Goal: Task Accomplishment & Management: Complete application form

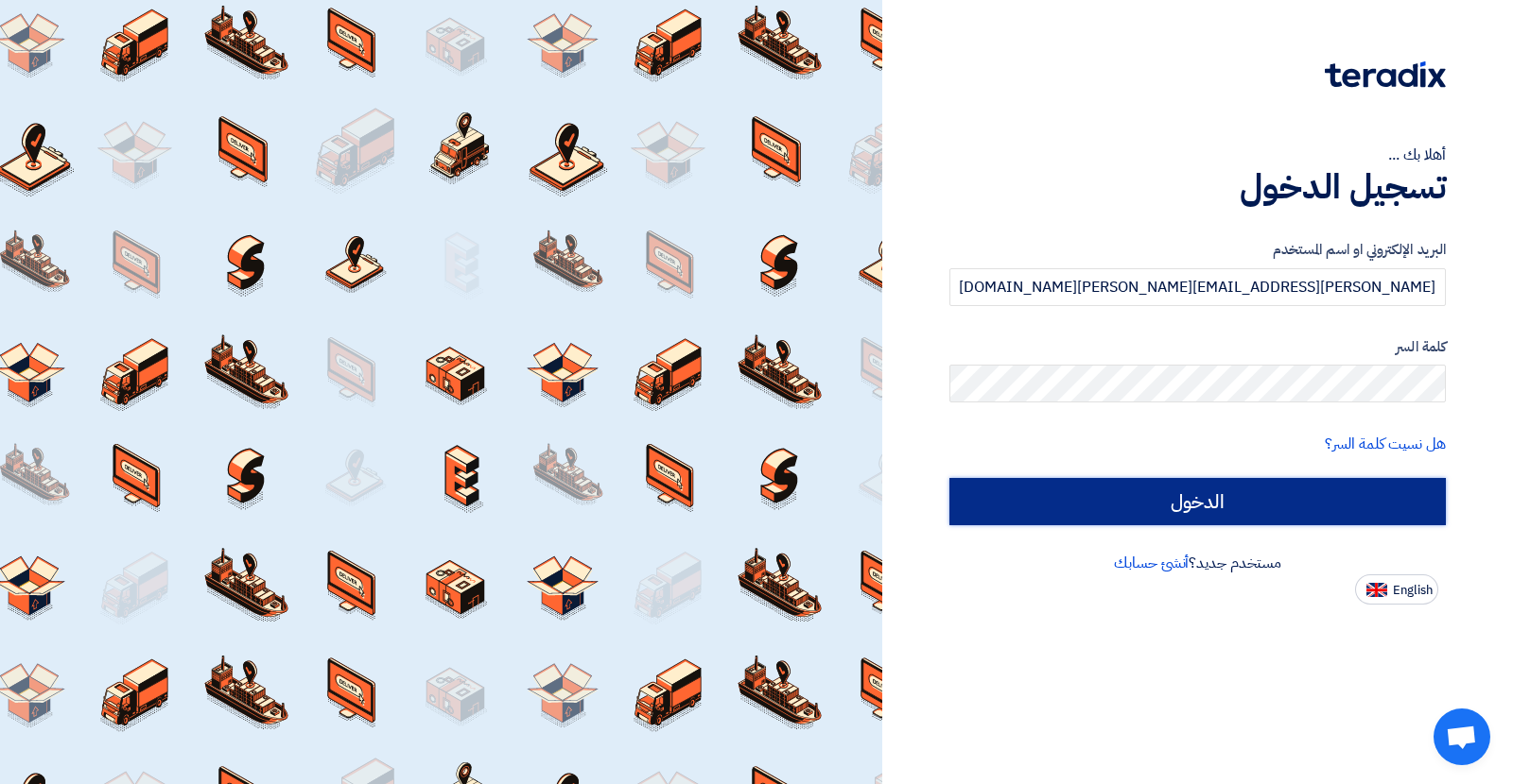
click at [1112, 491] on input "الدخول" at bounding box center [1197, 502] width 496 height 48
type input "Sign in"
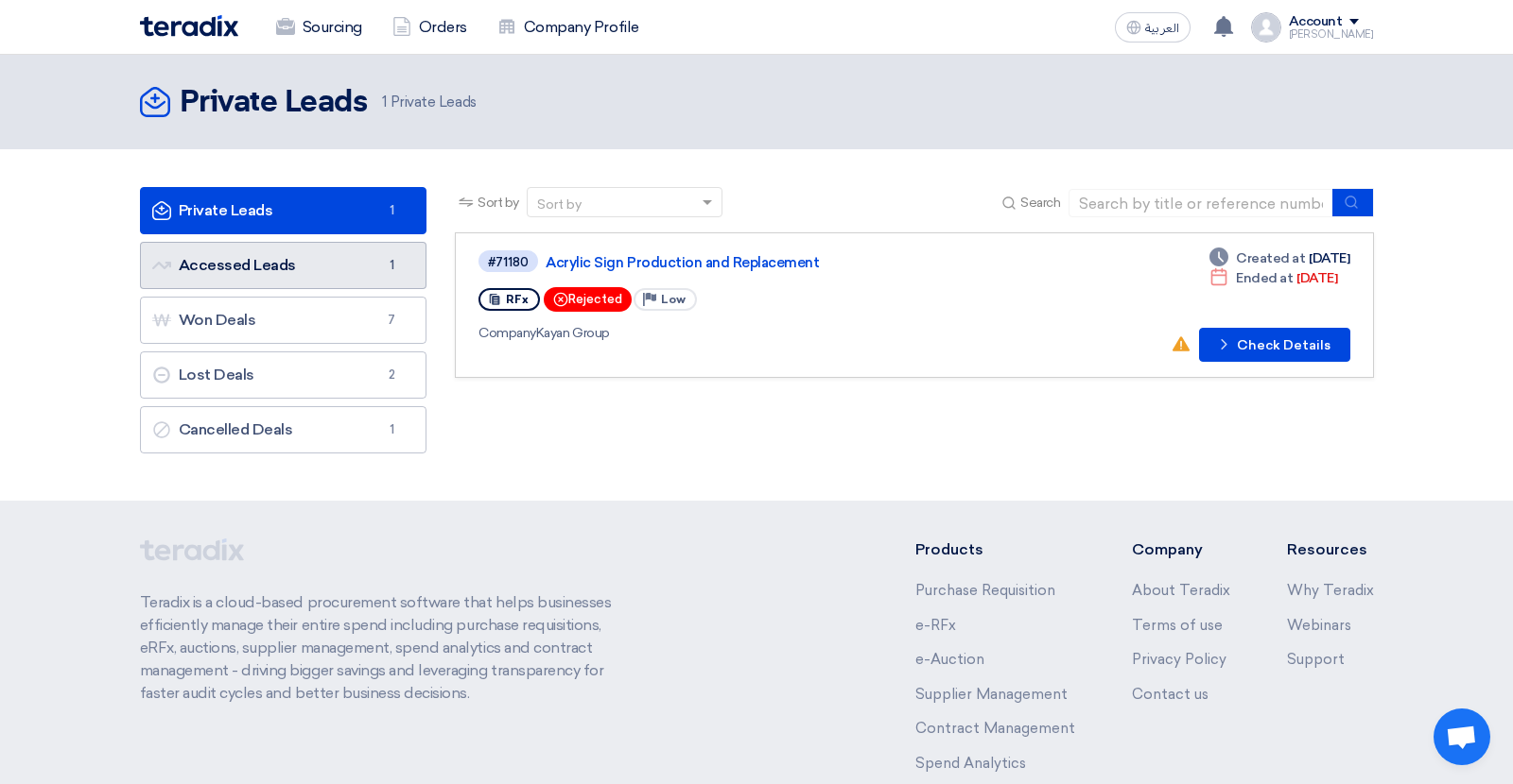
click at [302, 268] on link "Accessed Leads Accessed Leads 1" at bounding box center [283, 265] width 287 height 48
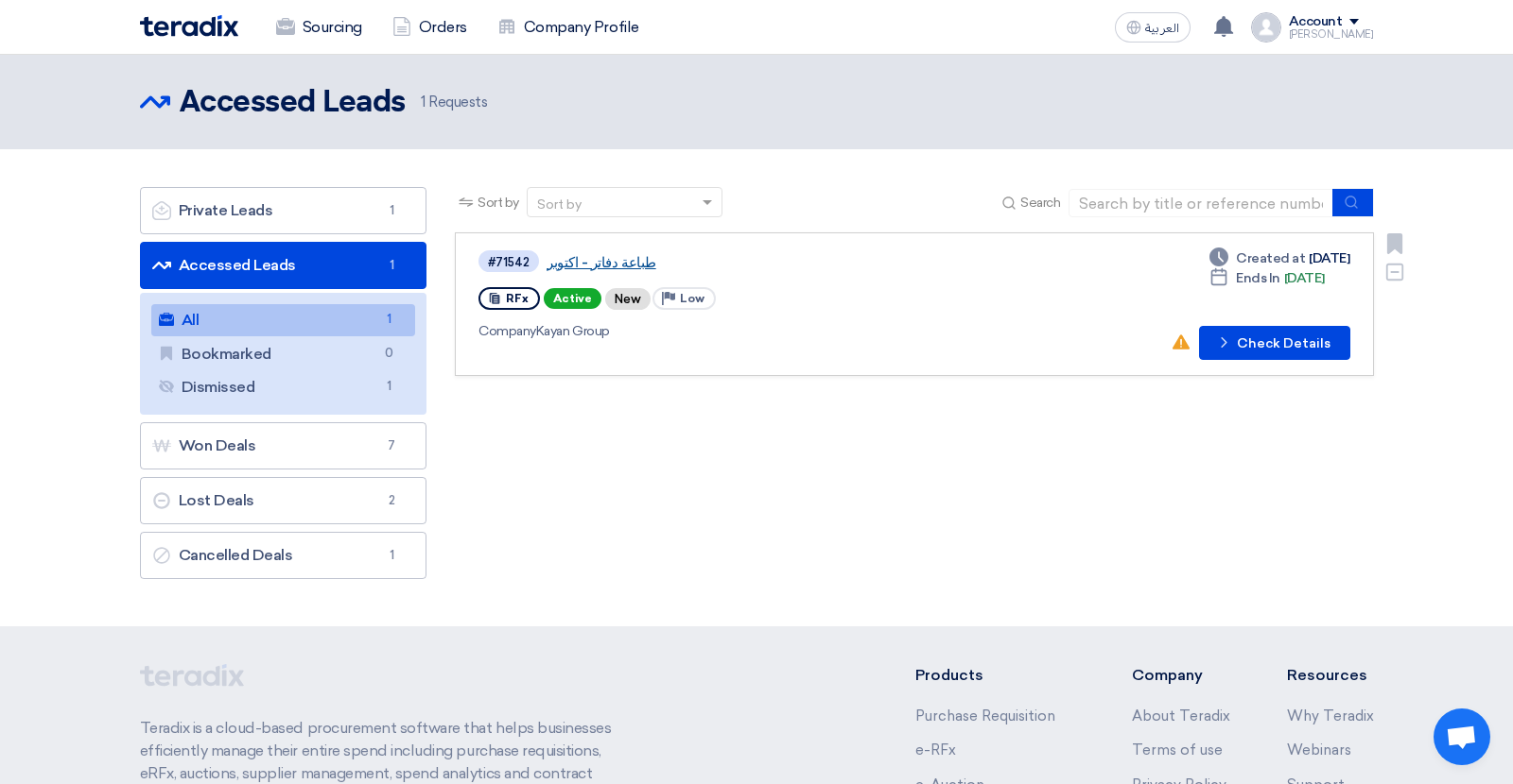
click at [591, 262] on link "طباعة دفاتر - اكتوبر" at bounding box center [783, 262] width 473 height 17
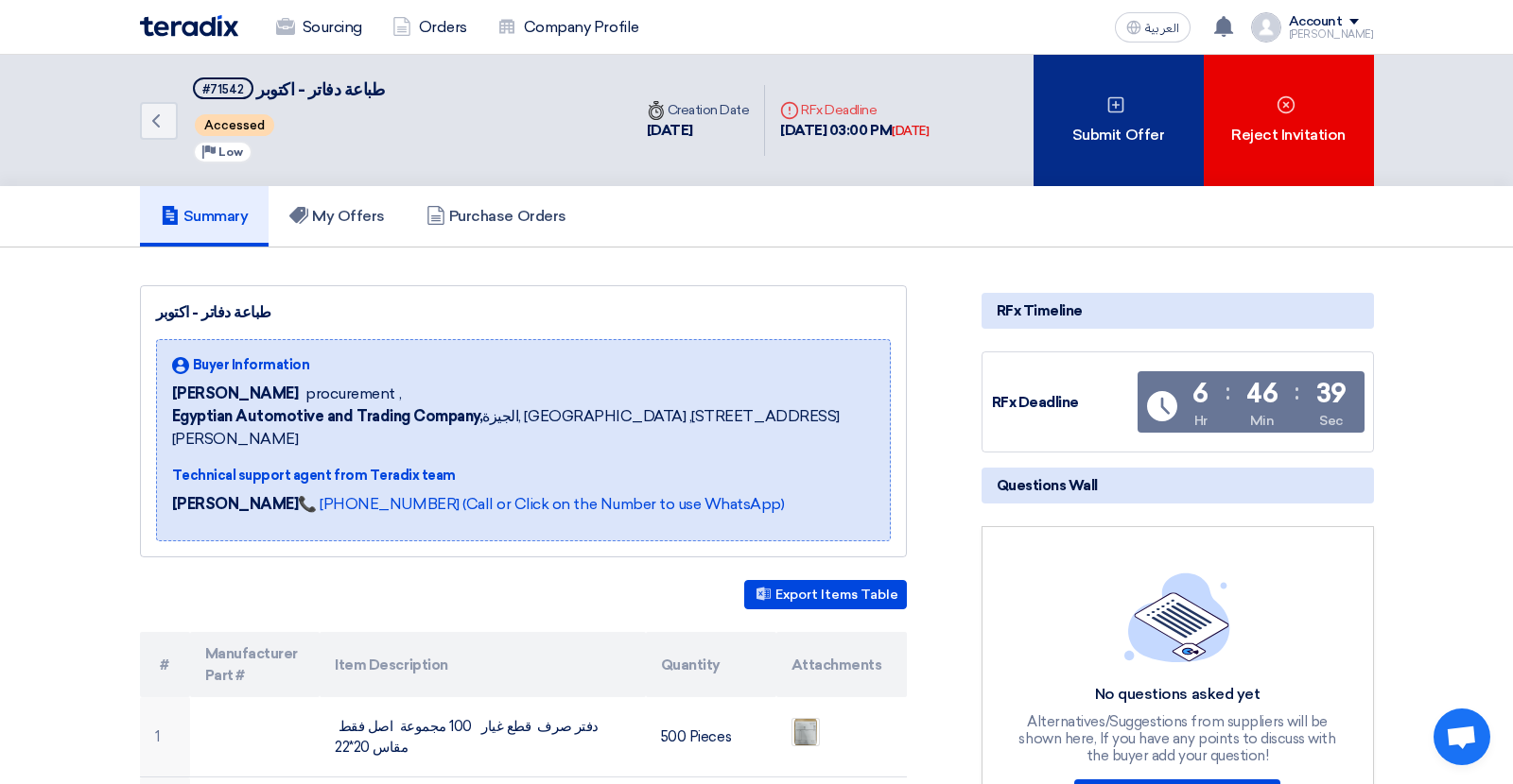
click at [1073, 133] on div "Submit Offer" at bounding box center [1118, 120] width 170 height 131
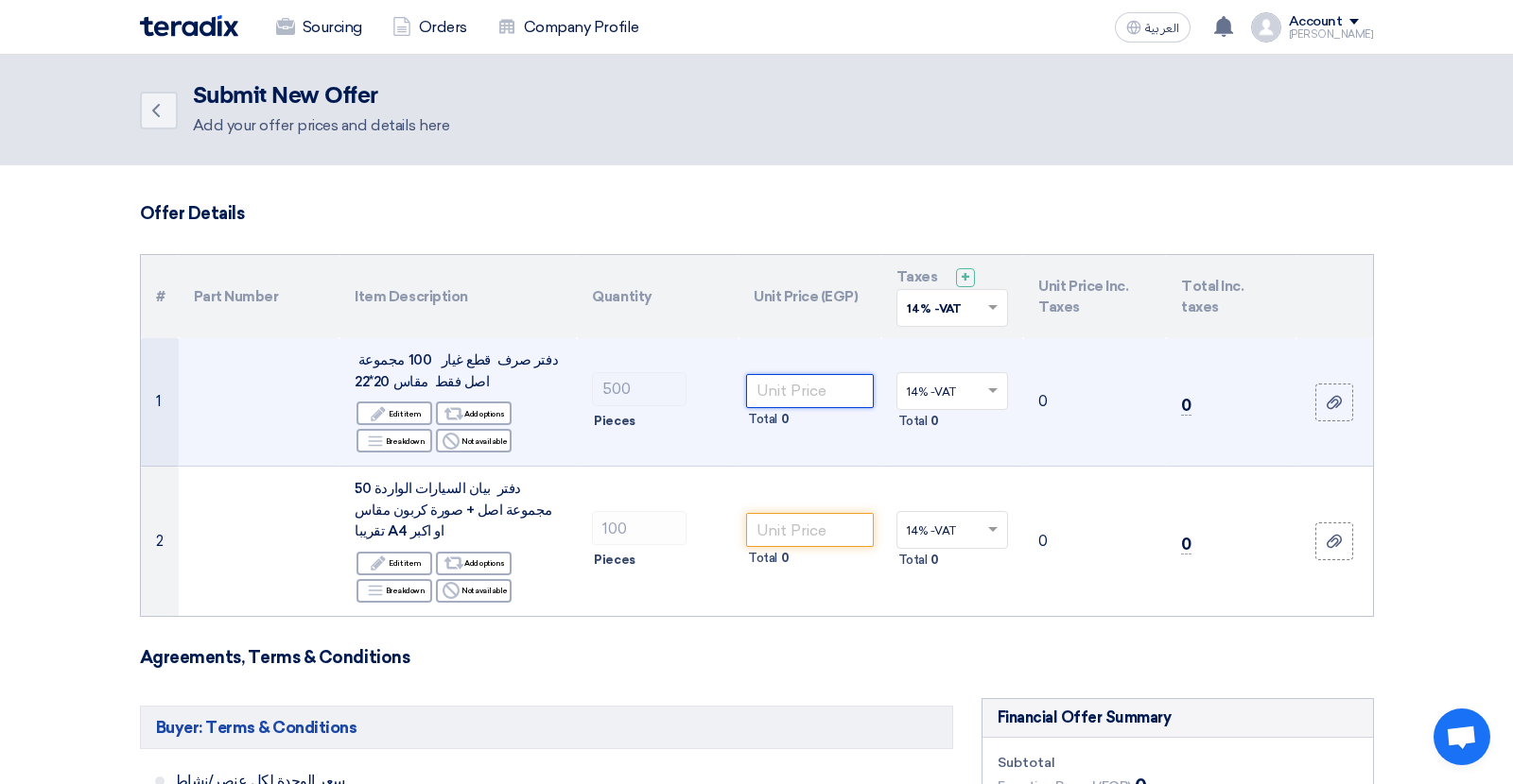
click at [836, 392] on input "number" at bounding box center [809, 392] width 127 height 34
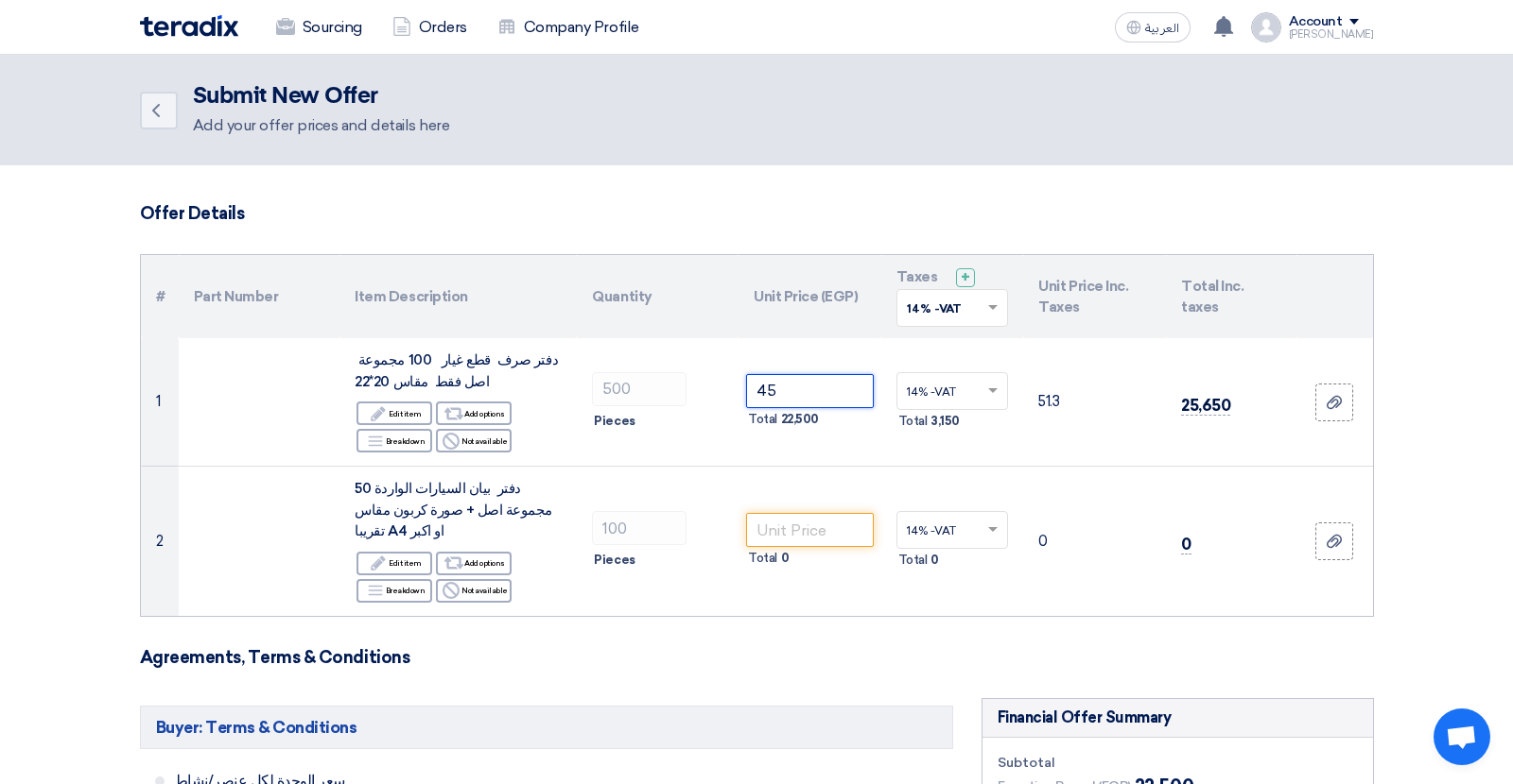
type input "45"
click at [793, 521] on input "number" at bounding box center [809, 530] width 127 height 34
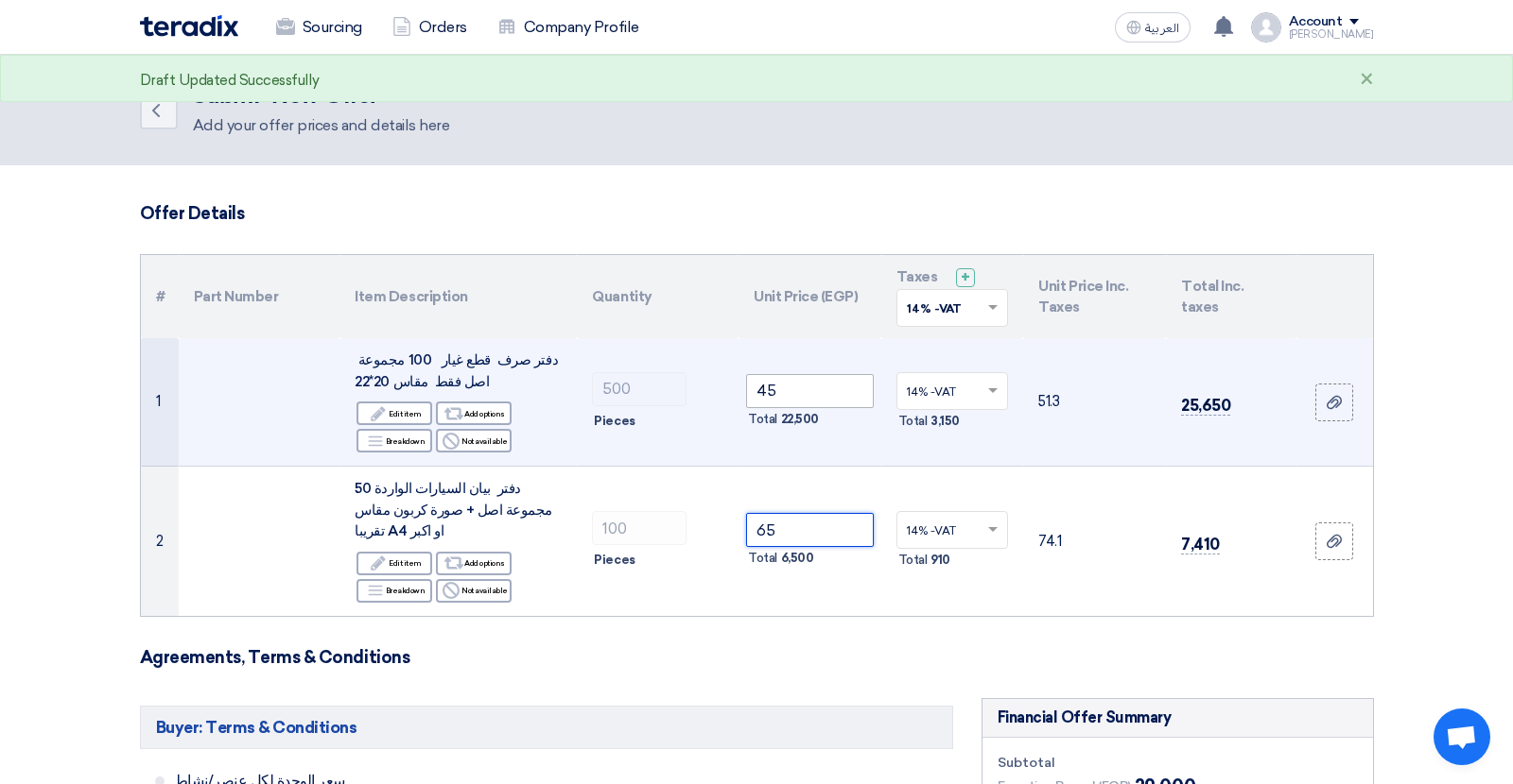
type input "65"
click at [827, 395] on input "45" at bounding box center [809, 392] width 127 height 34
type input "45"
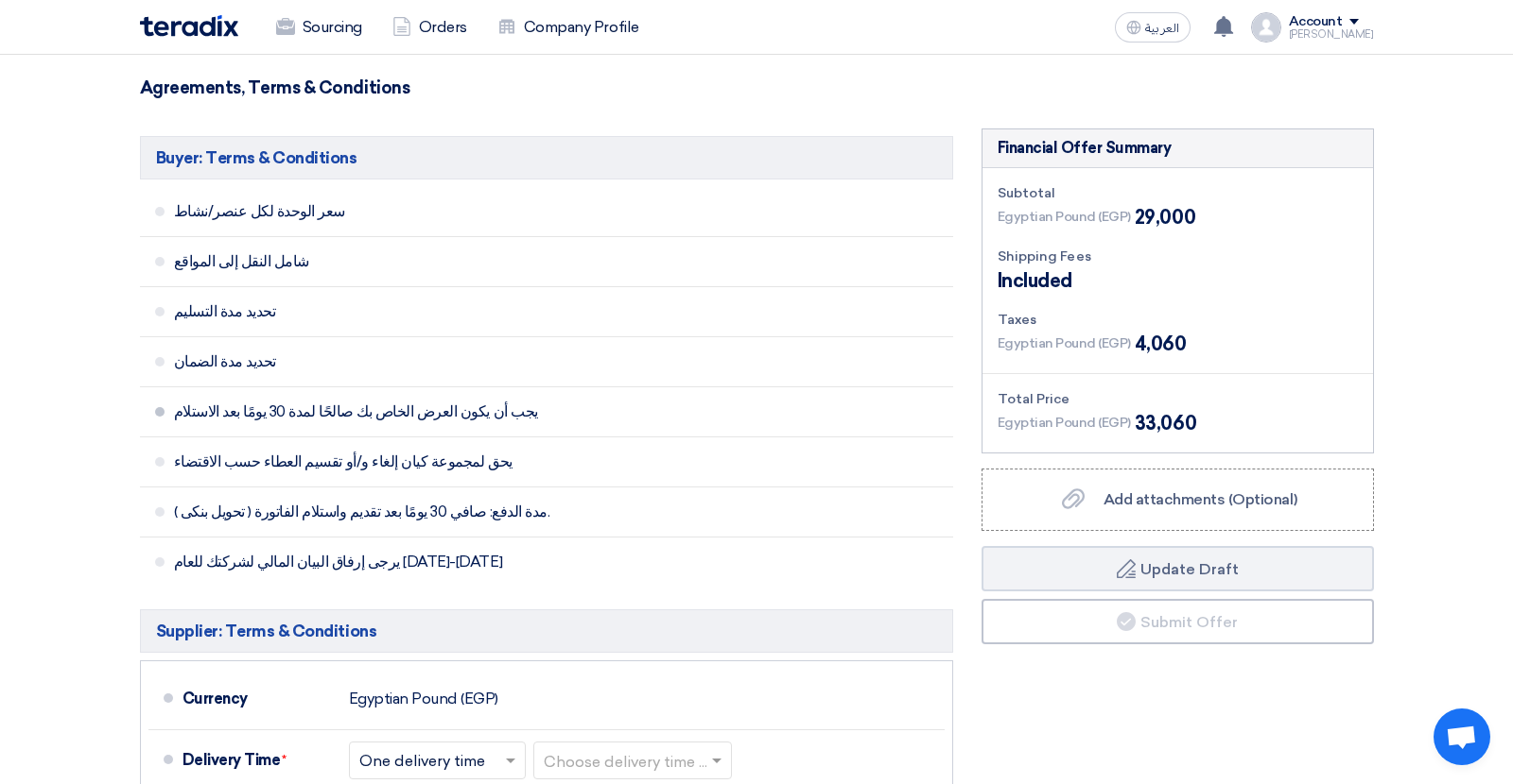
scroll to position [578, 0]
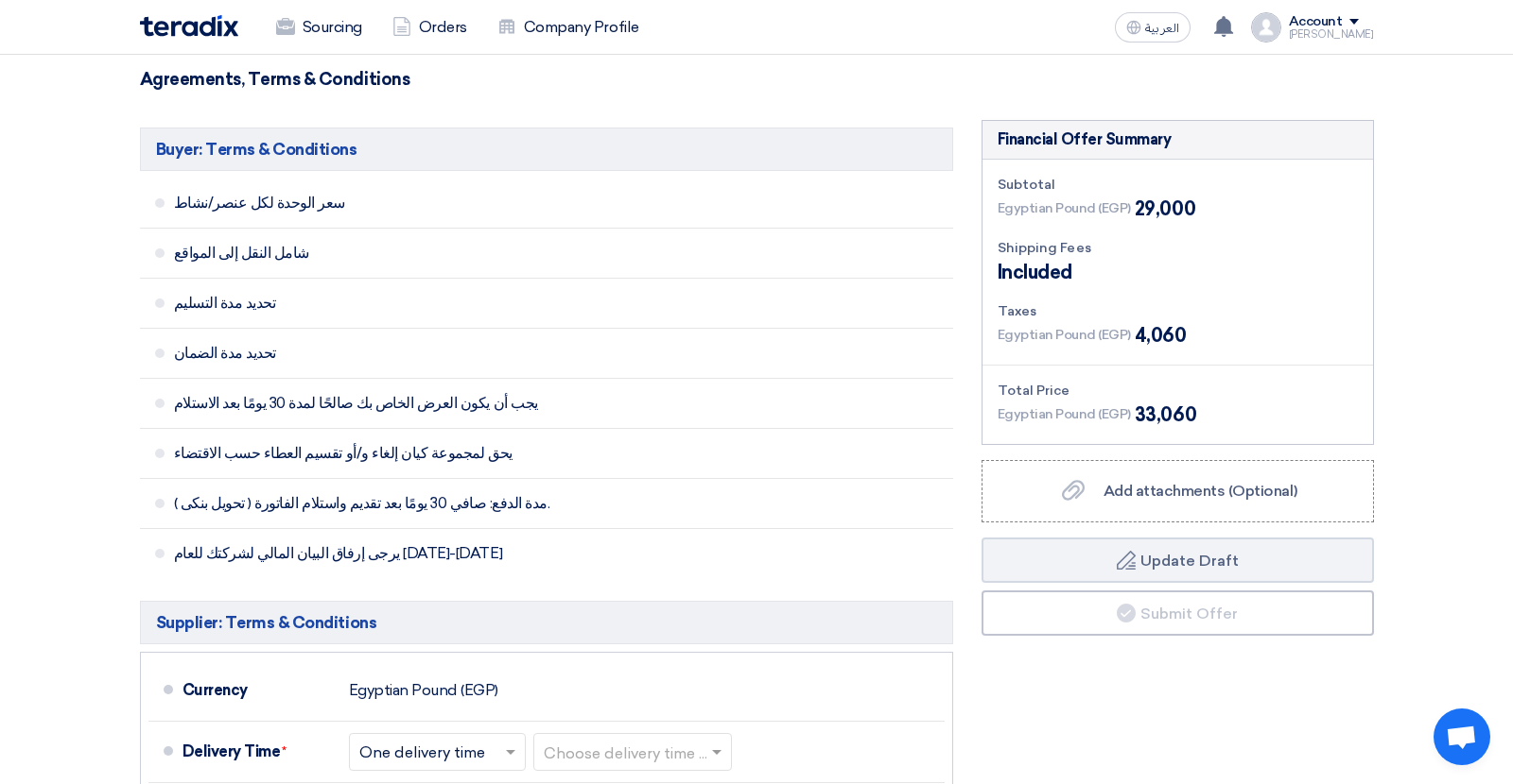
click at [1427, 339] on section "Offer Details # Part Number Item Description Quantity Unit Price (EGP) Taxes + …" at bounding box center [756, 485] width 1513 height 1798
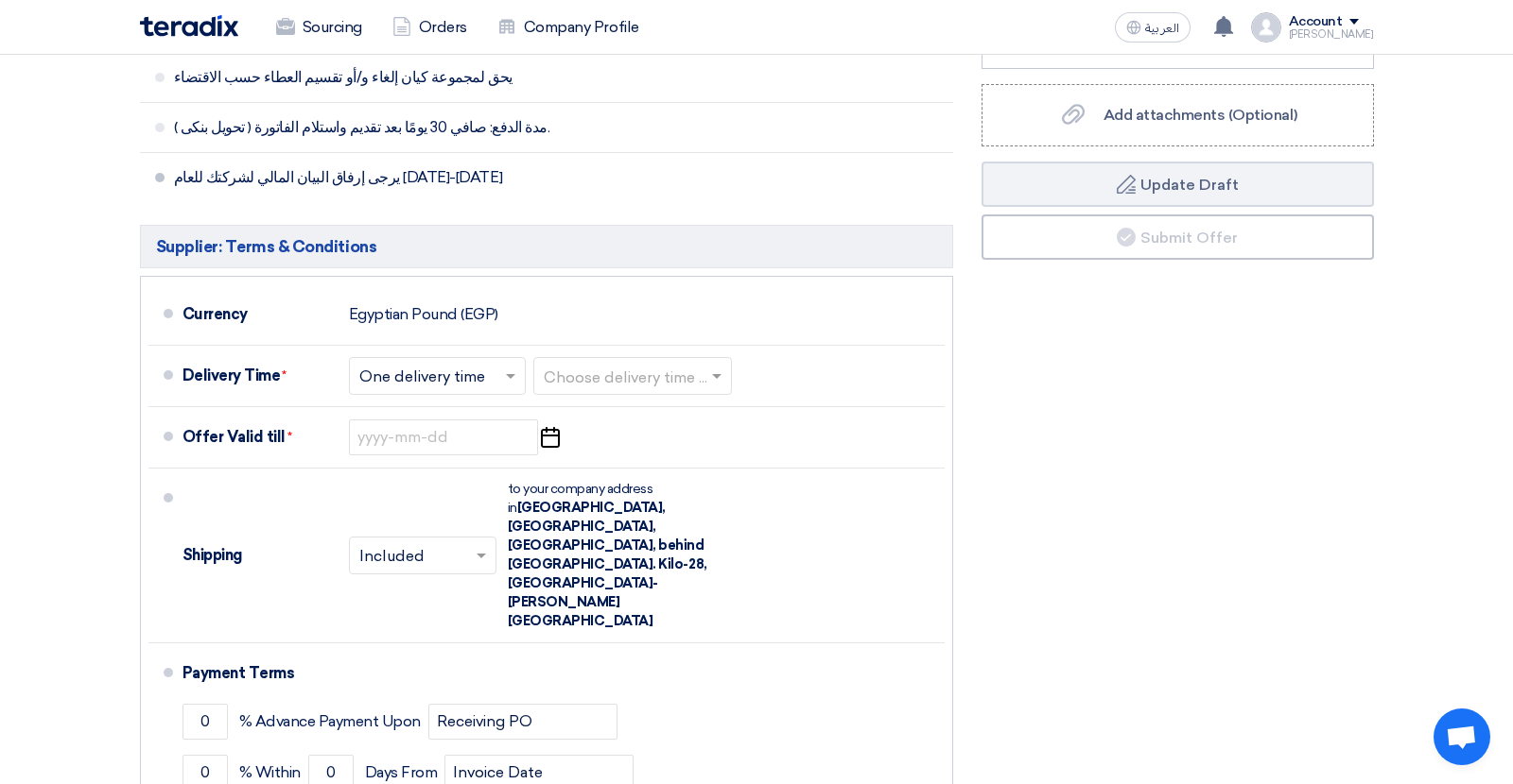
scroll to position [1023, 0]
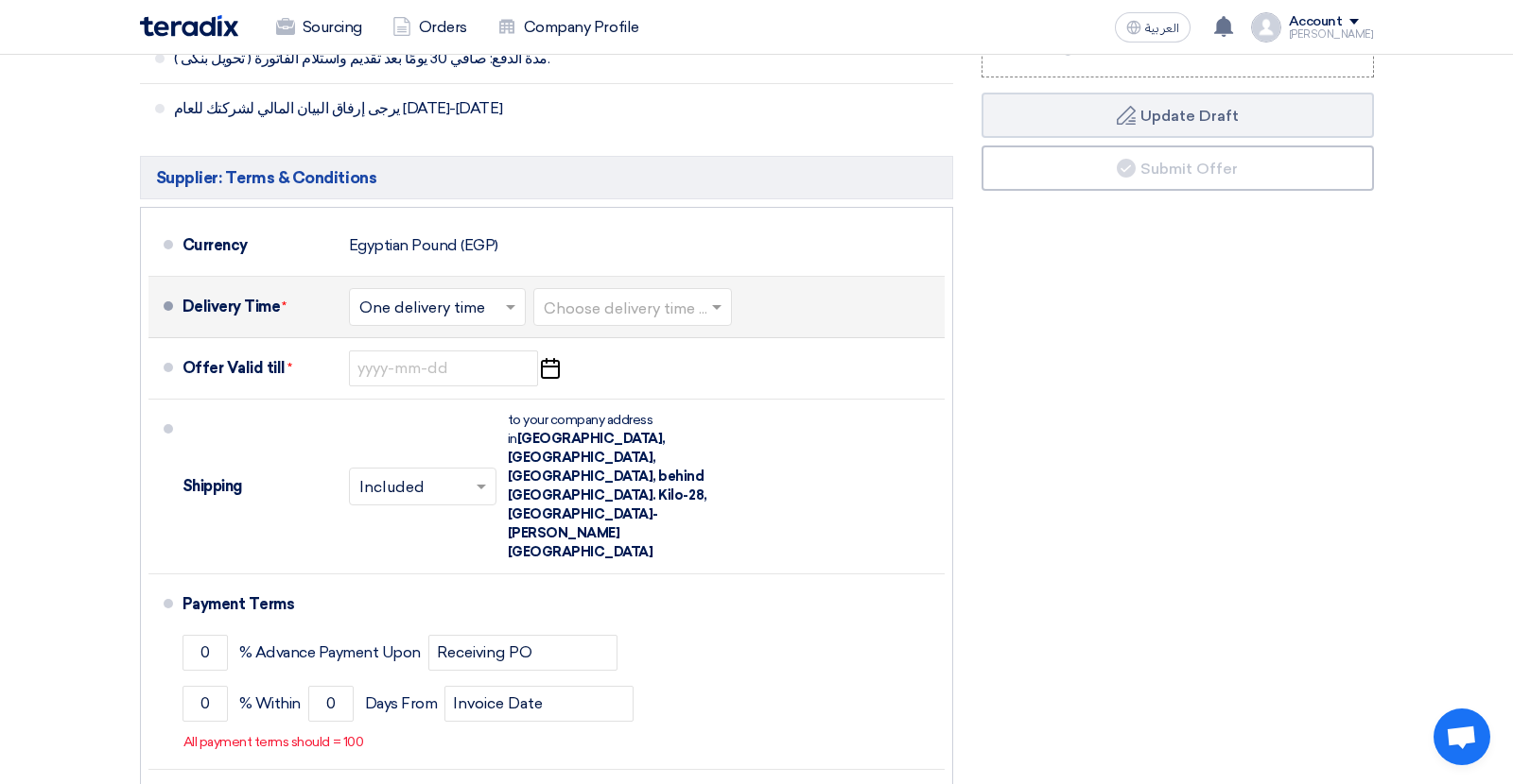
click at [729, 298] on span at bounding box center [719, 307] width 24 height 19
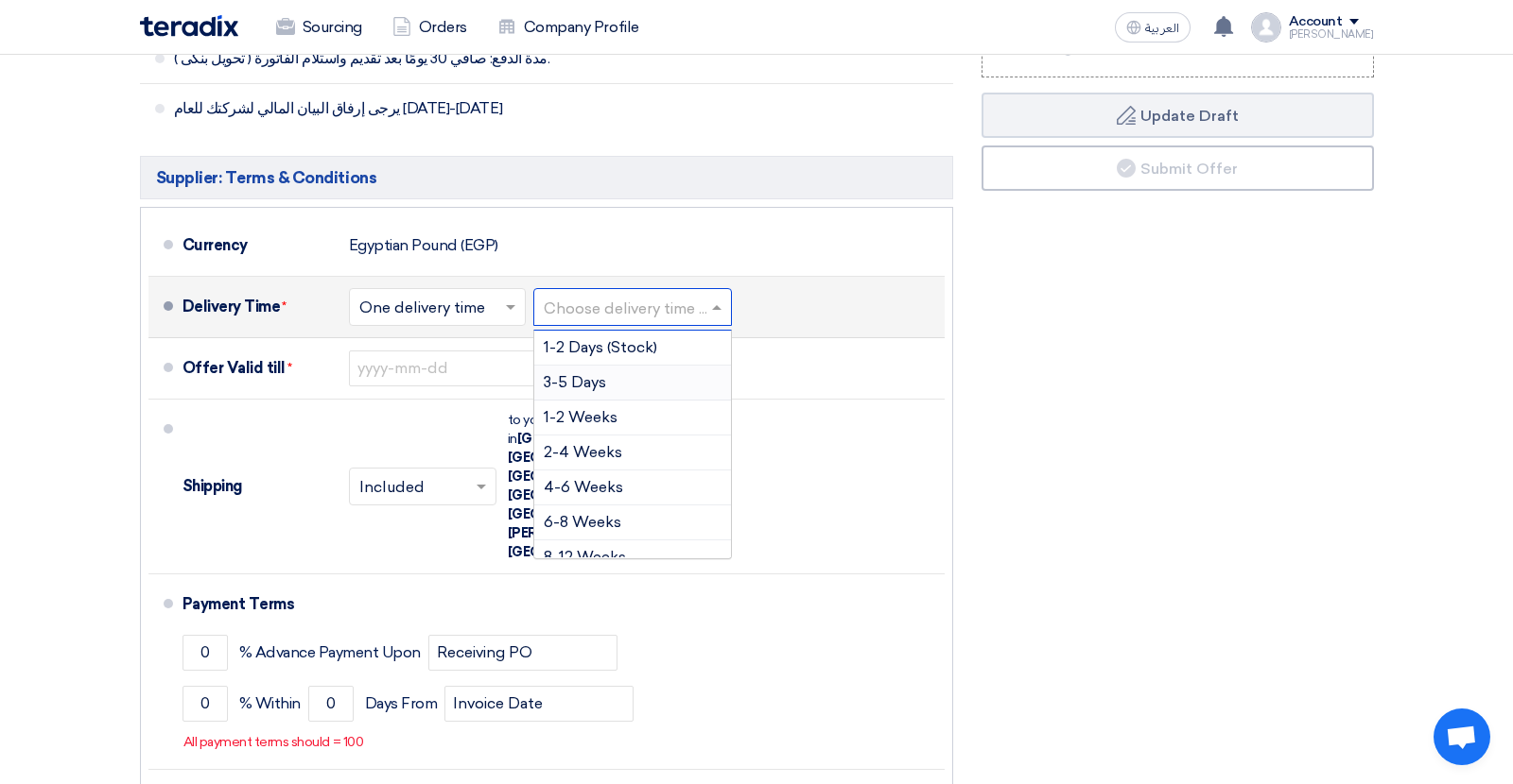
click at [614, 369] on div "3-5 Days" at bounding box center [632, 383] width 197 height 35
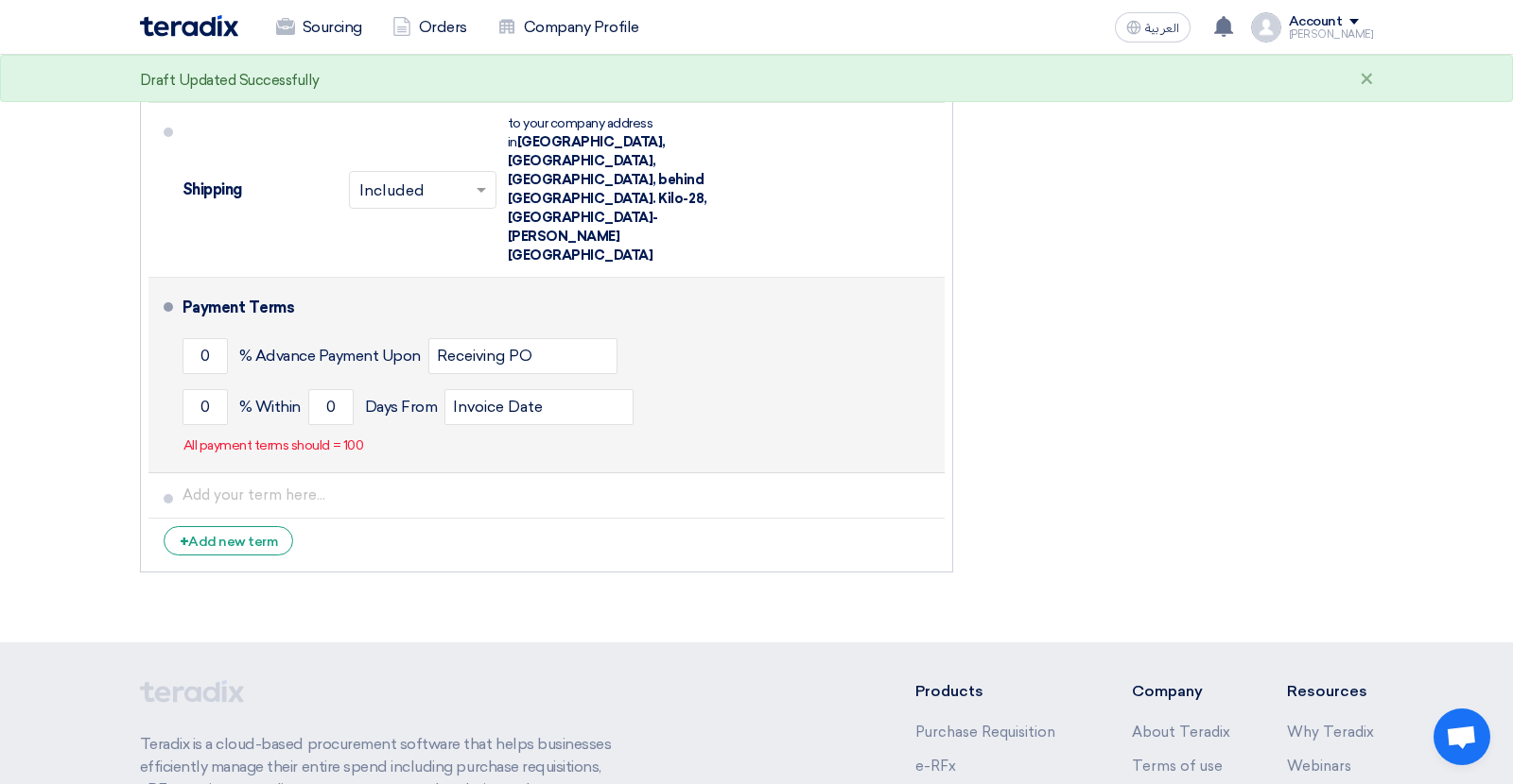
scroll to position [1325, 0]
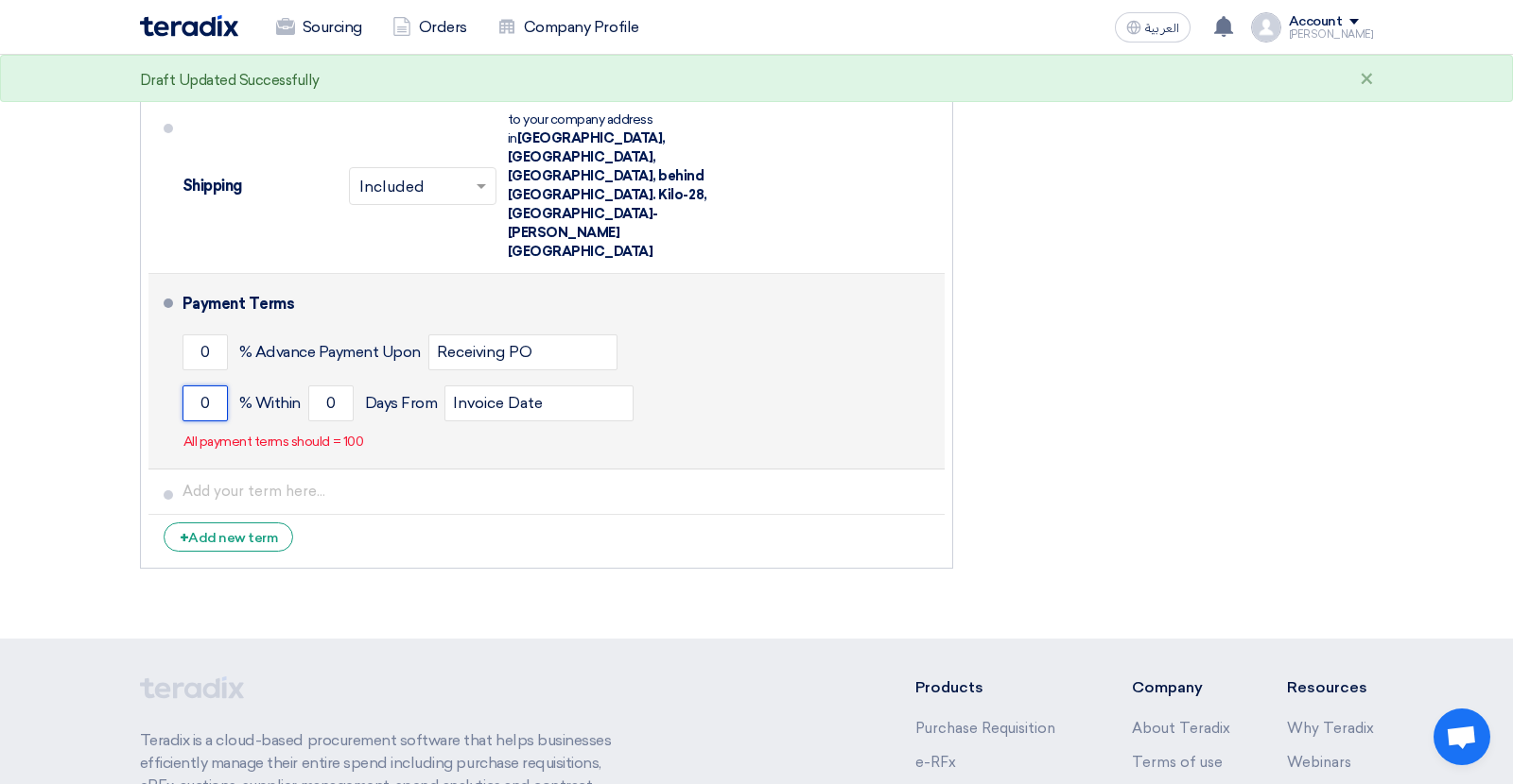
click at [202, 386] on input "0" at bounding box center [206, 403] width 46 height 36
type input "100"
click at [330, 386] on input "0" at bounding box center [331, 403] width 46 height 36
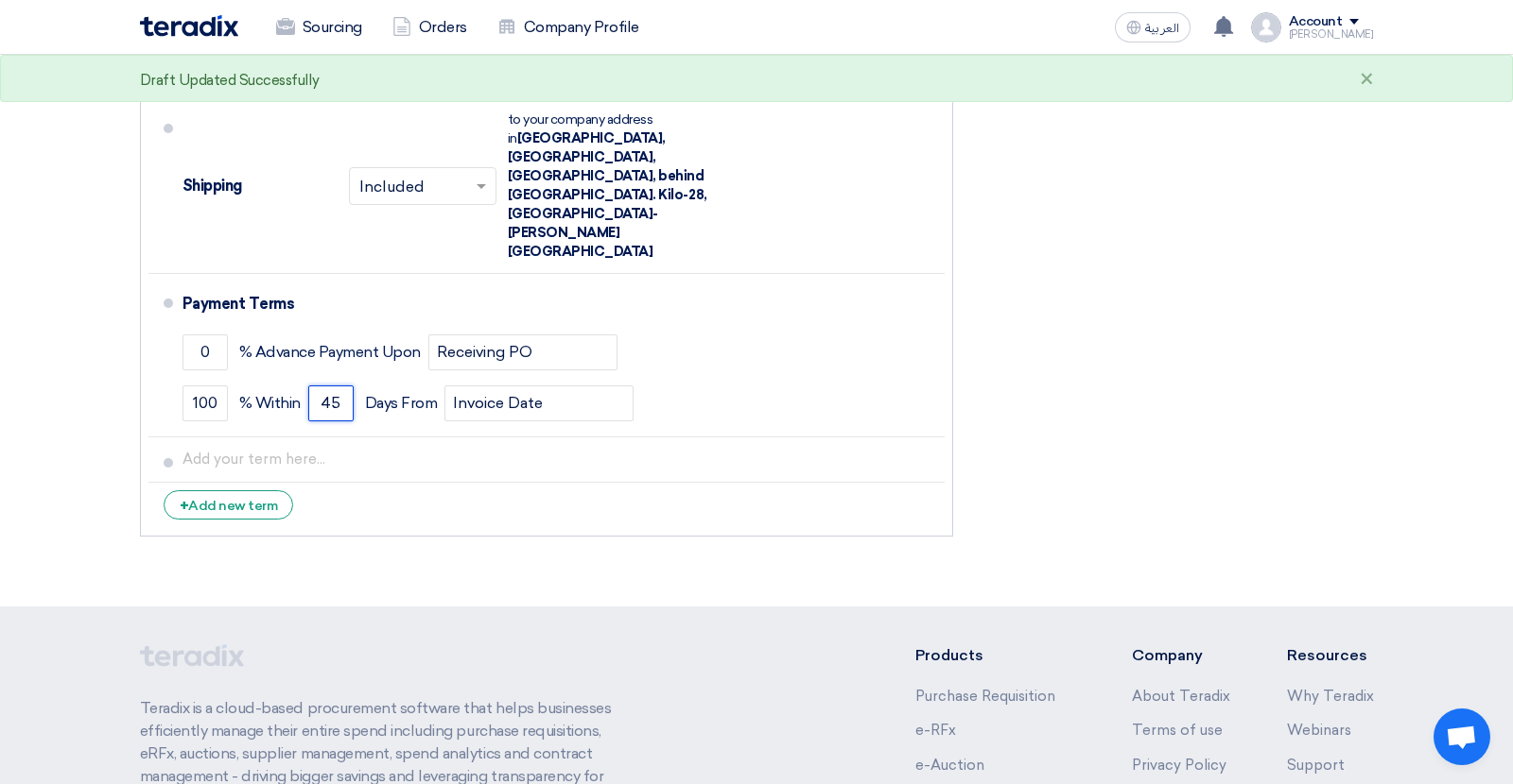
type input "45"
click at [698, 483] on li "+ Add new term" at bounding box center [546, 506] width 796 height 46
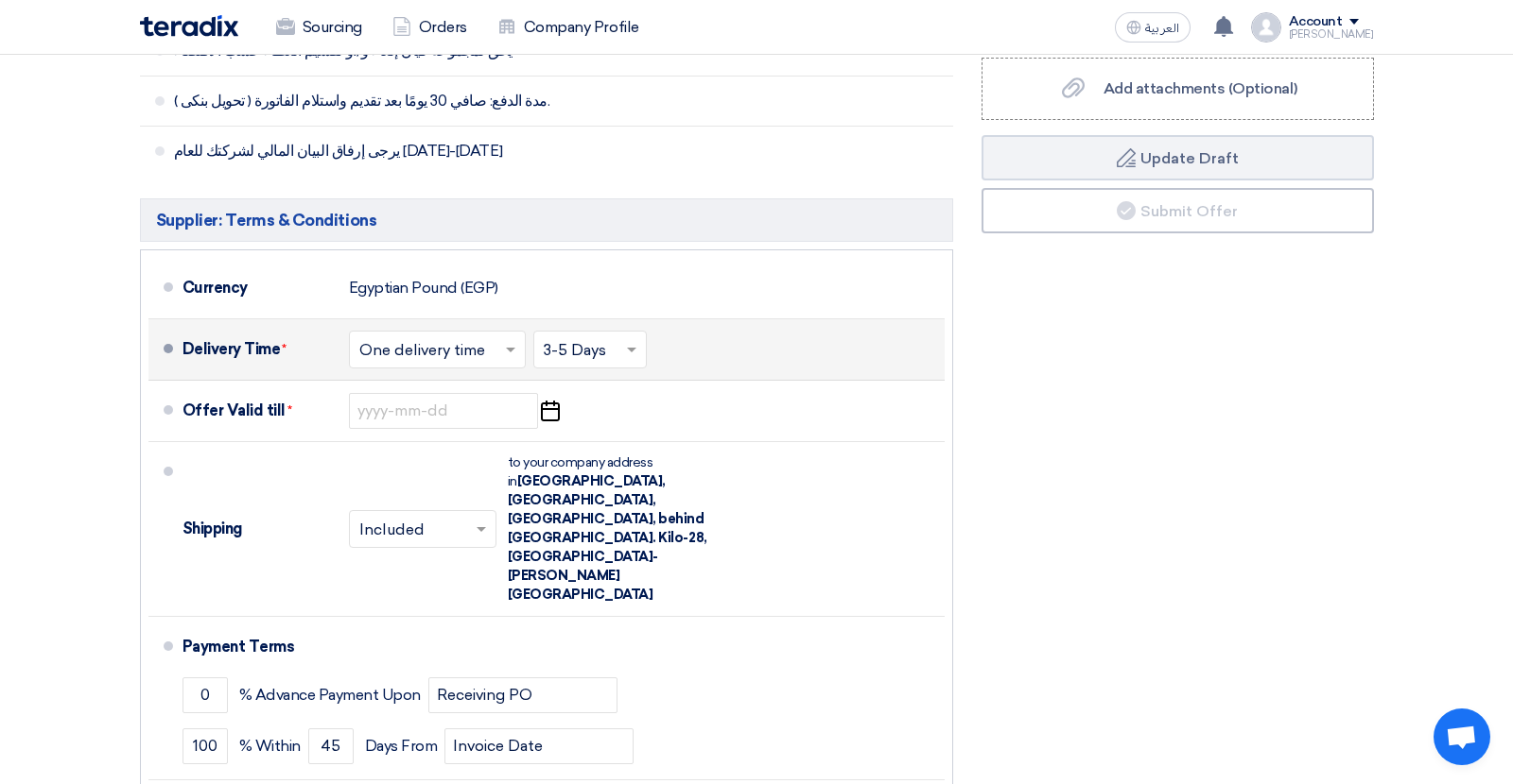
scroll to position [1109, 0]
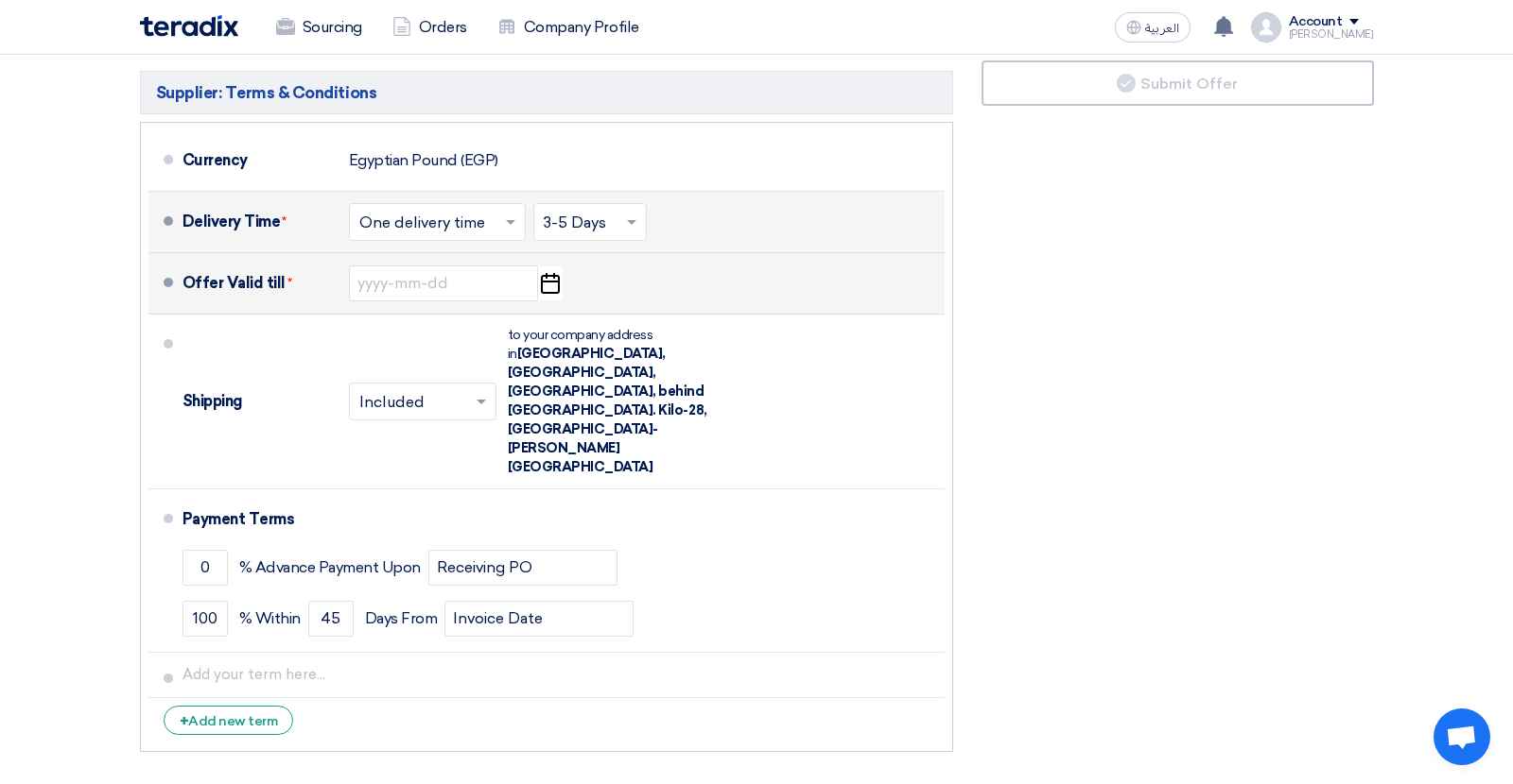
click at [553, 273] on icon "Pick a date" at bounding box center [550, 283] width 26 height 34
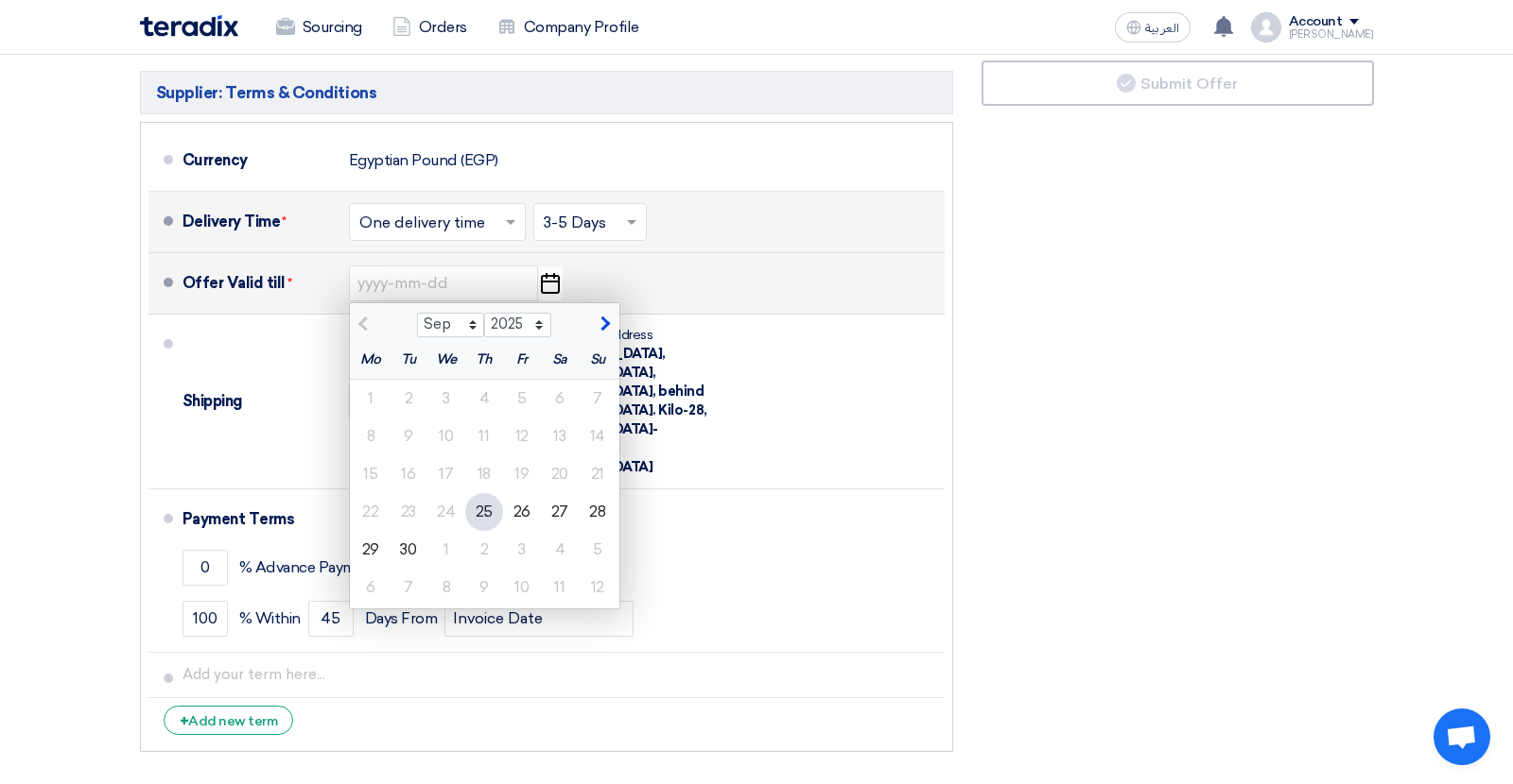
click at [598, 316] on span "button" at bounding box center [602, 324] width 10 height 17
select select "10"
click at [520, 532] on div "31" at bounding box center [522, 550] width 38 height 38
type input "[DATE]"
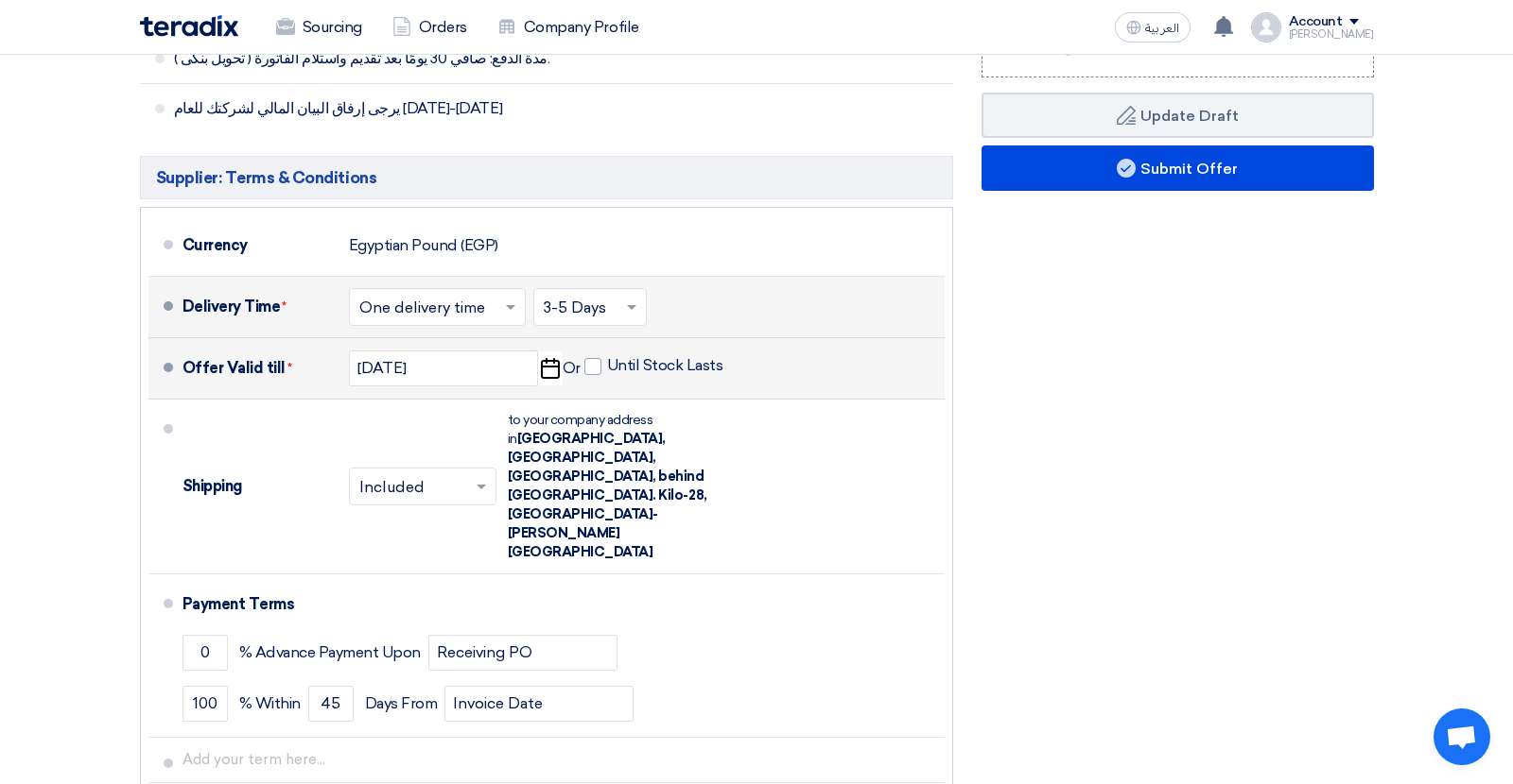
scroll to position [1017, 0]
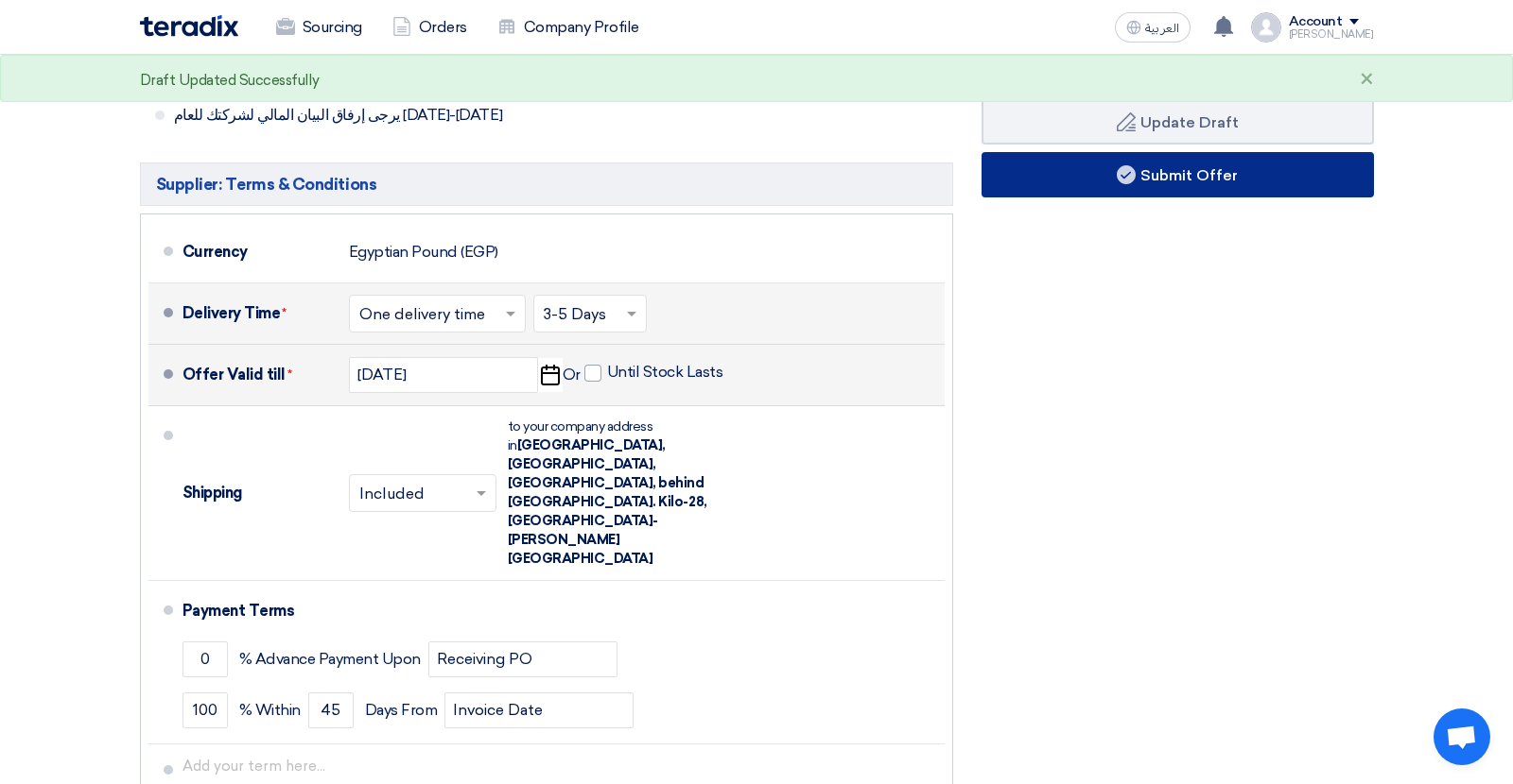
click at [1075, 160] on button "Submit Offer" at bounding box center [1177, 175] width 393 height 46
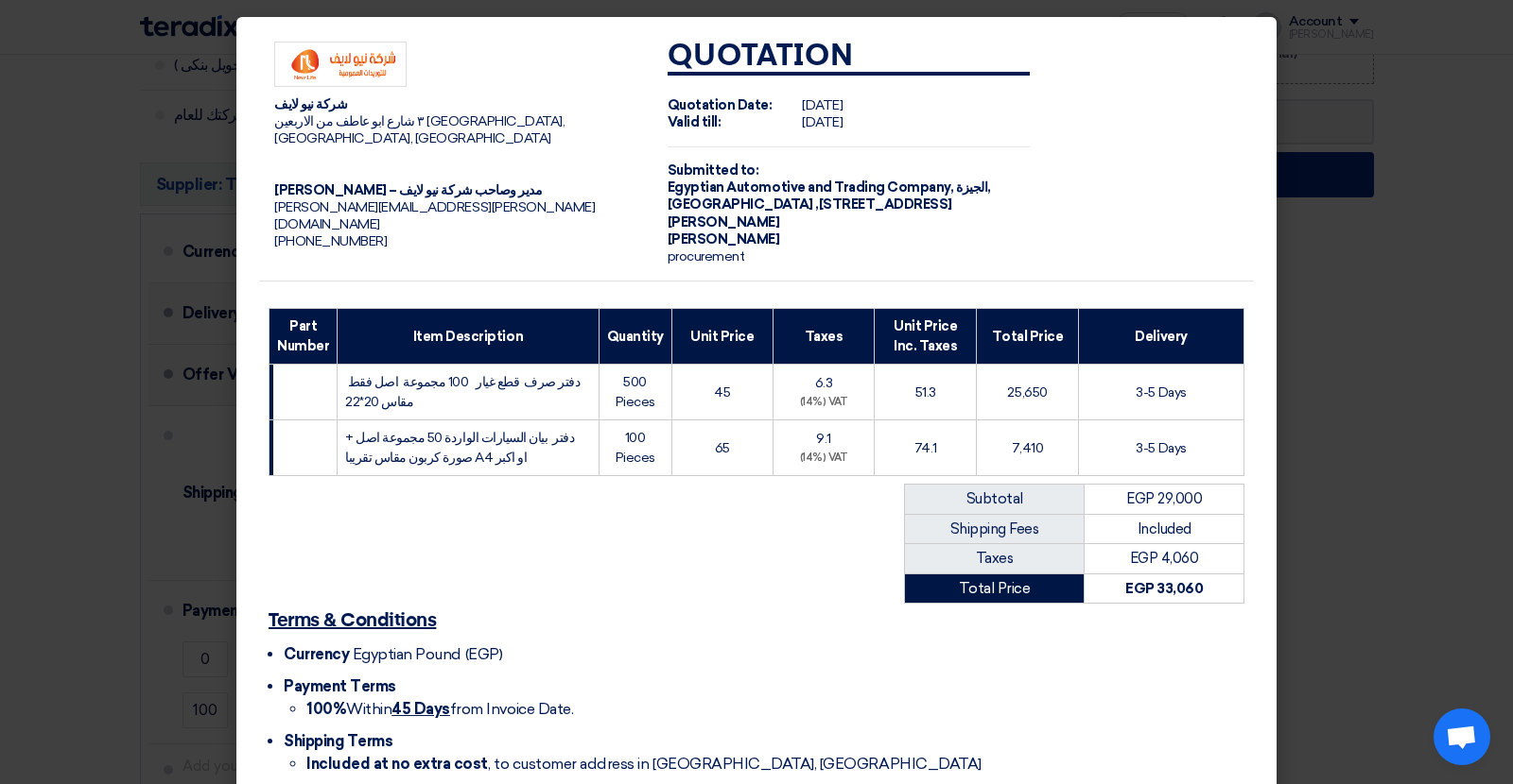
scroll to position [99, 0]
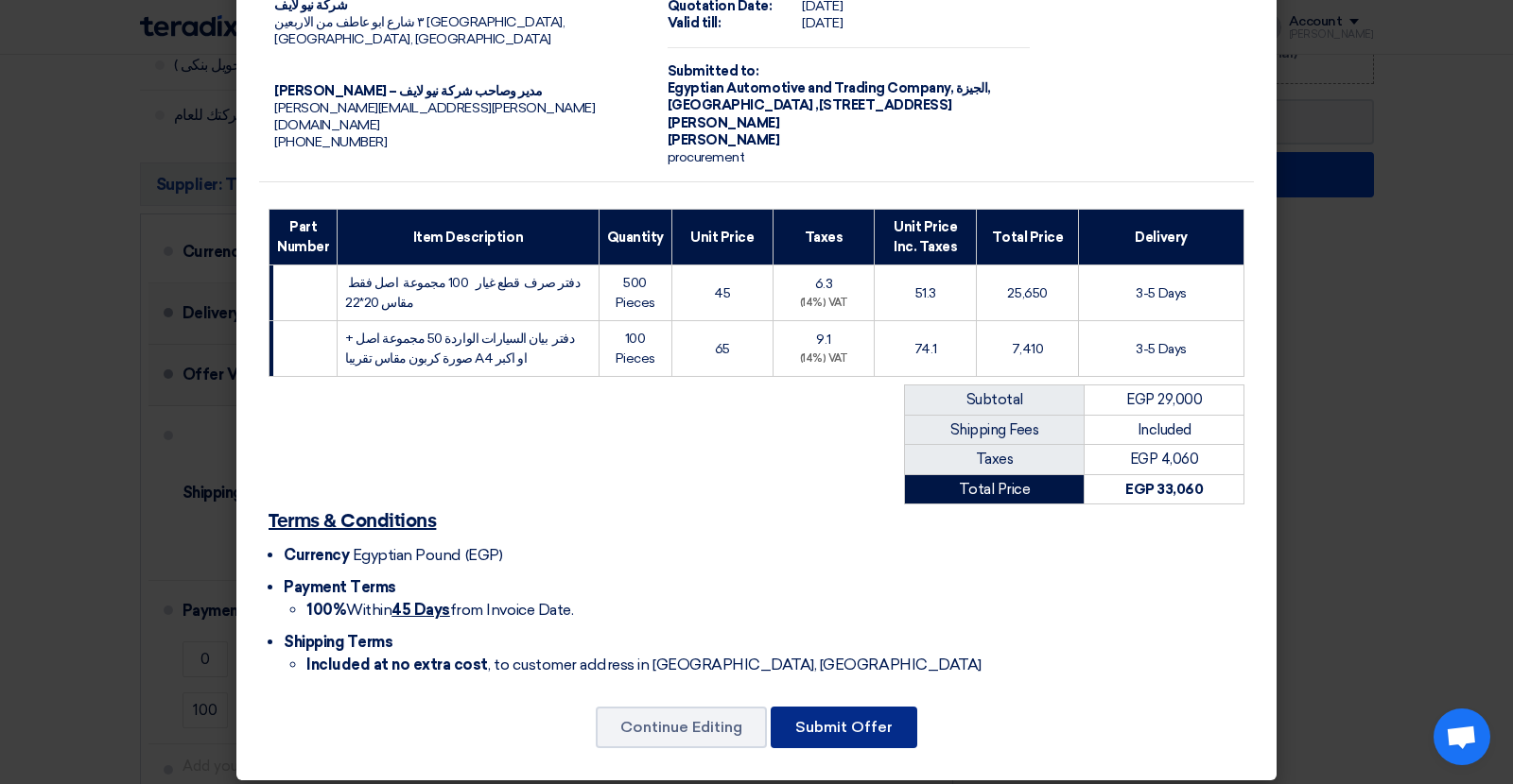
click at [841, 706] on button "Submit Offer" at bounding box center [843, 727] width 146 height 42
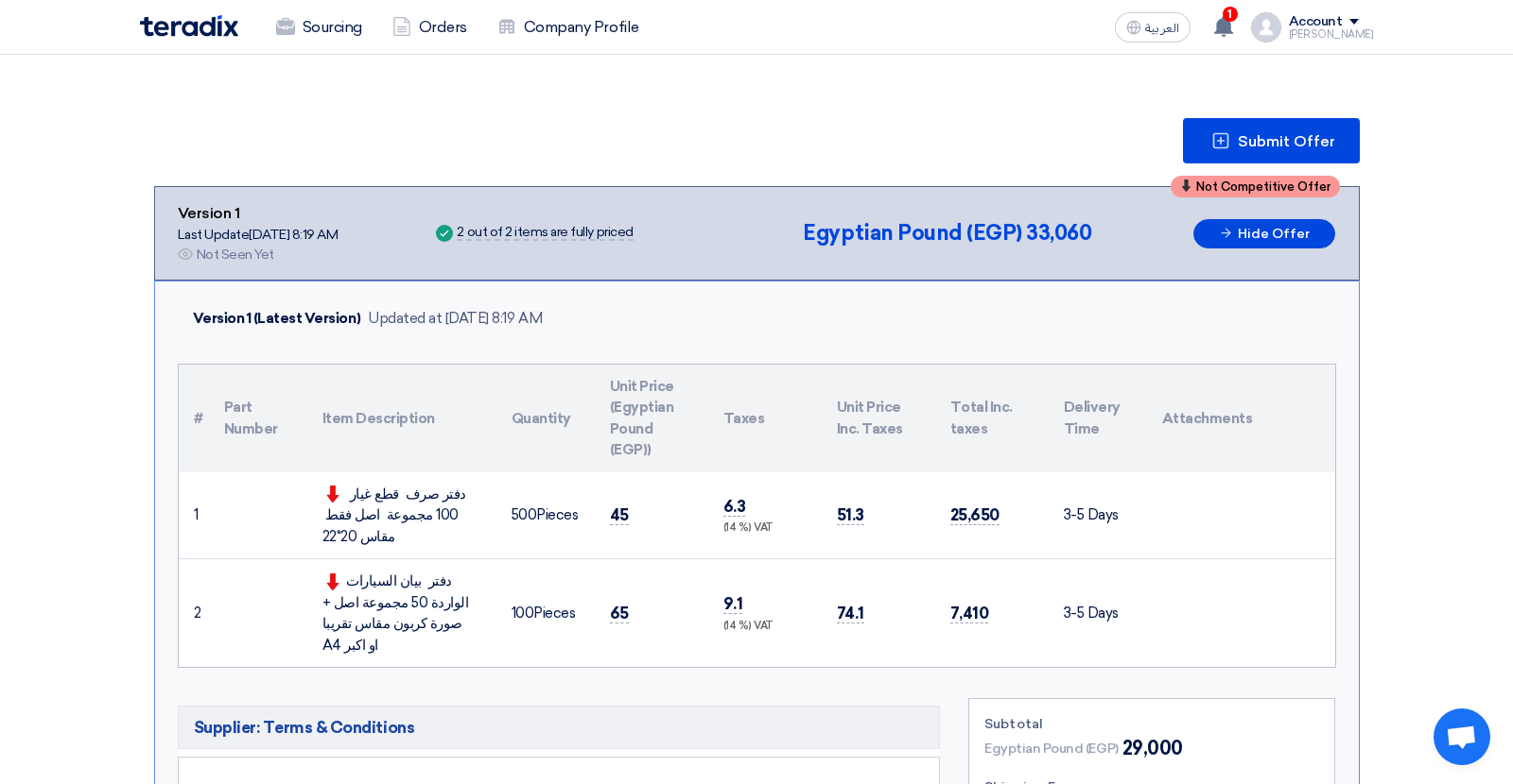
scroll to position [201, 0]
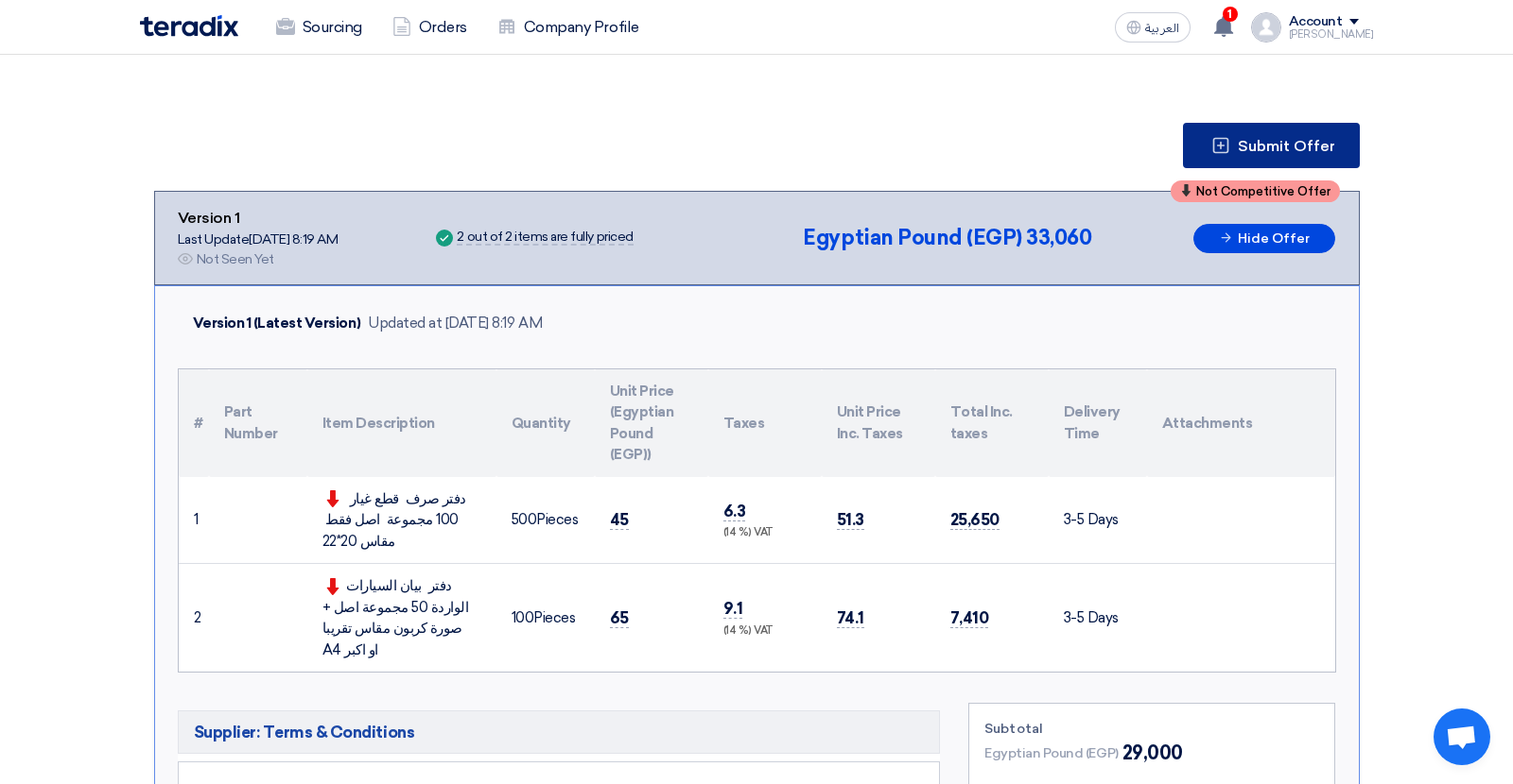
click at [1284, 139] on span "Submit Offer" at bounding box center [1286, 146] width 97 height 15
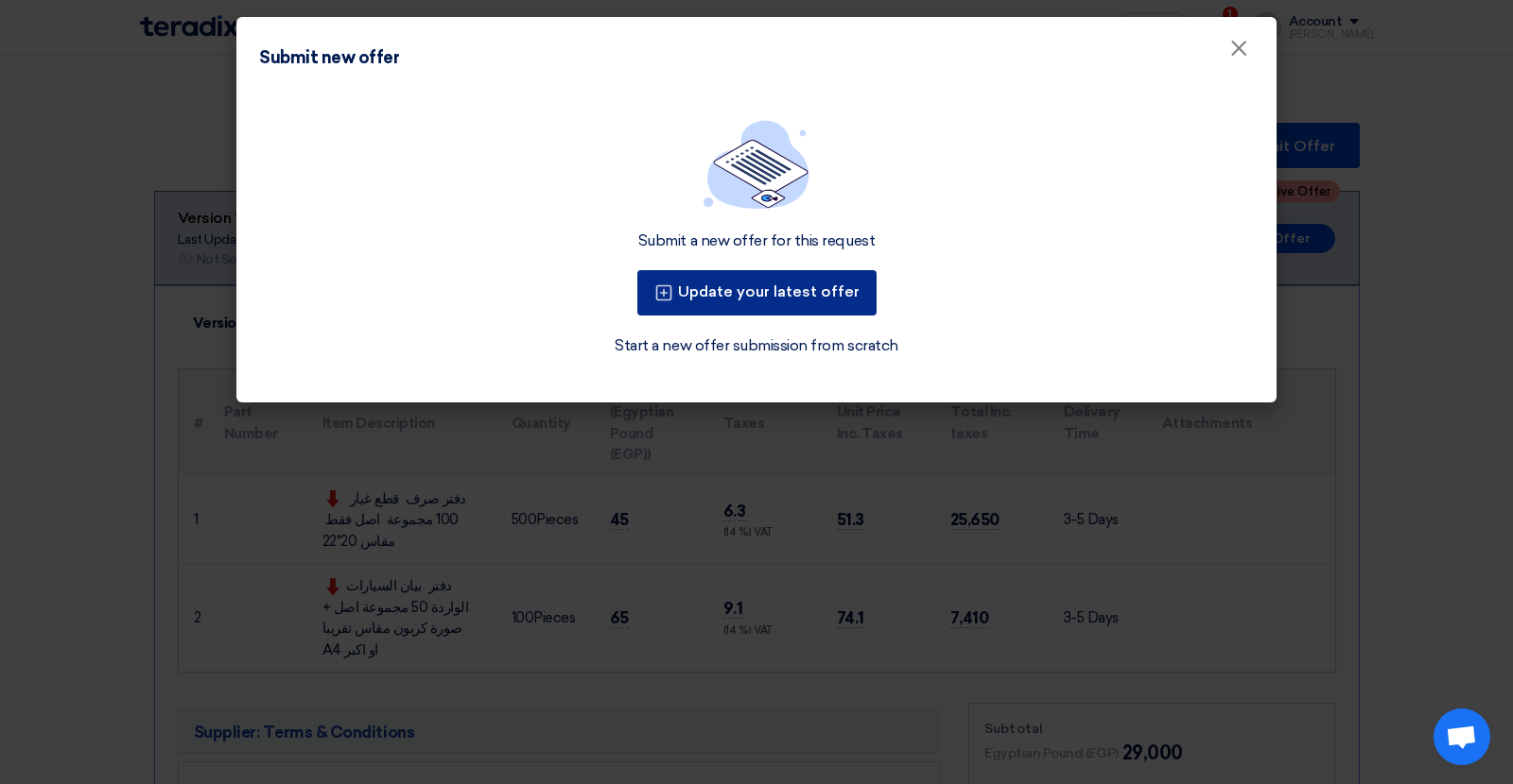
click at [826, 284] on button "Update your latest offer" at bounding box center [756, 293] width 240 height 46
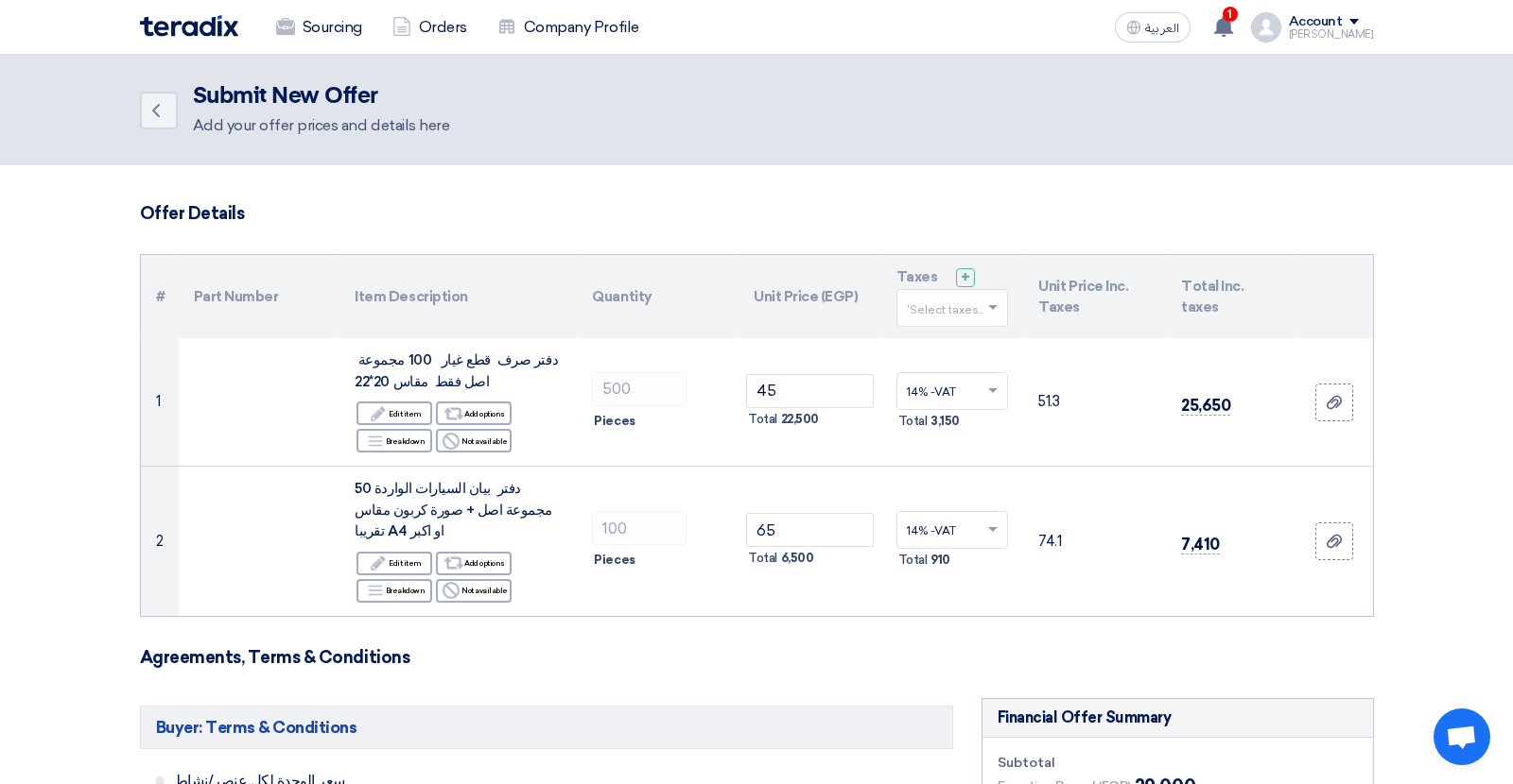
scroll to position [14, 0]
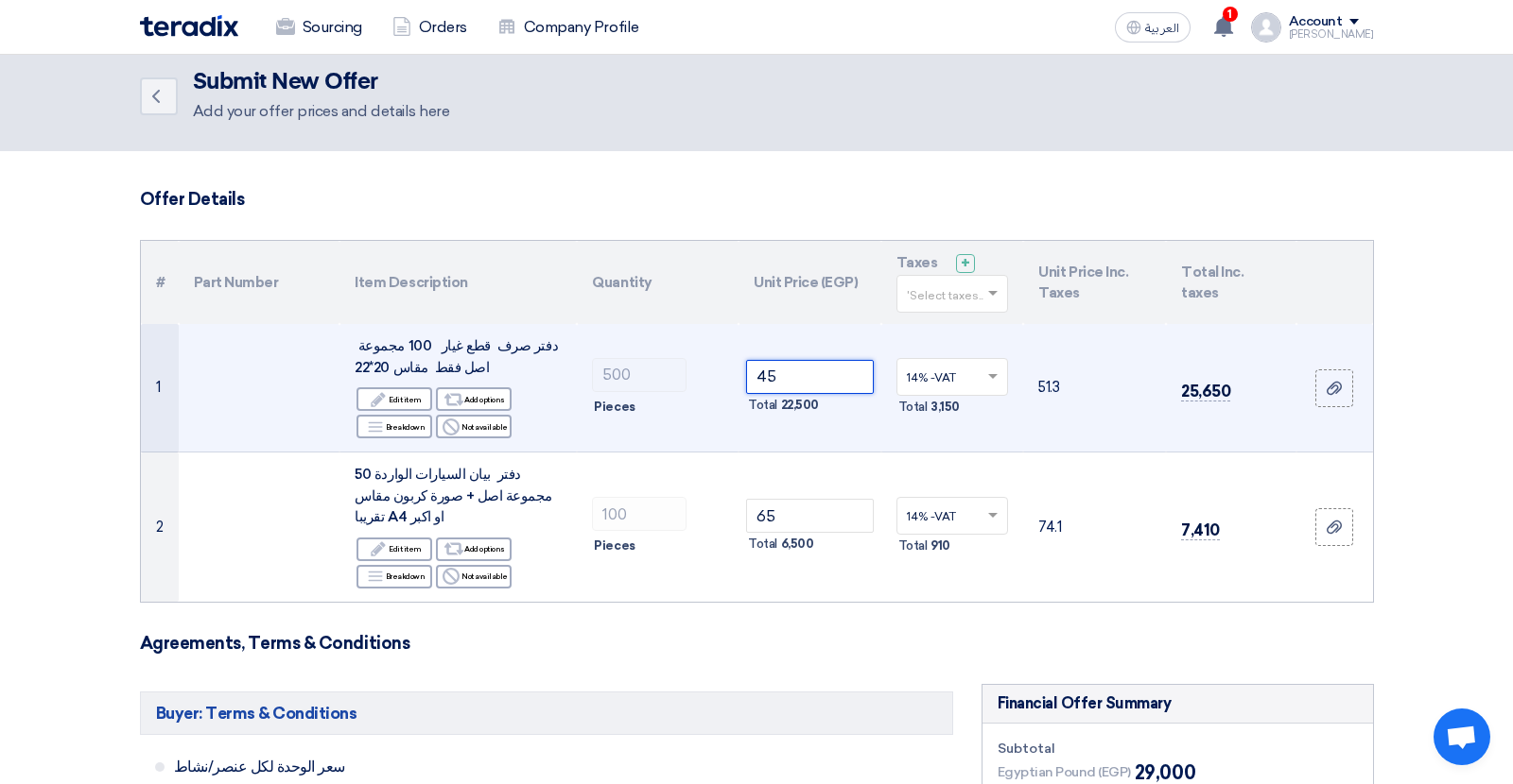
click at [769, 378] on input "45" at bounding box center [809, 377] width 127 height 34
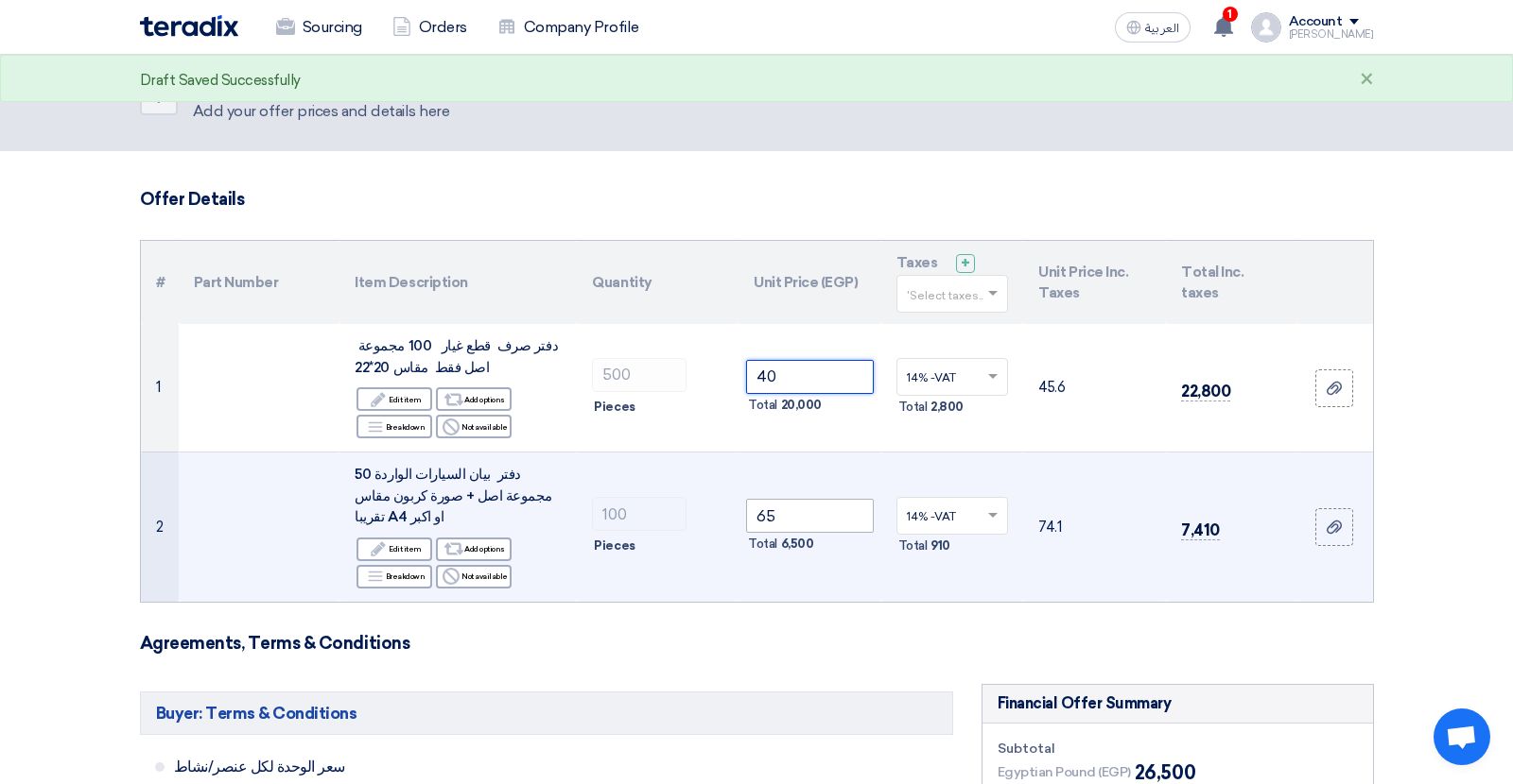
type input "40"
click at [768, 512] on input "65" at bounding box center [809, 516] width 127 height 34
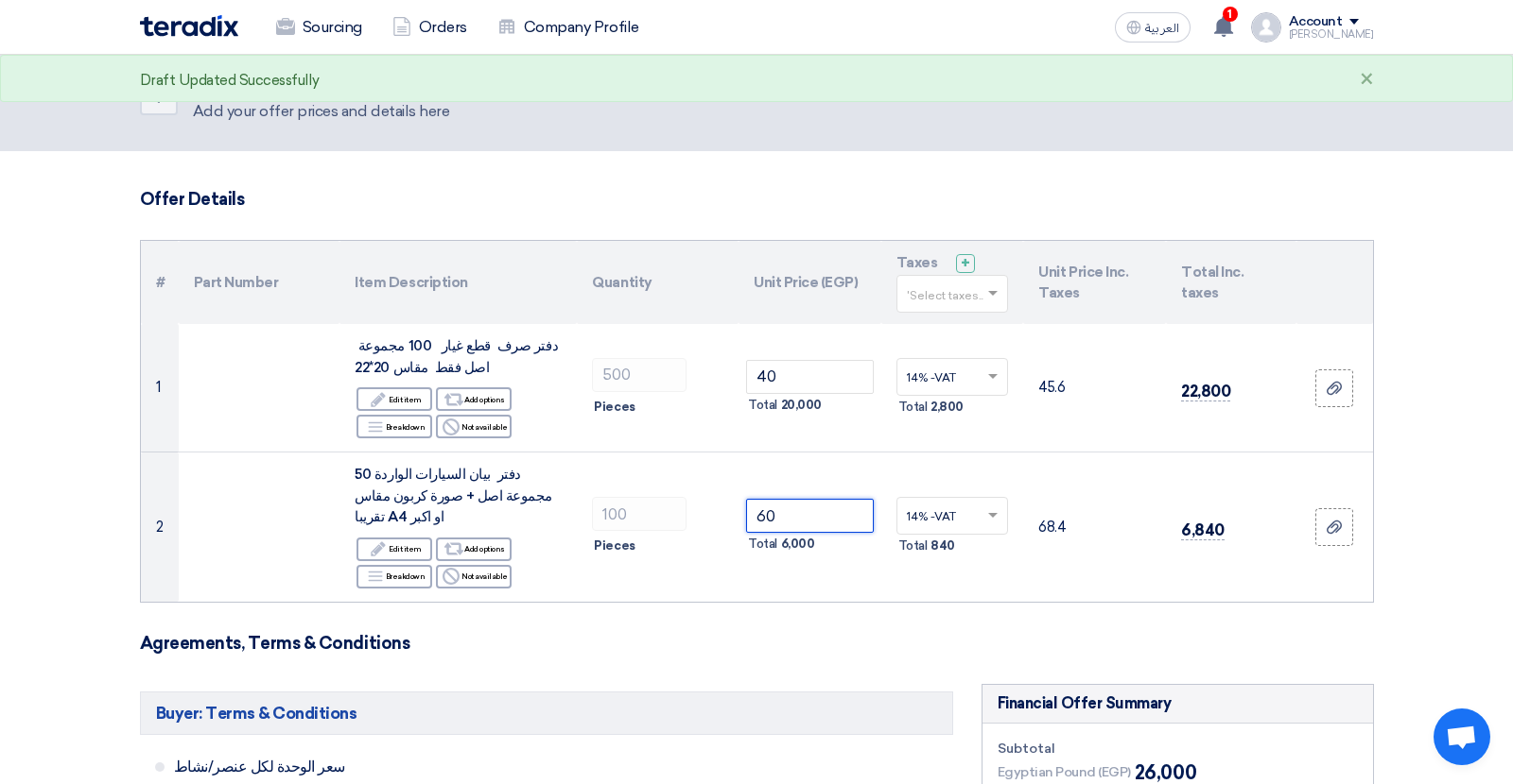
type input "60"
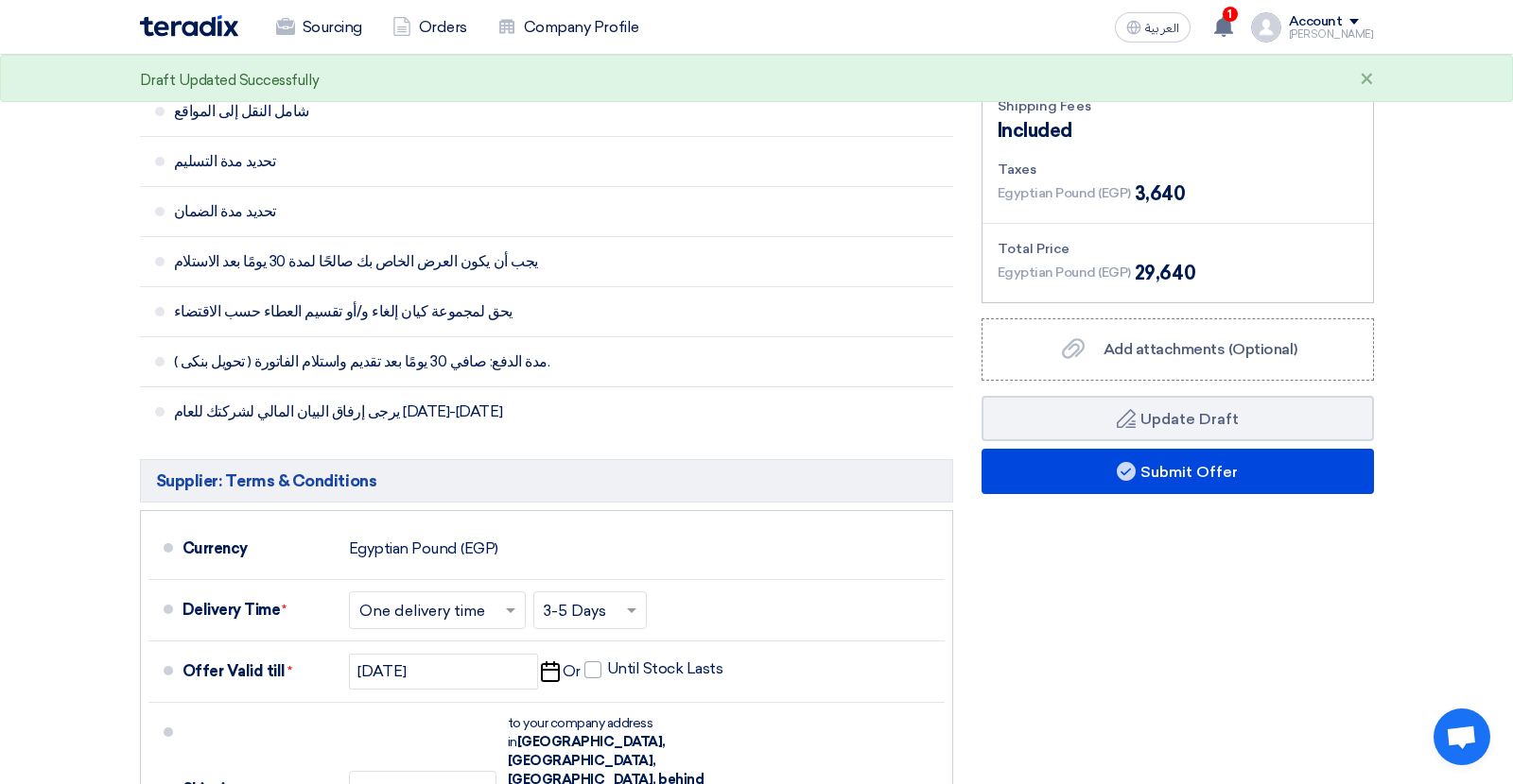
scroll to position [745, 0]
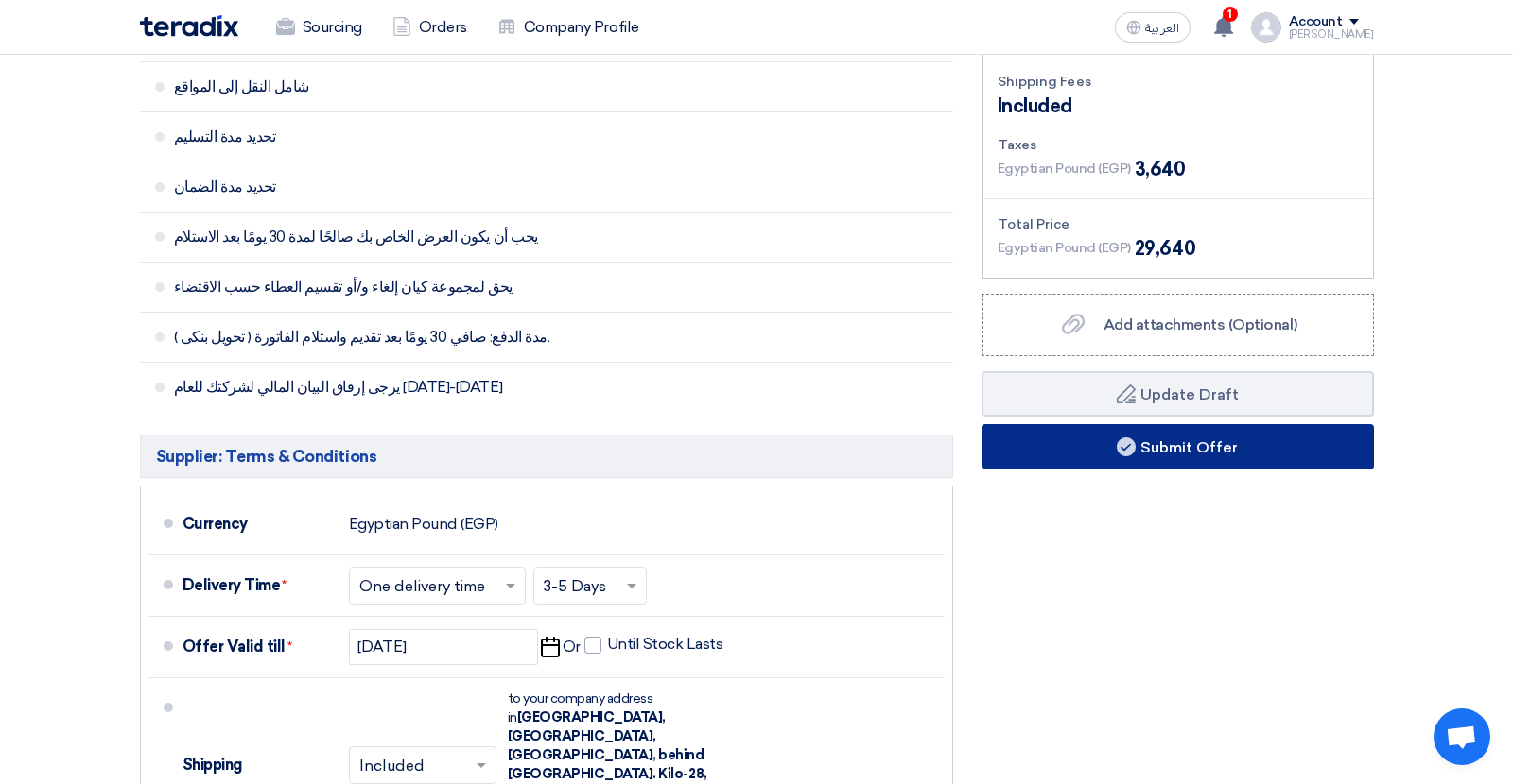
click at [1261, 435] on button "Submit Offer" at bounding box center [1177, 447] width 393 height 46
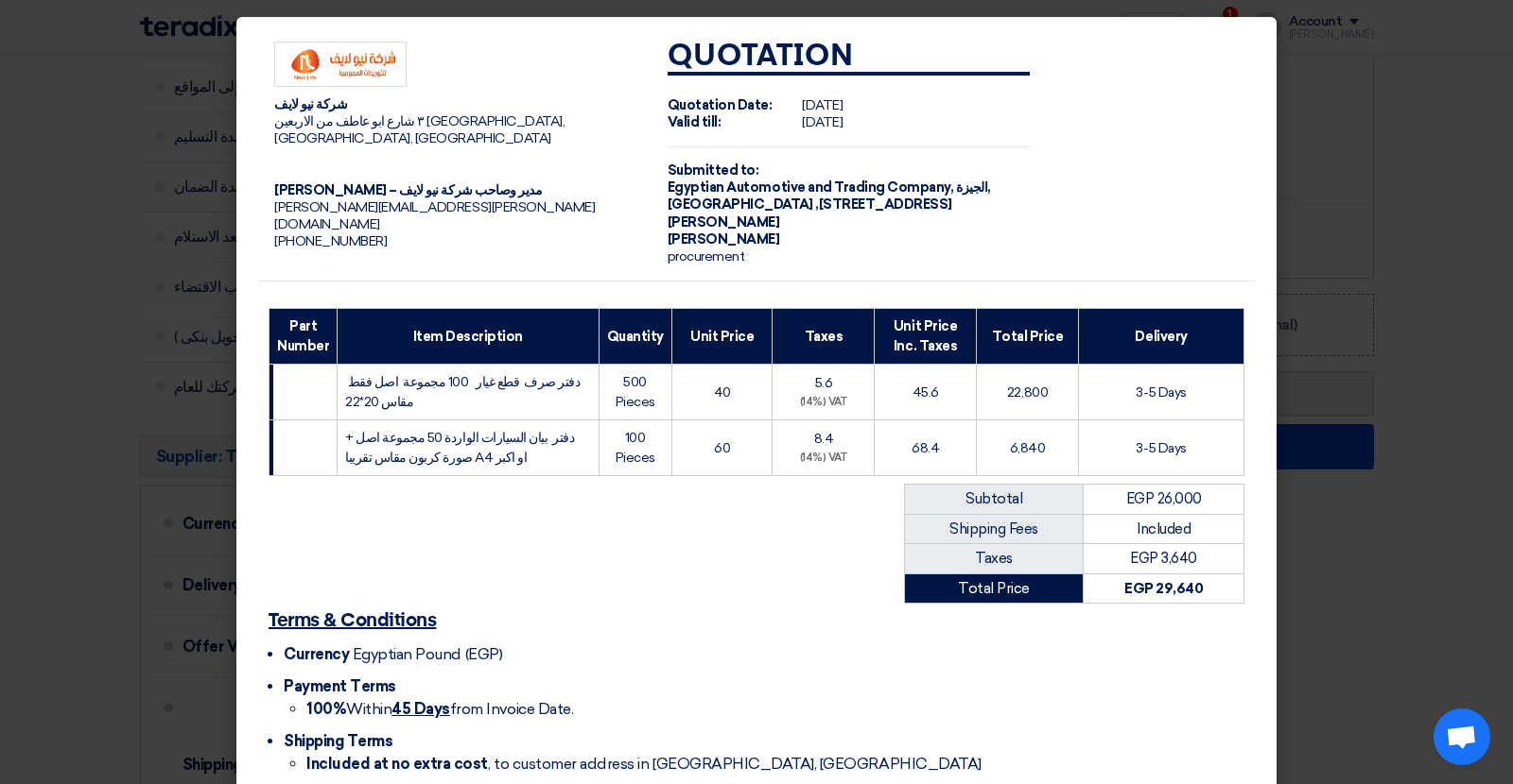
scroll to position [99, 0]
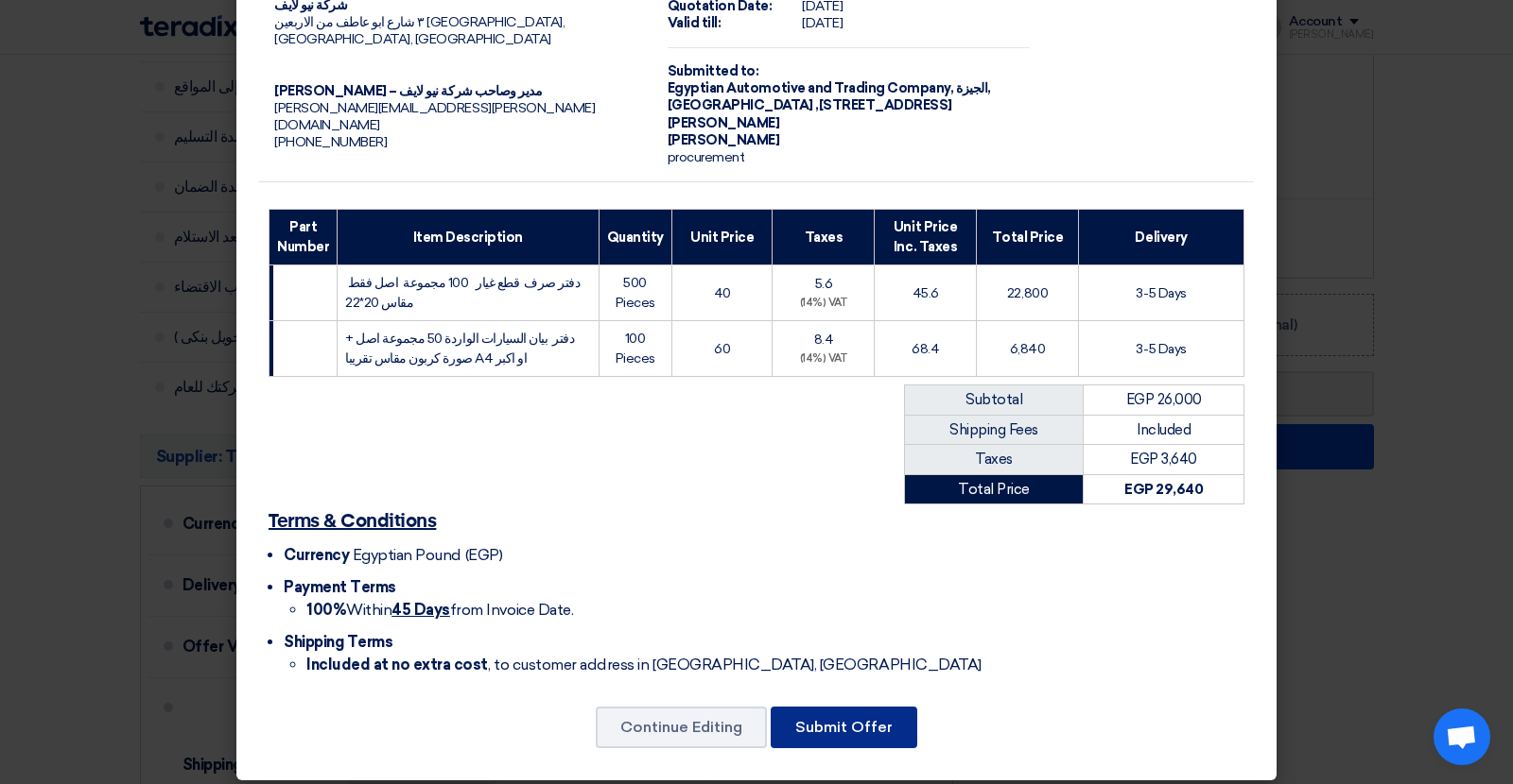
click at [866, 714] on button "Submit Offer" at bounding box center [843, 727] width 146 height 42
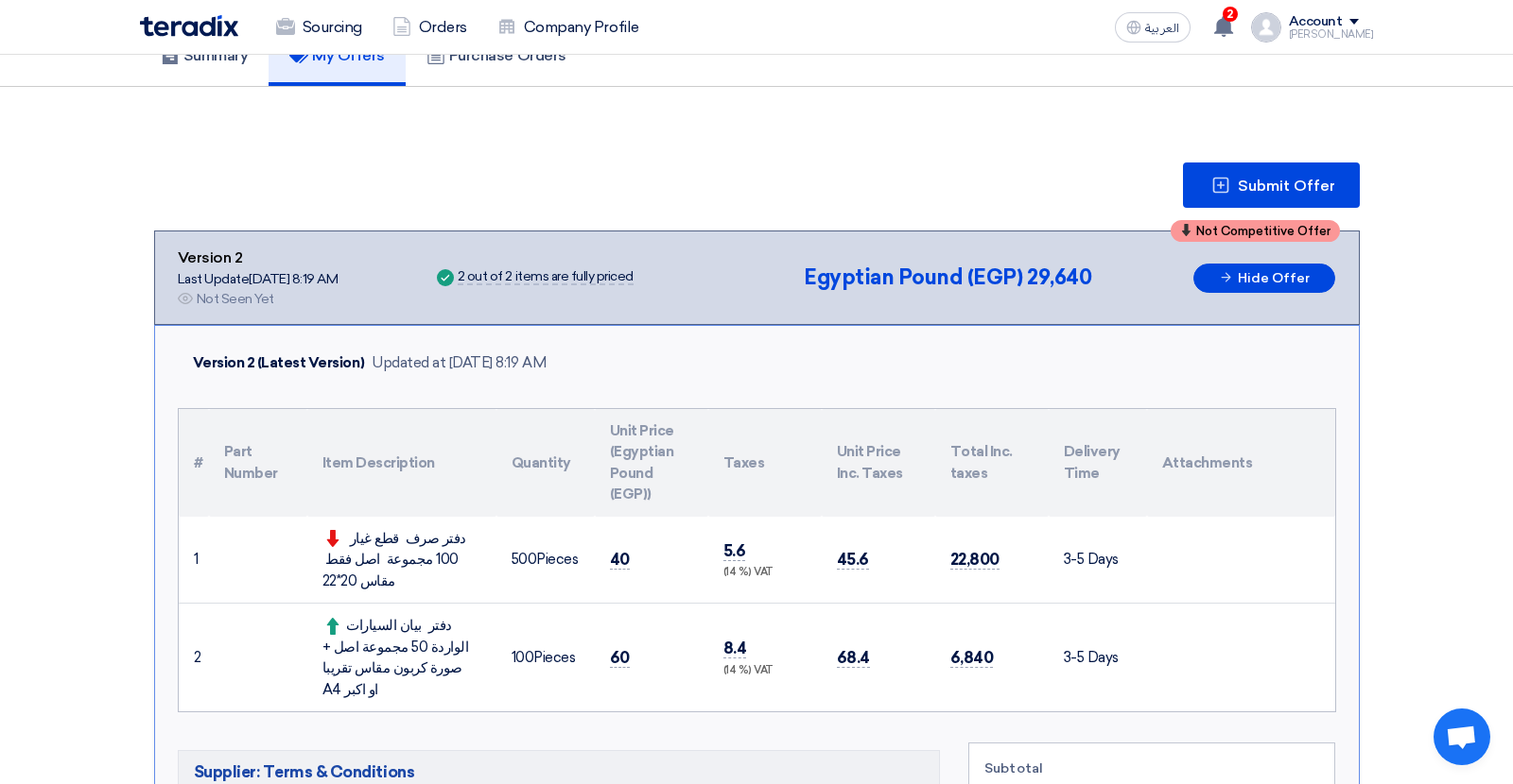
scroll to position [118, 0]
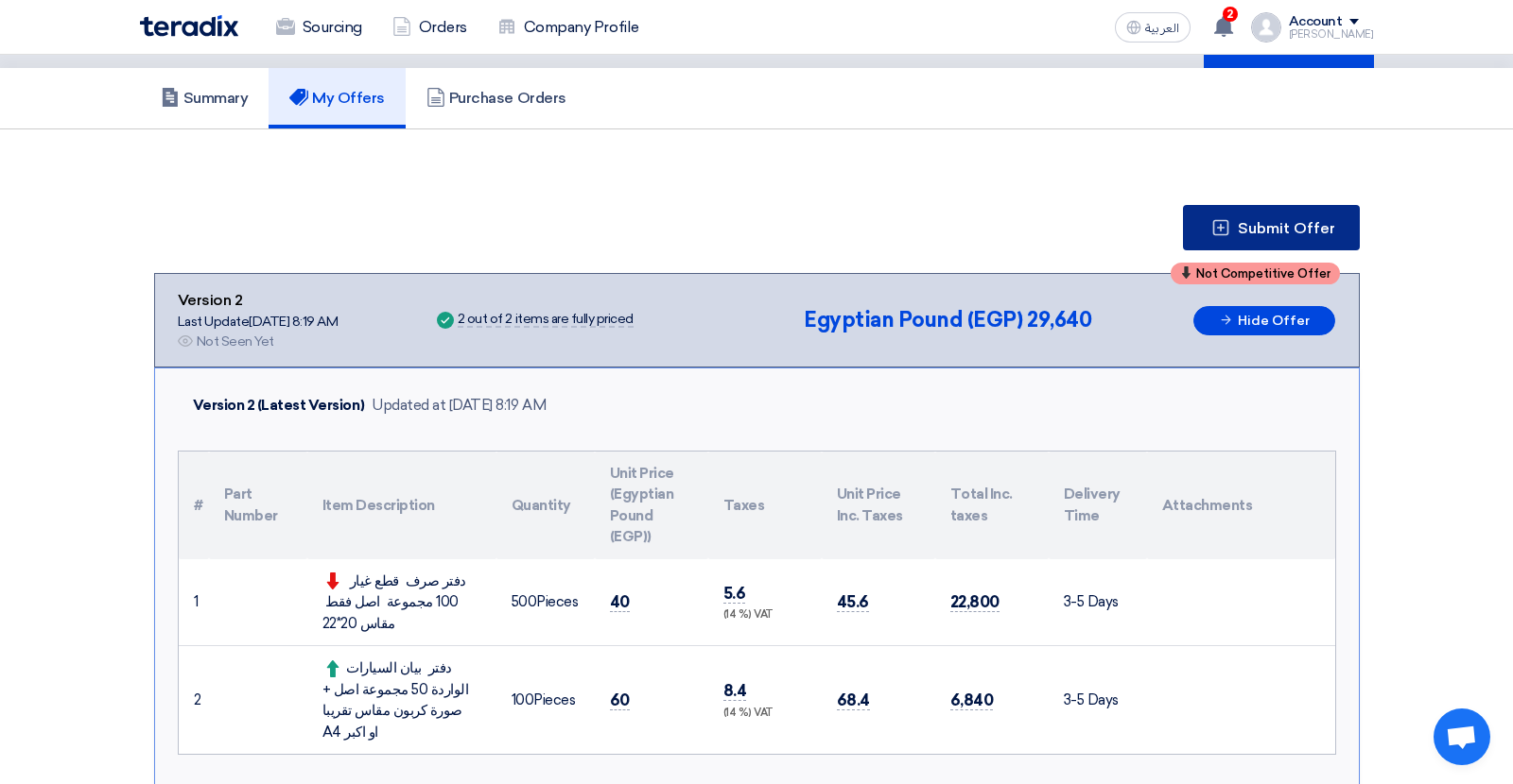
click at [1277, 235] on span "Submit Offer" at bounding box center [1286, 229] width 97 height 15
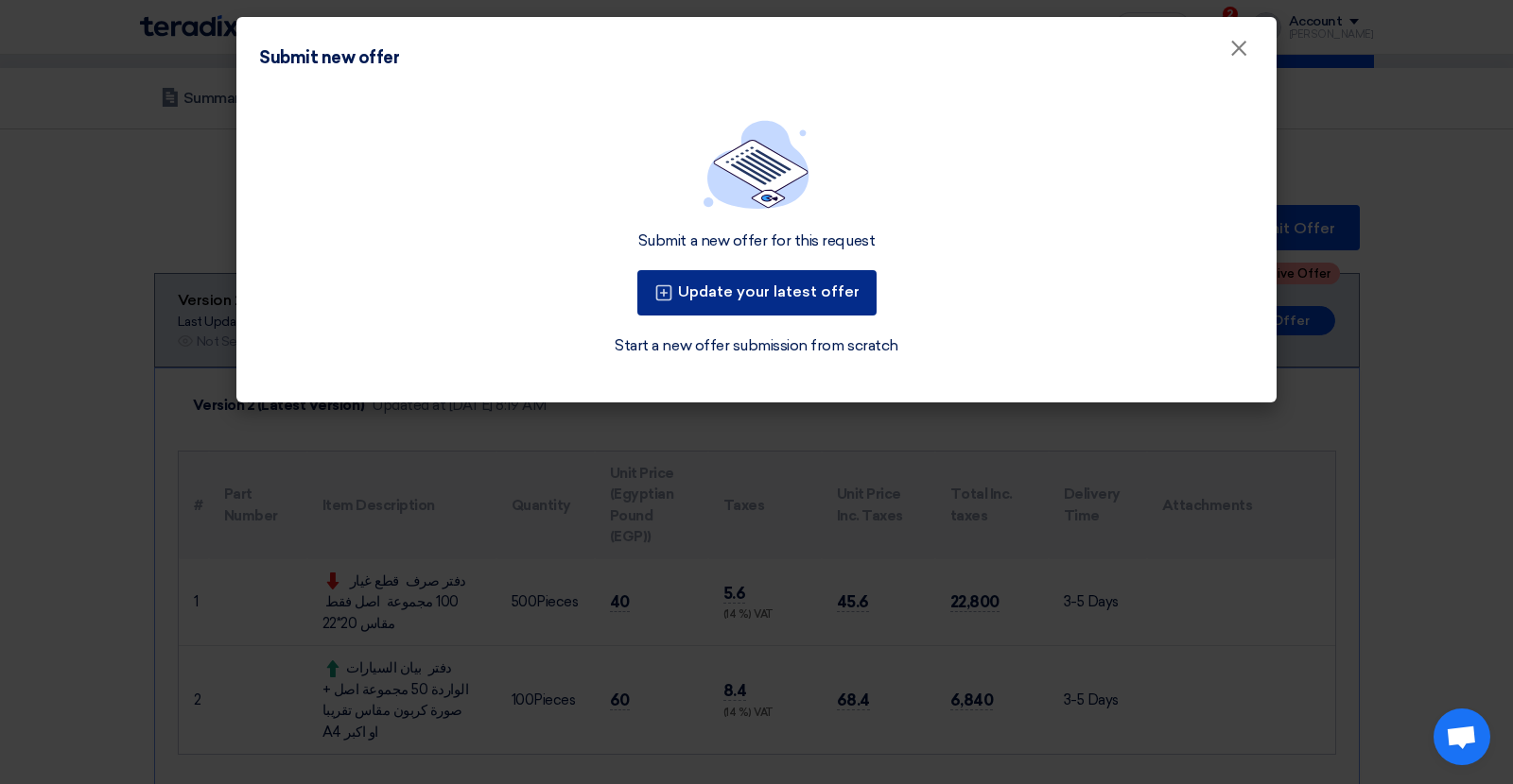
click at [818, 283] on button "Update your latest offer" at bounding box center [756, 293] width 240 height 46
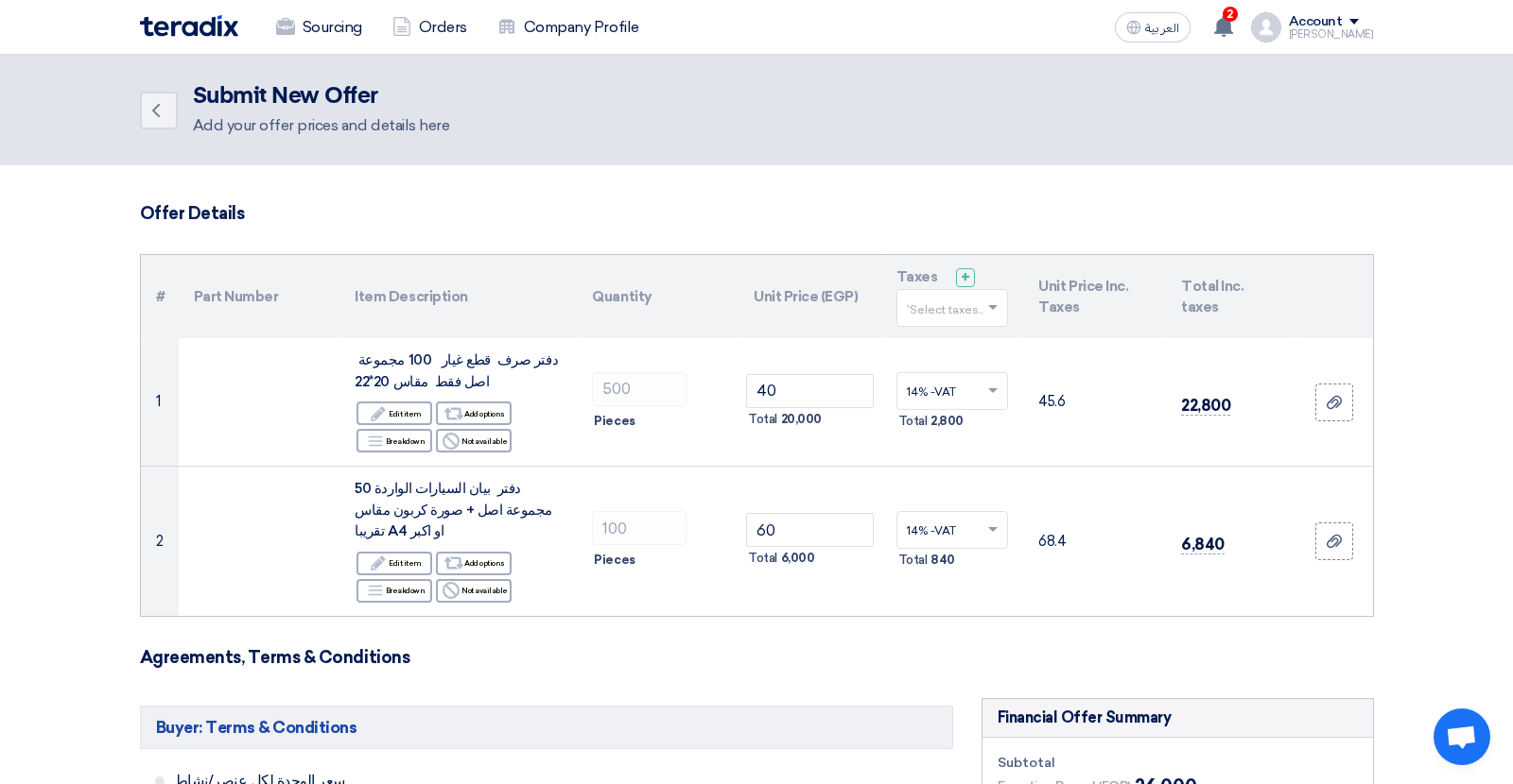
scroll to position [83, 0]
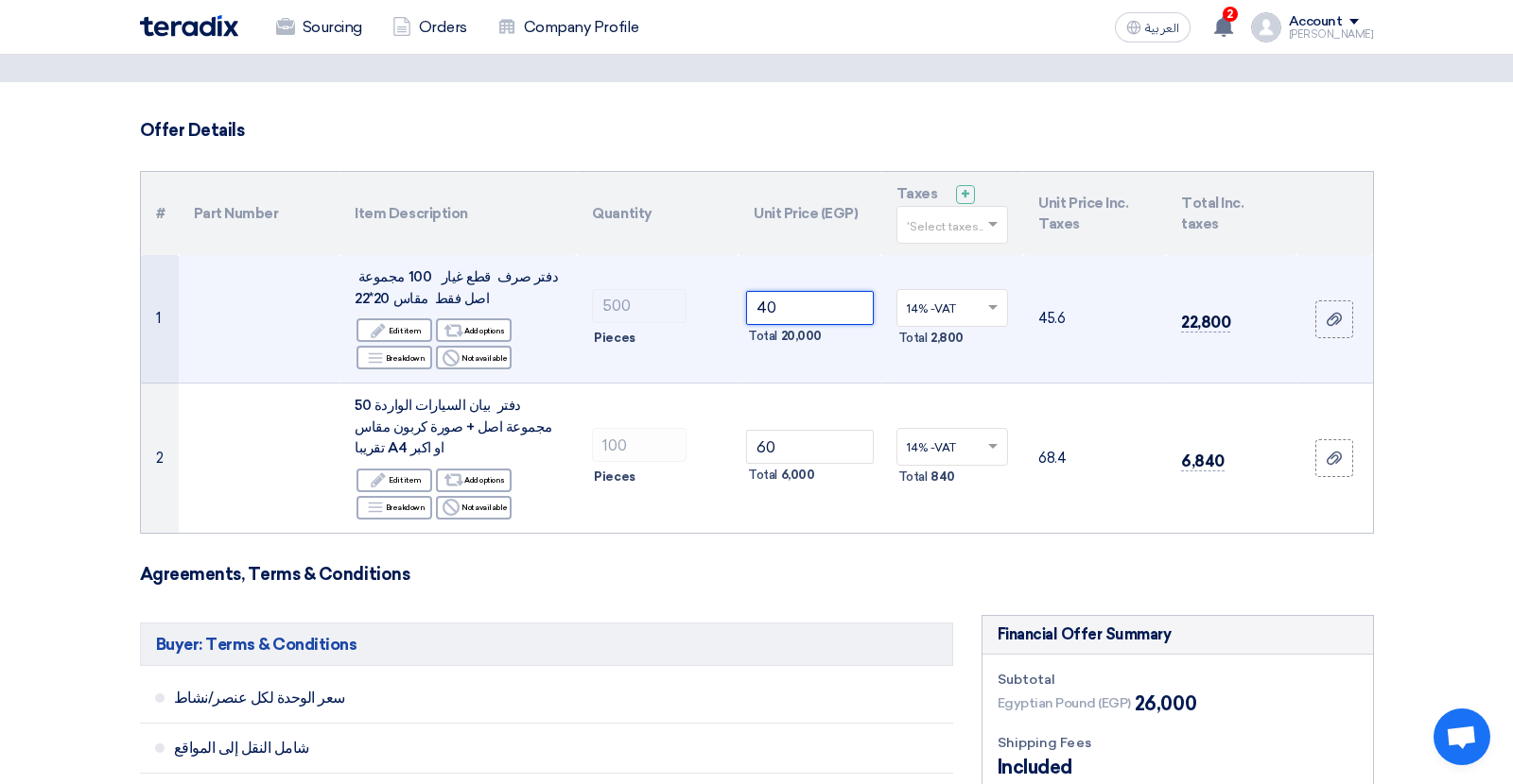
click at [764, 308] on input "40" at bounding box center [809, 308] width 127 height 34
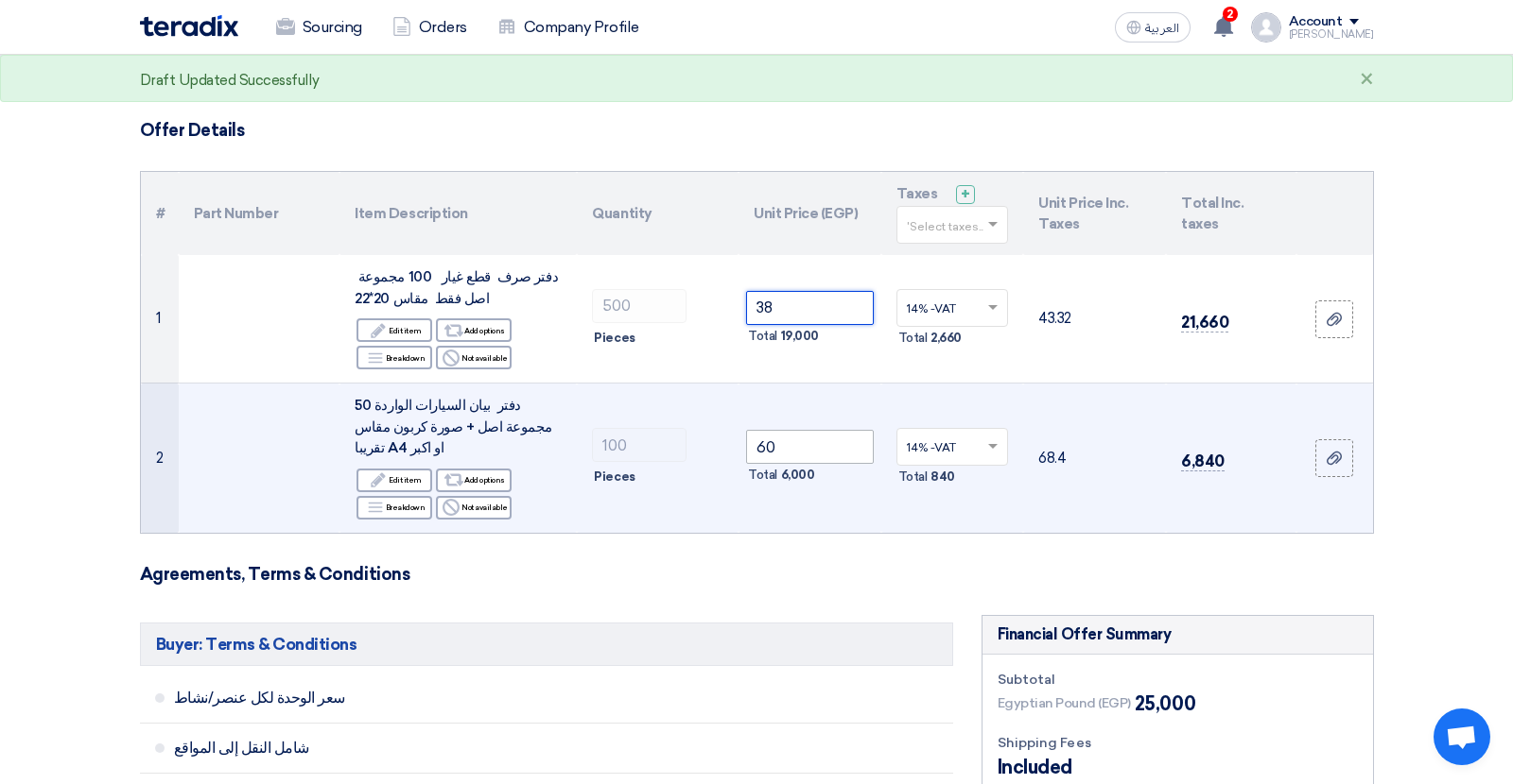
type input "38"
click at [771, 435] on input "60" at bounding box center [809, 447] width 127 height 34
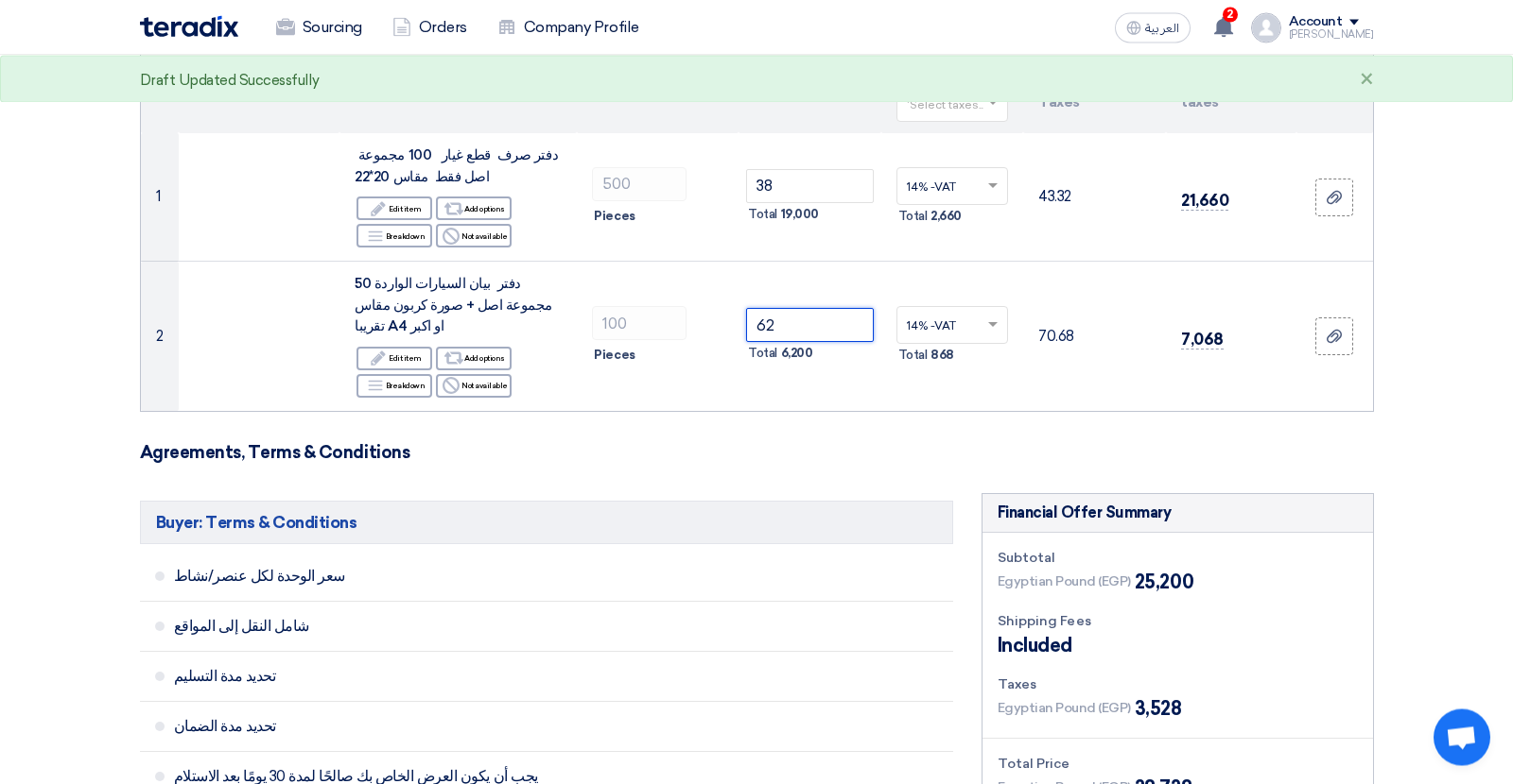
scroll to position [416, 0]
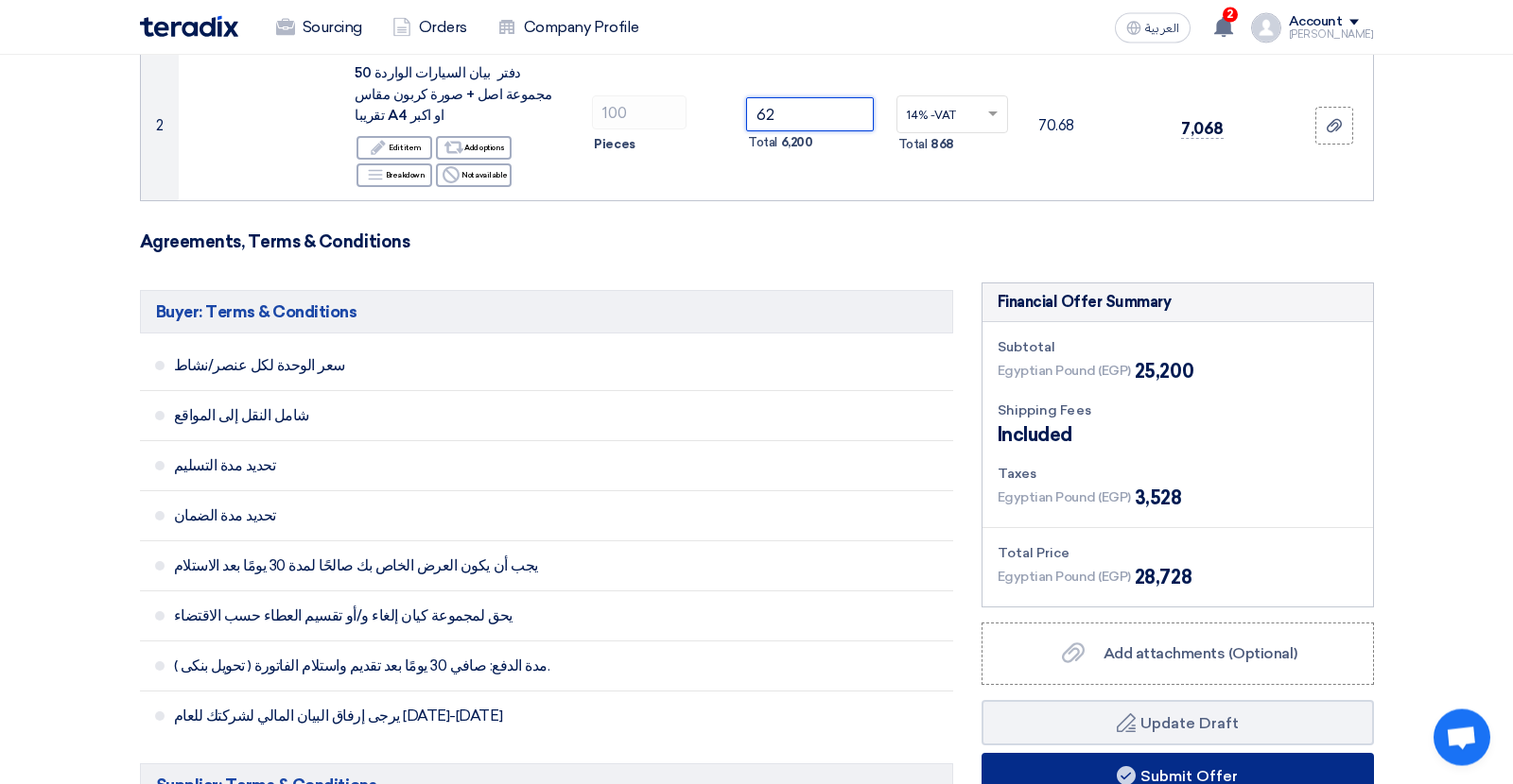
type input "62"
click at [1185, 753] on button "Submit Offer" at bounding box center [1177, 776] width 393 height 46
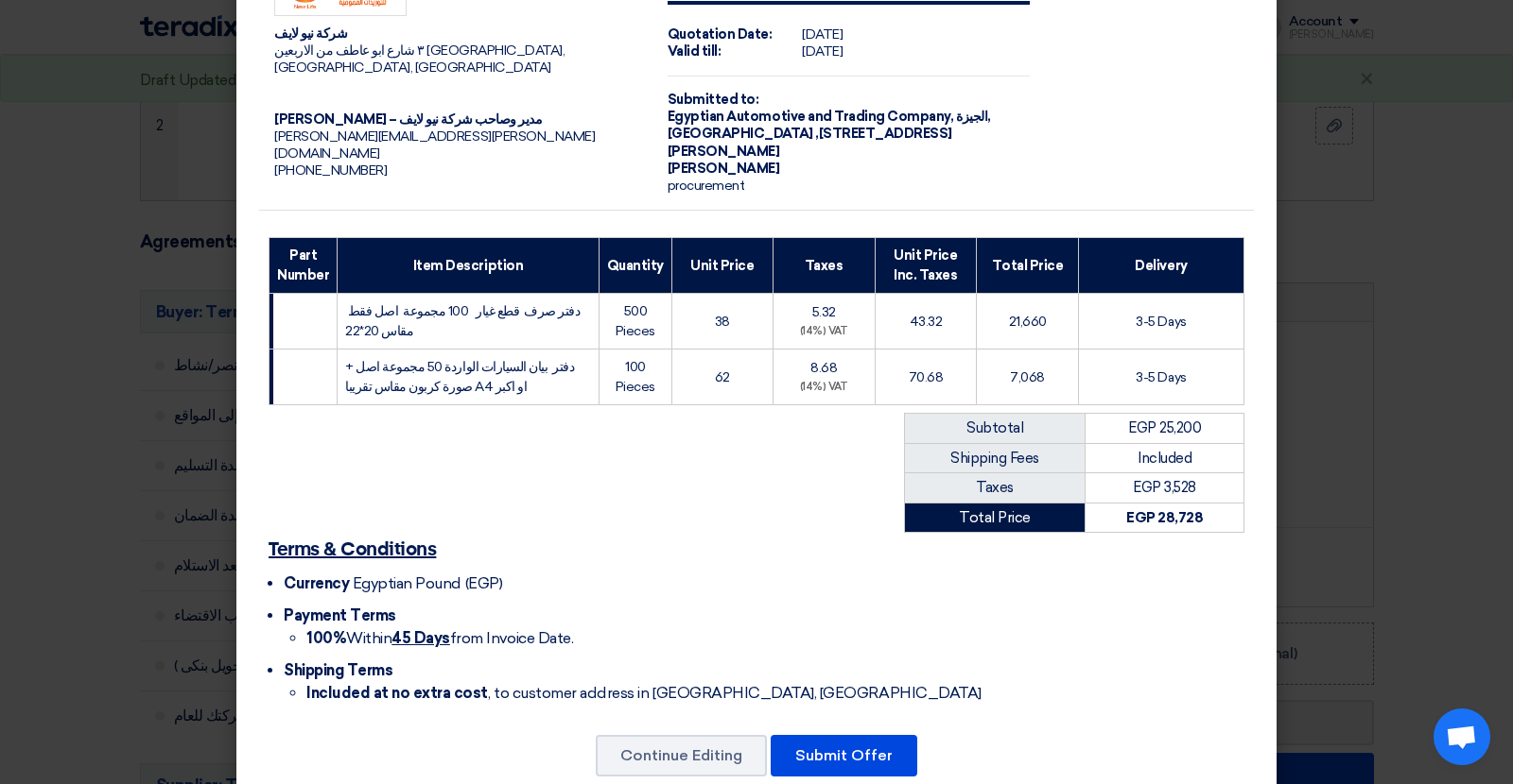
scroll to position [99, 0]
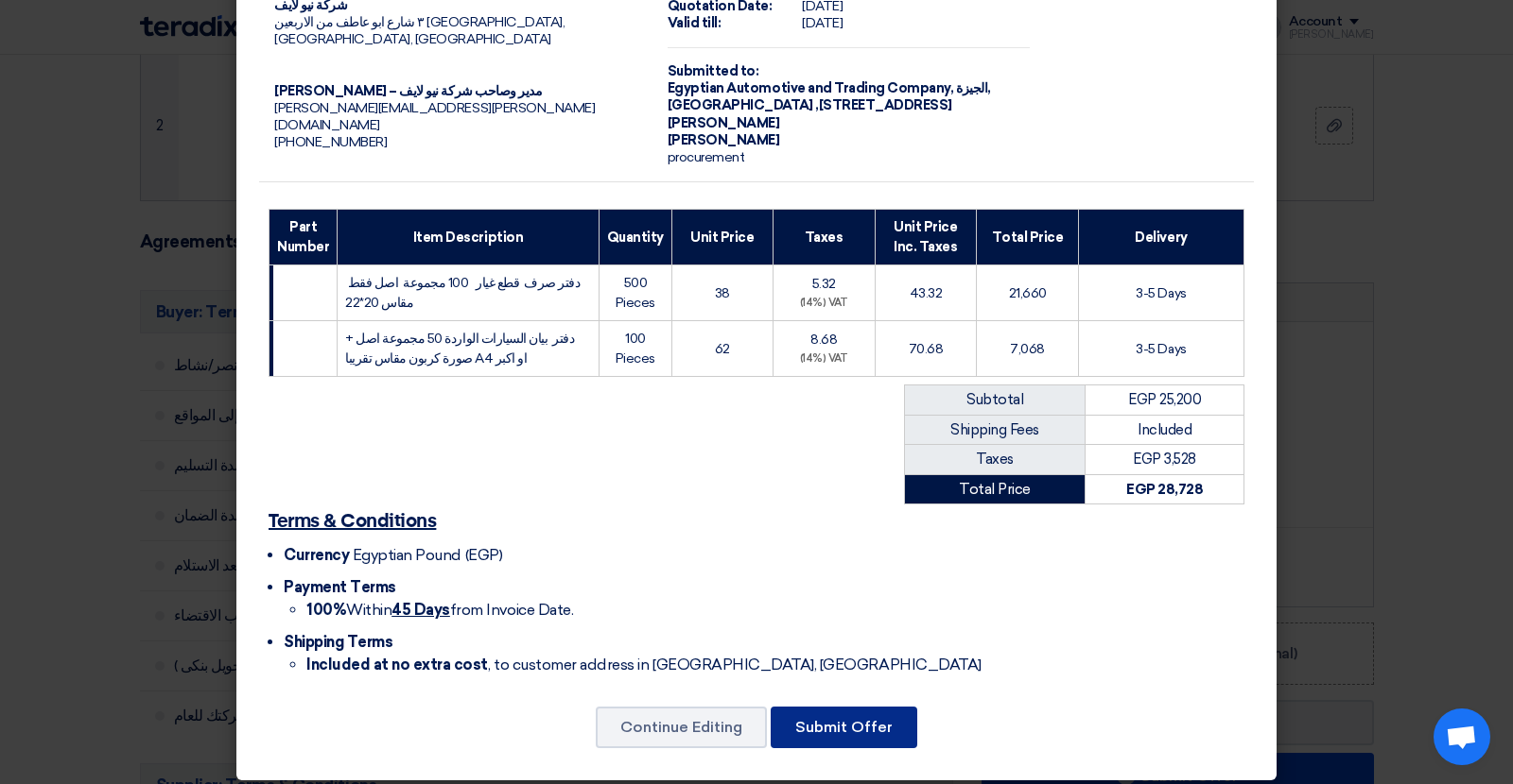
click at [842, 718] on button "Submit Offer" at bounding box center [843, 727] width 146 height 42
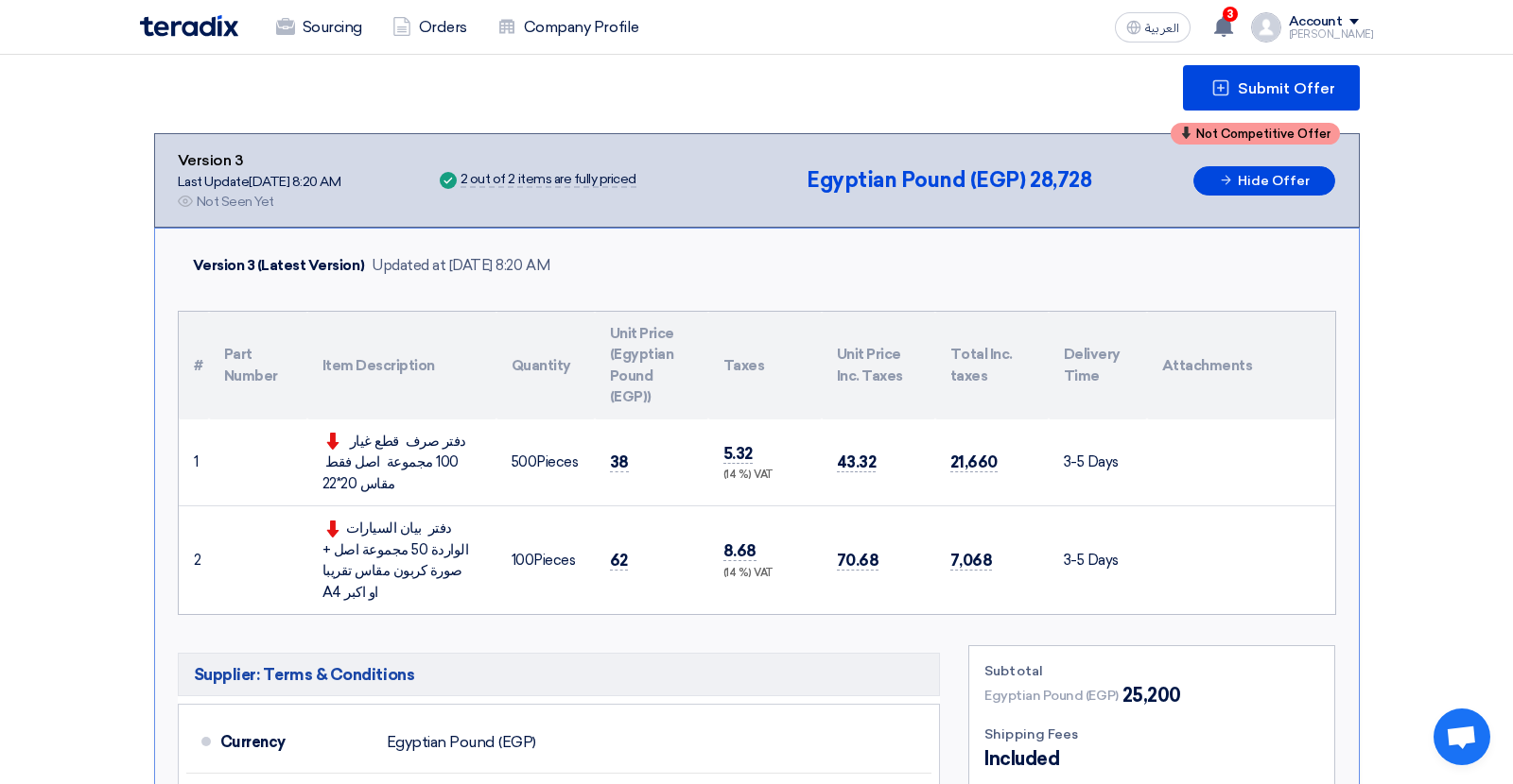
scroll to position [265, 0]
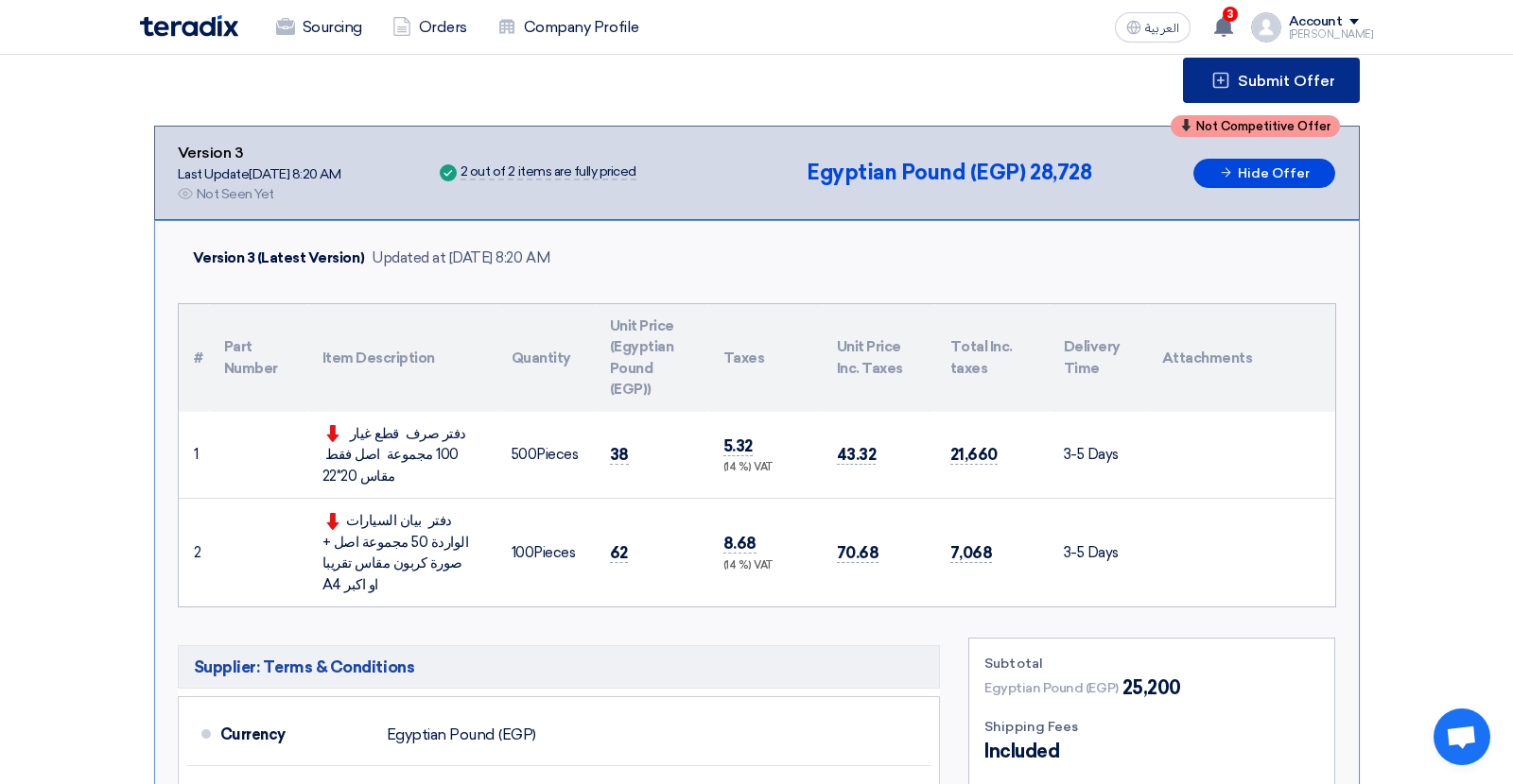
click at [1265, 74] on span "Submit Offer" at bounding box center [1286, 80] width 97 height 15
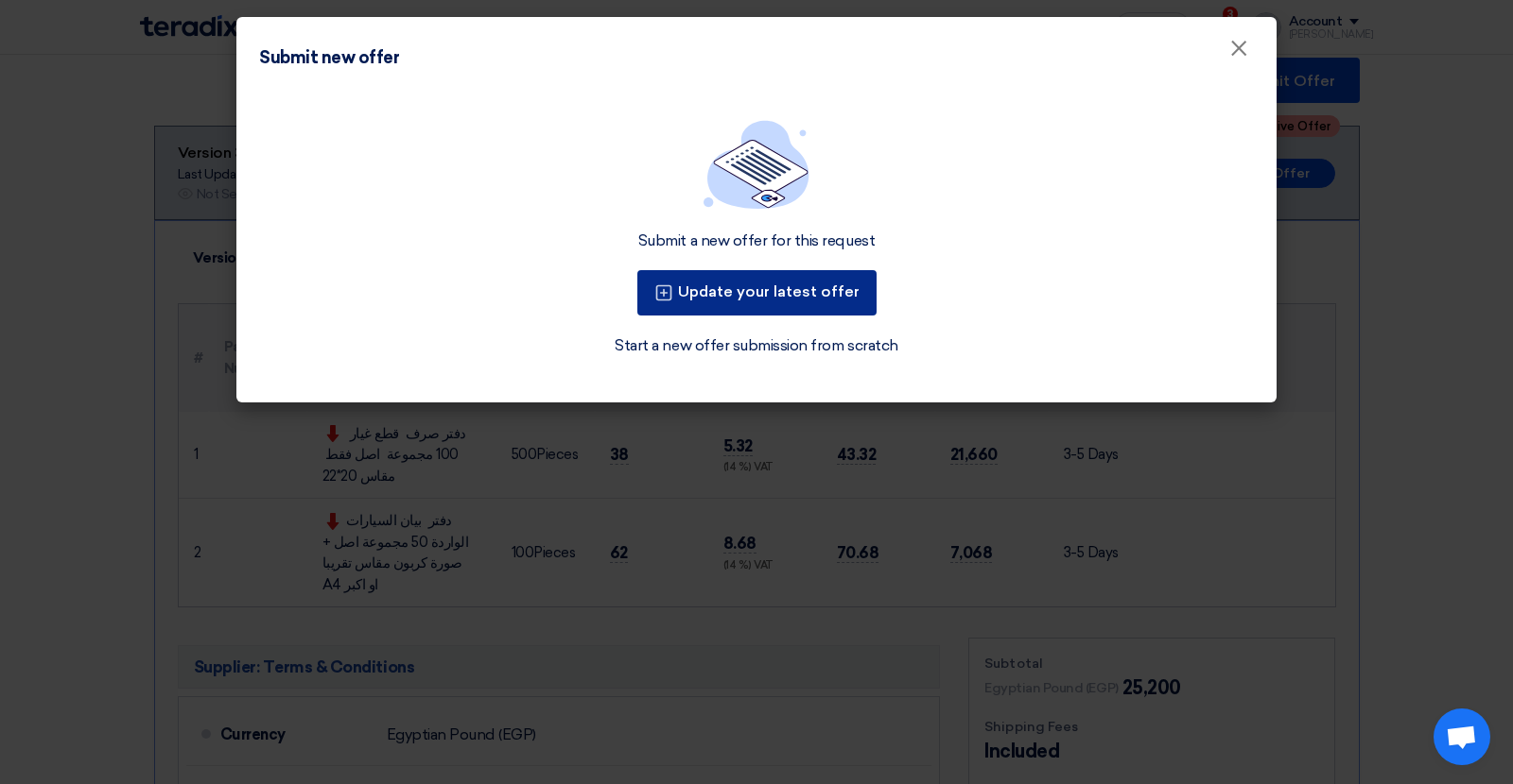
click at [759, 294] on button "Update your latest offer" at bounding box center [756, 293] width 240 height 46
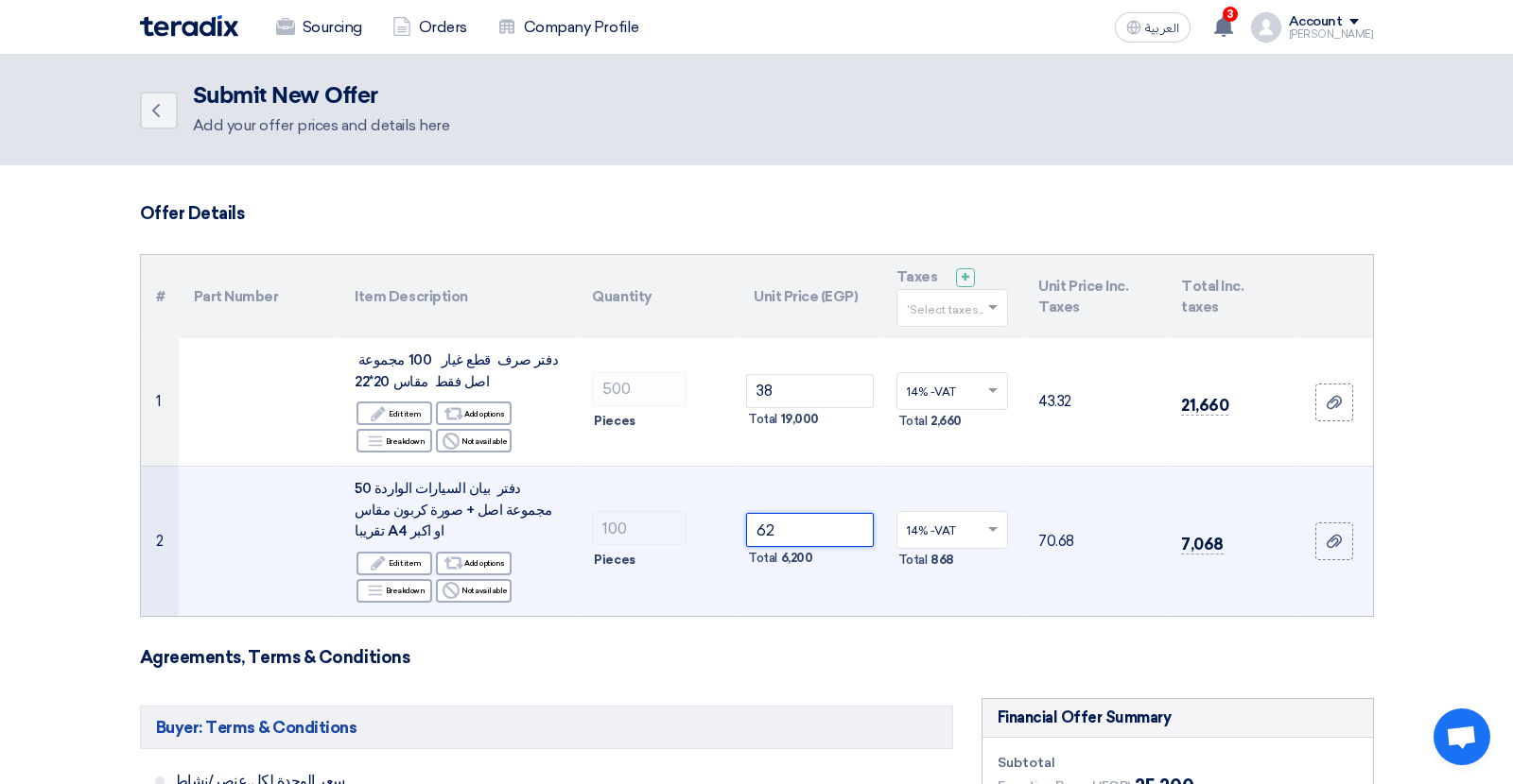
click at [766, 516] on input "62" at bounding box center [809, 530] width 127 height 34
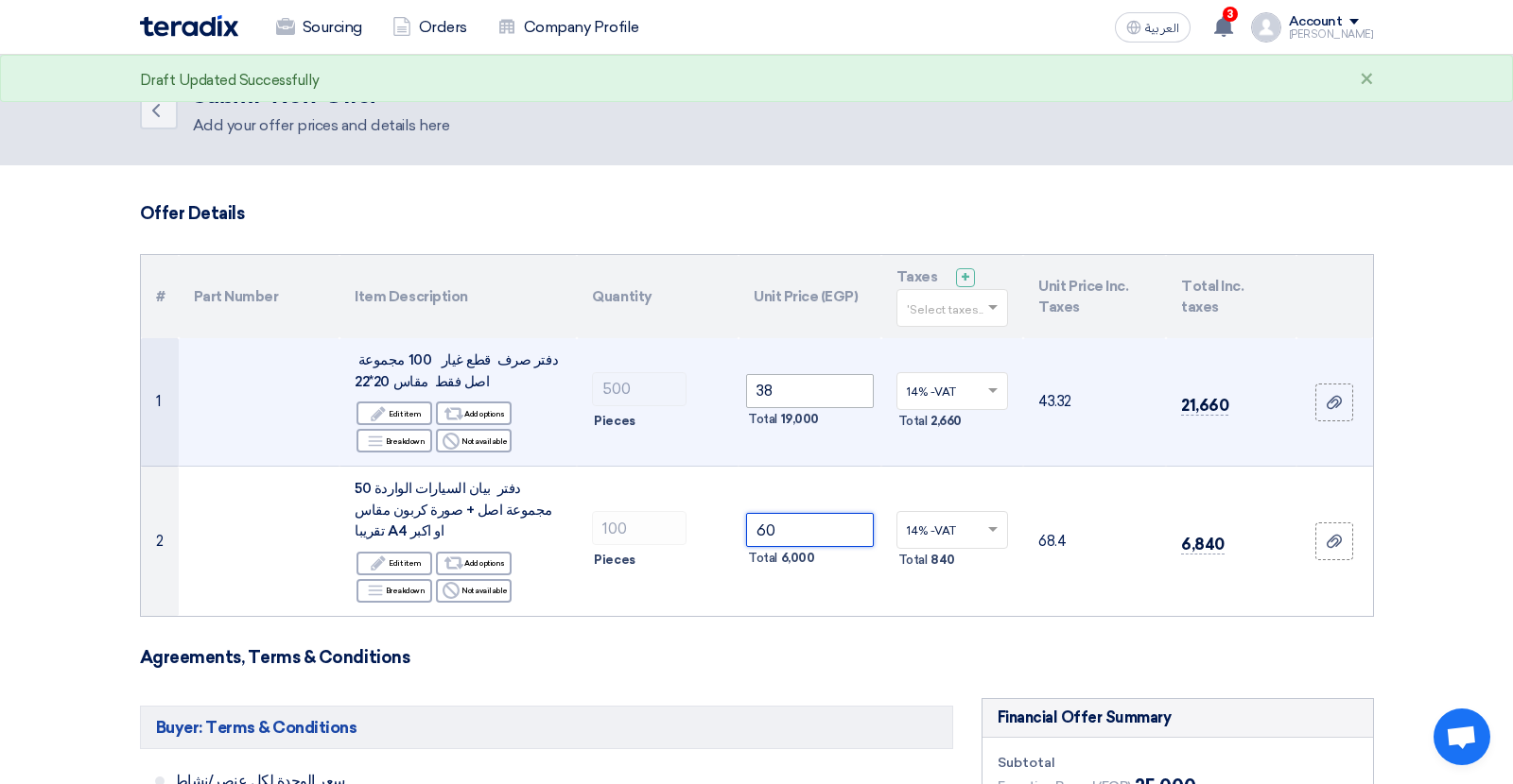
type input "60"
click at [769, 393] on input "38" at bounding box center [809, 392] width 127 height 34
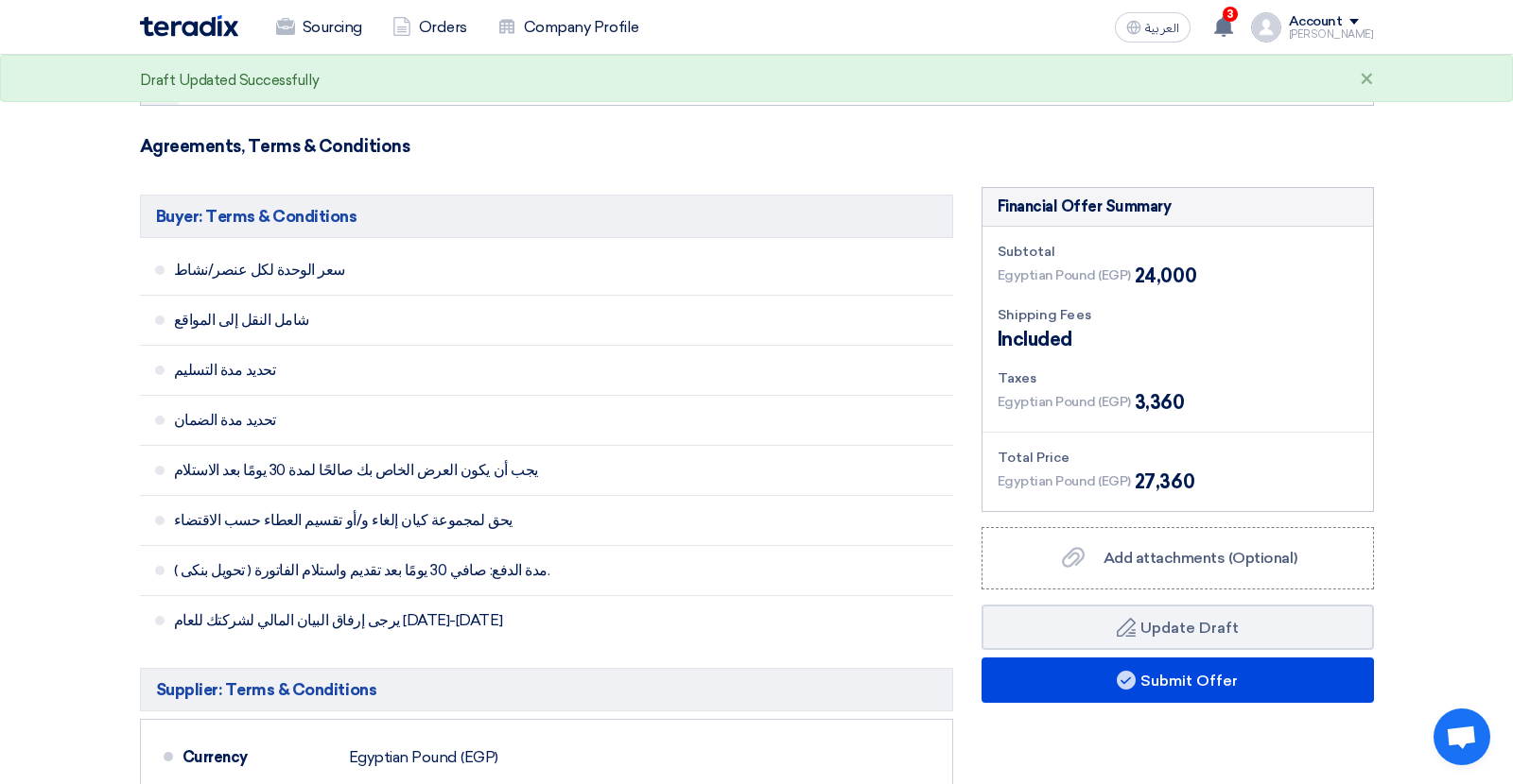
scroll to position [531, 0]
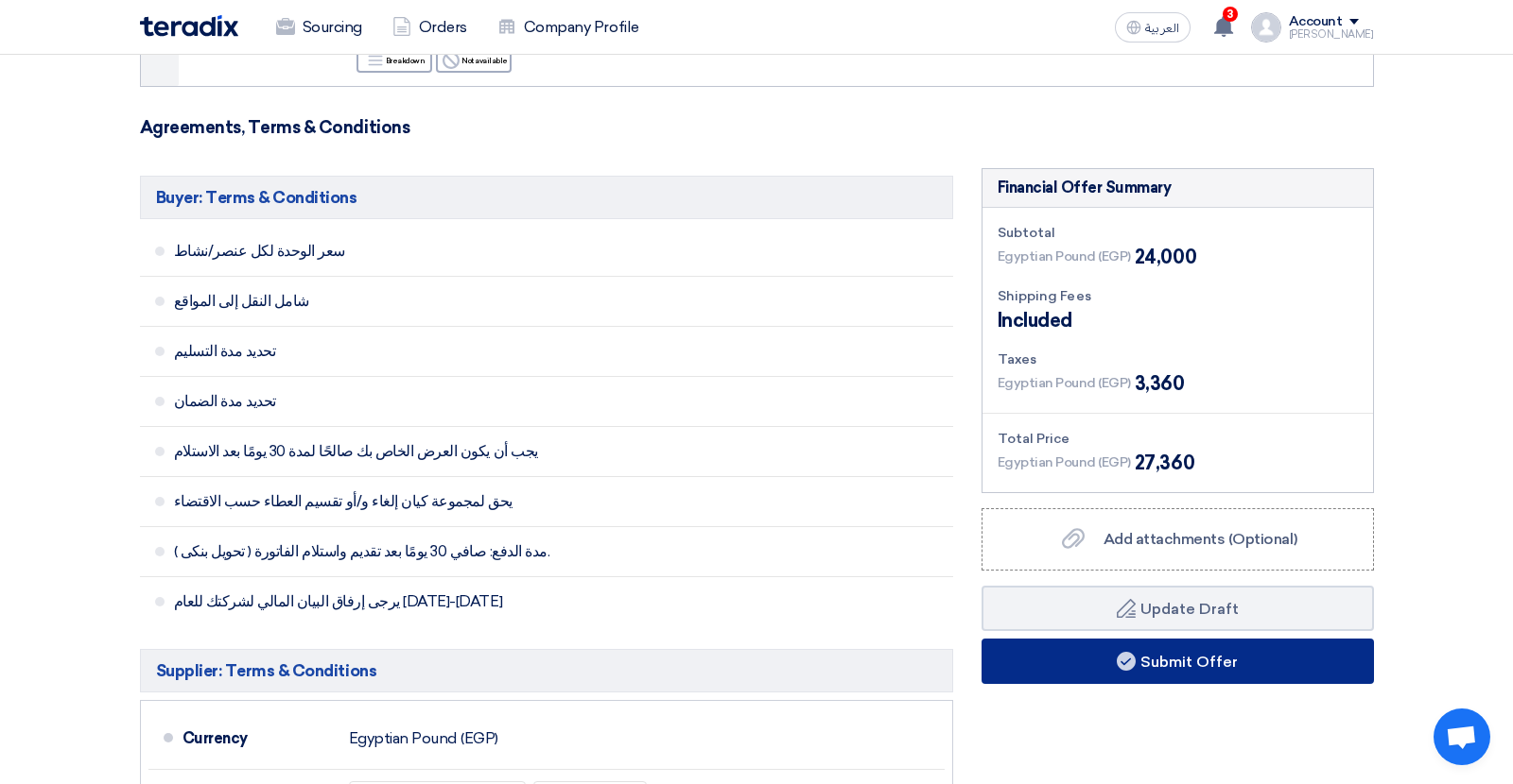
type input "36"
click at [1258, 648] on button "Submit Offer" at bounding box center [1177, 662] width 393 height 46
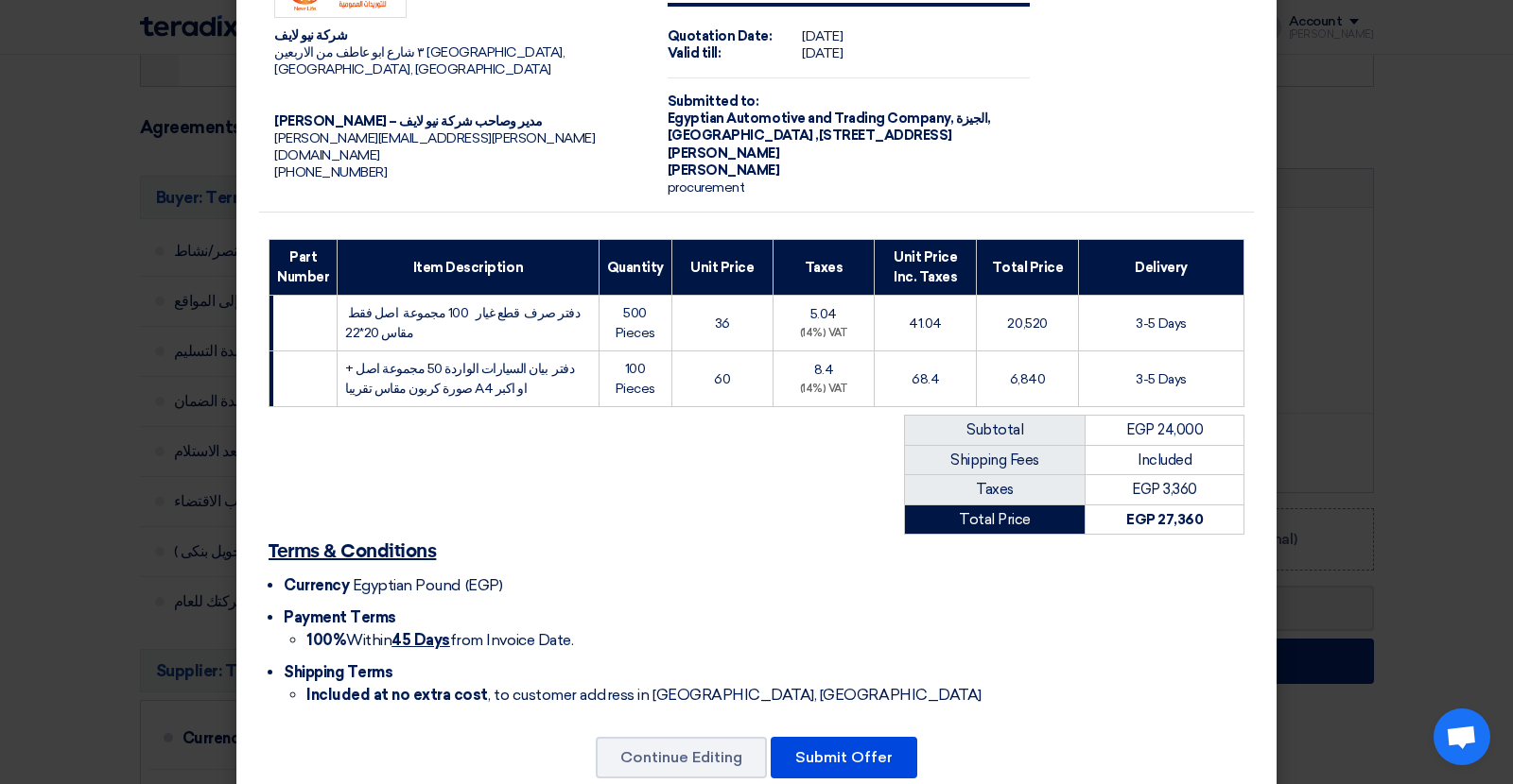
scroll to position [99, 0]
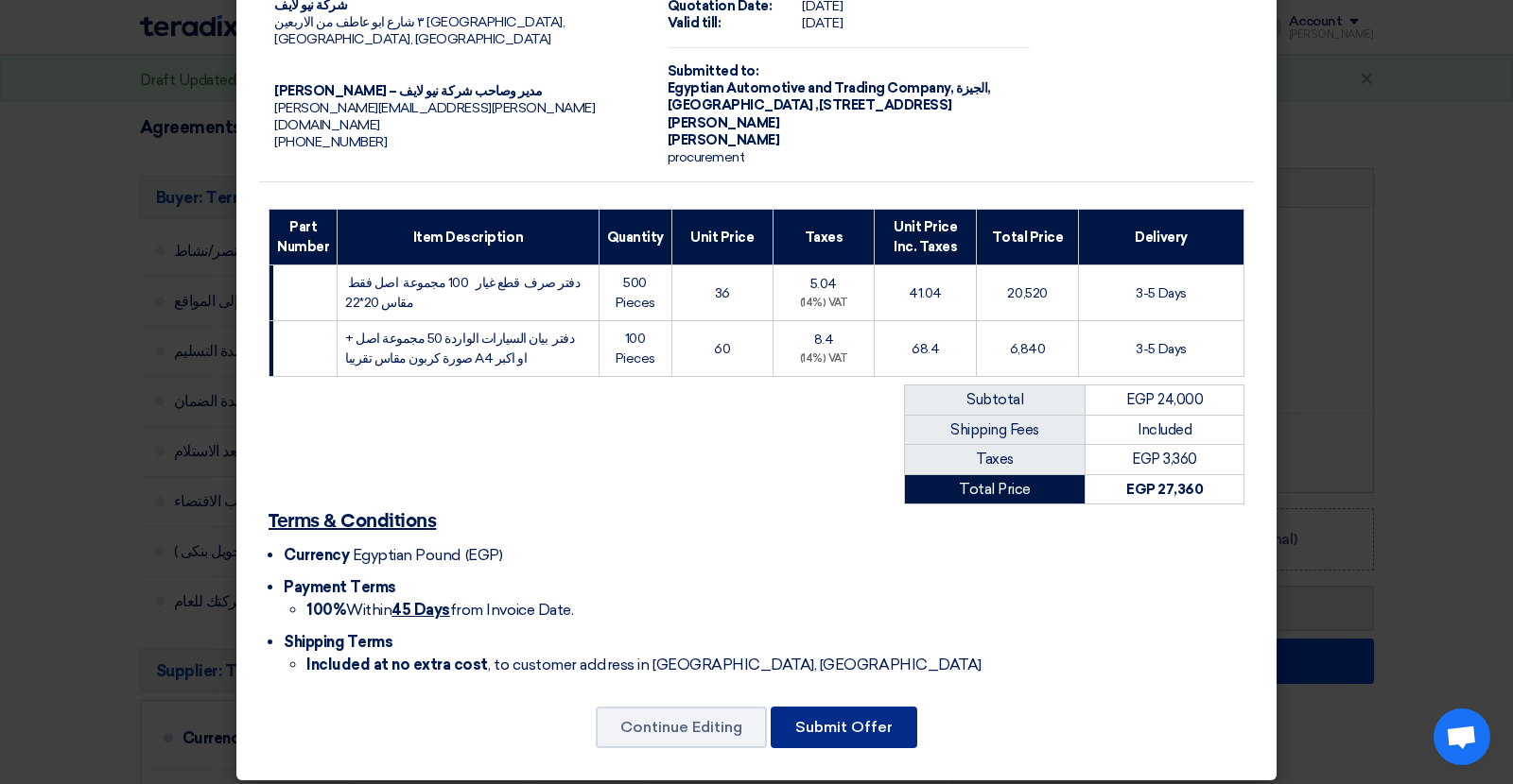
click at [889, 722] on button "Submit Offer" at bounding box center [843, 727] width 146 height 42
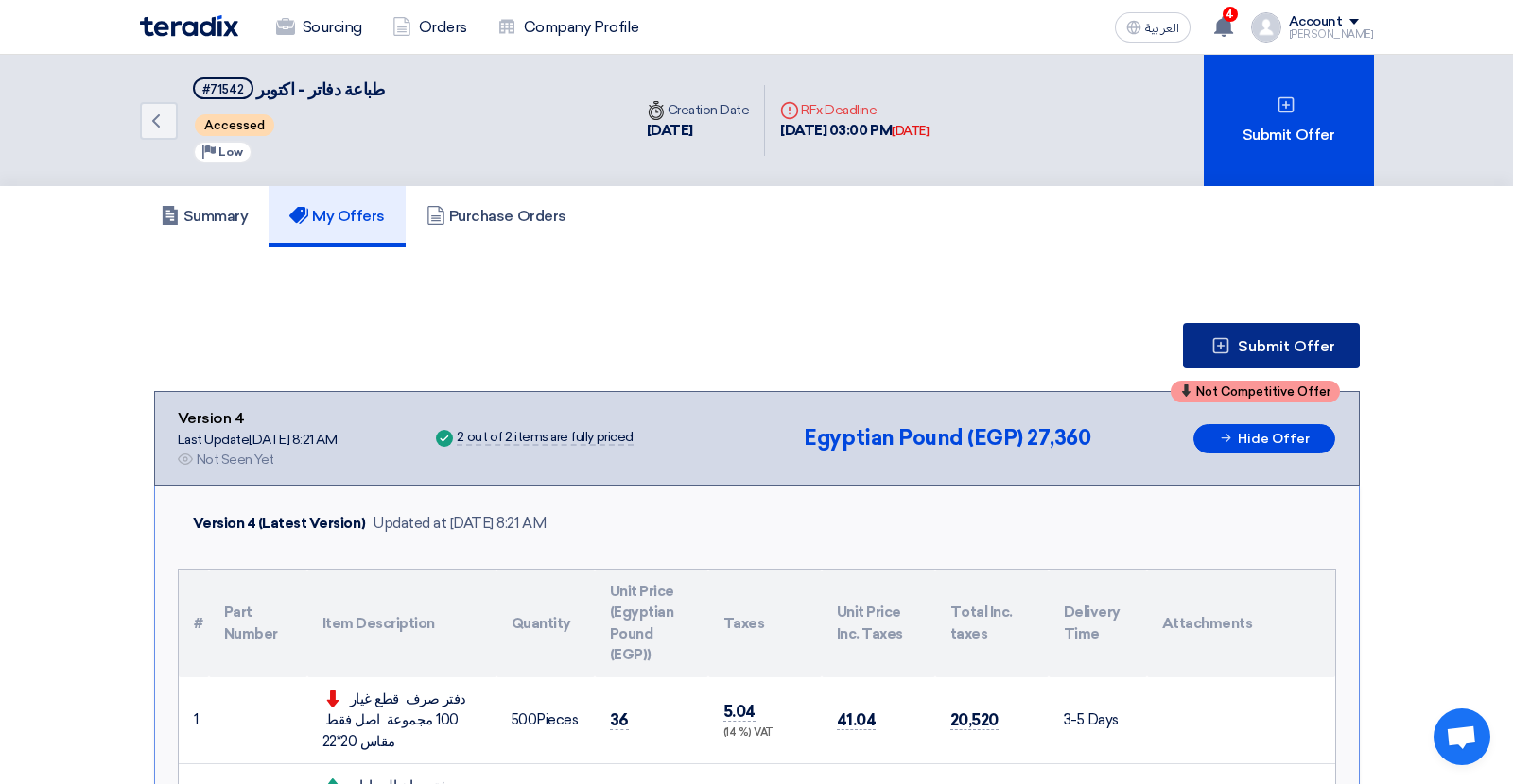
click at [1268, 339] on span "Submit Offer" at bounding box center [1286, 346] width 97 height 15
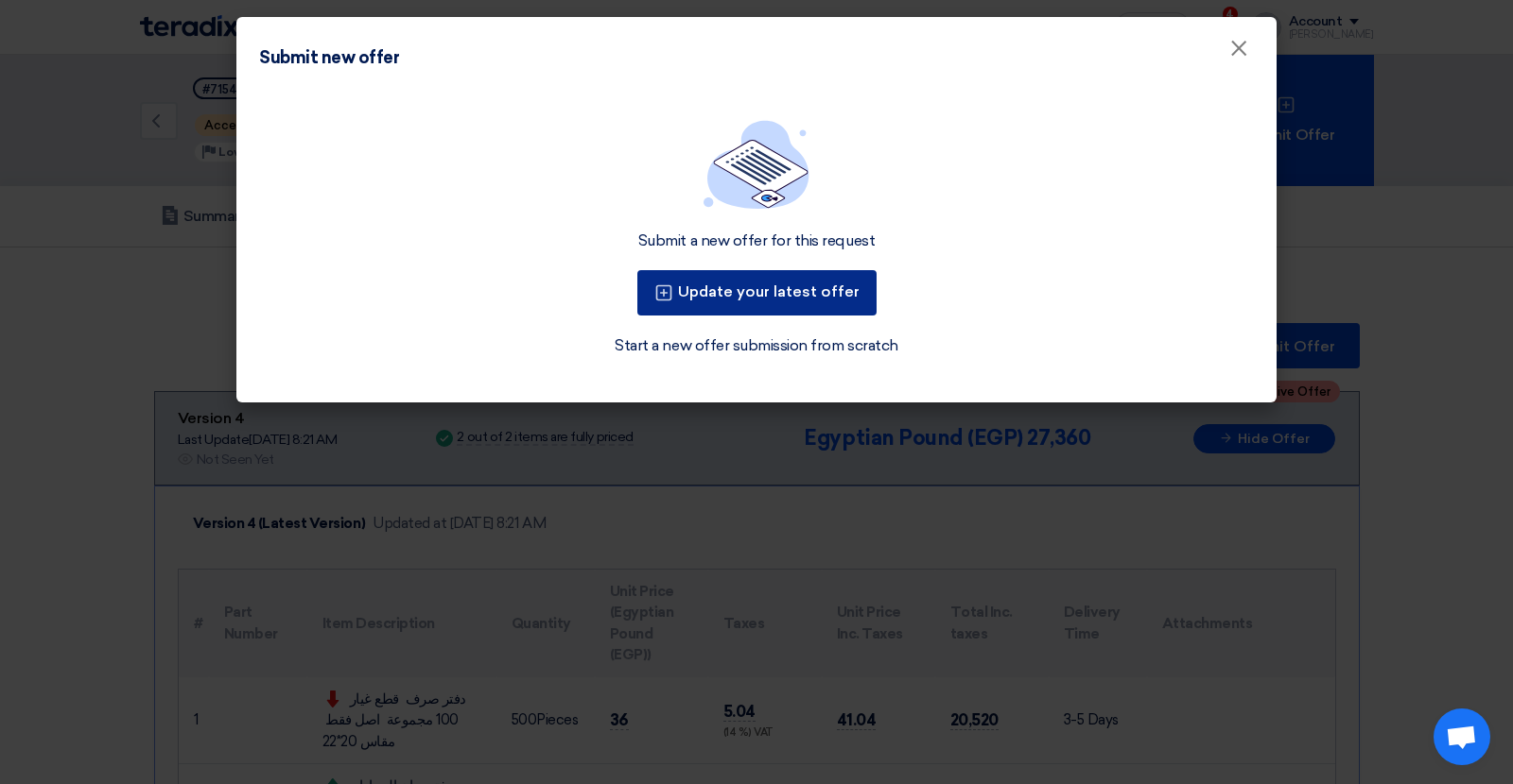
click at [833, 287] on button "Update your latest offer" at bounding box center [756, 293] width 240 height 46
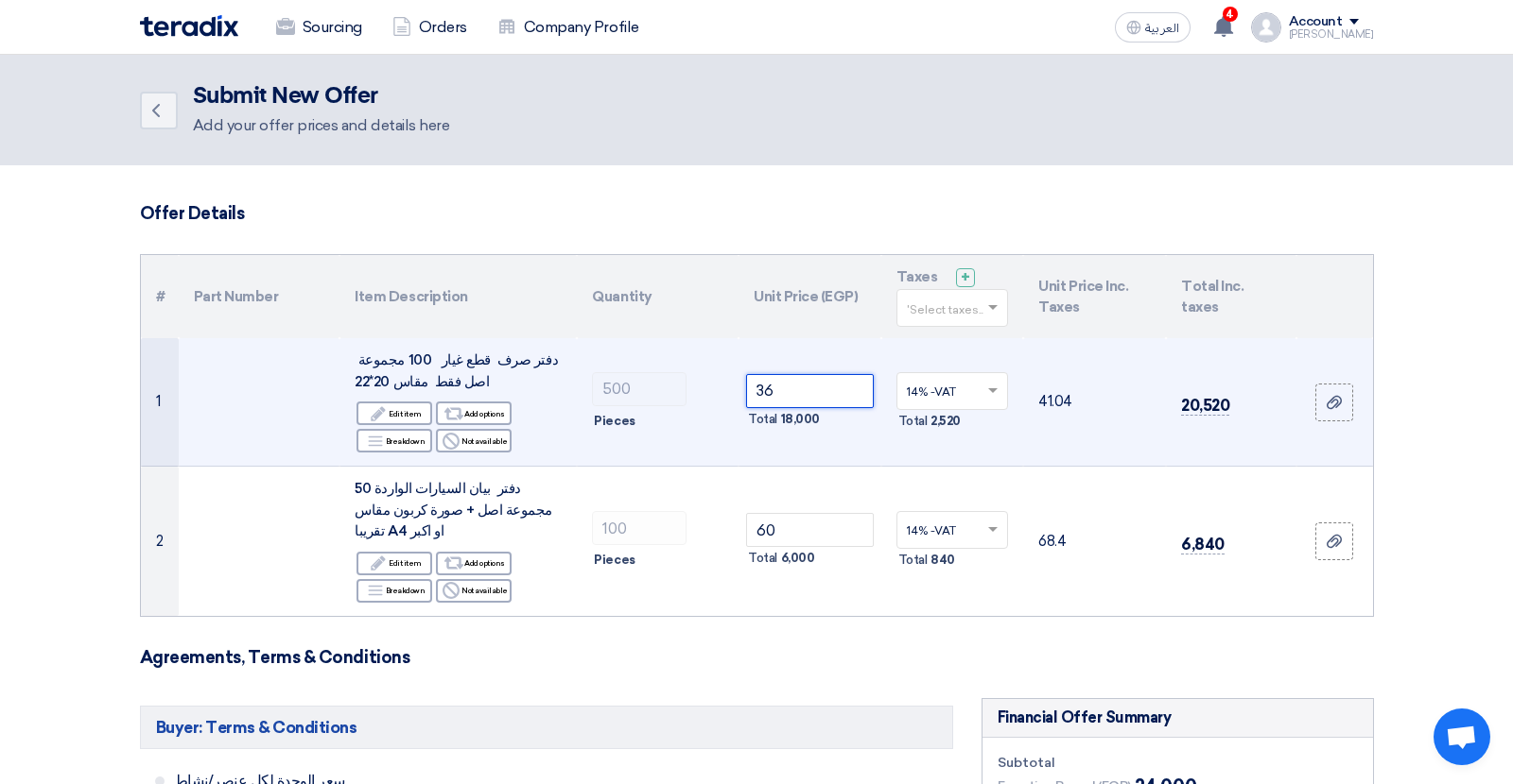
click at [768, 389] on input "36" at bounding box center [809, 392] width 127 height 34
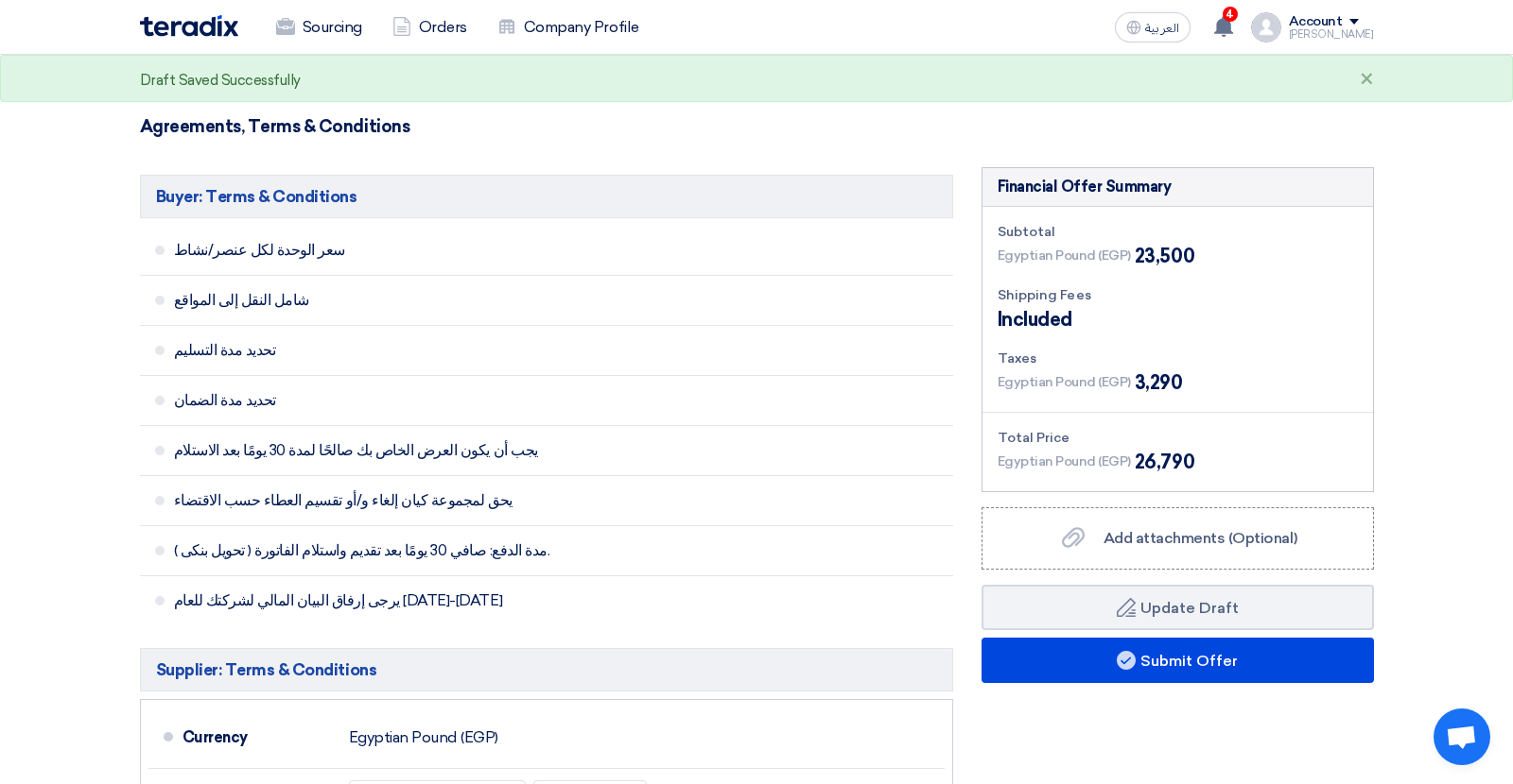
scroll to position [570, 0]
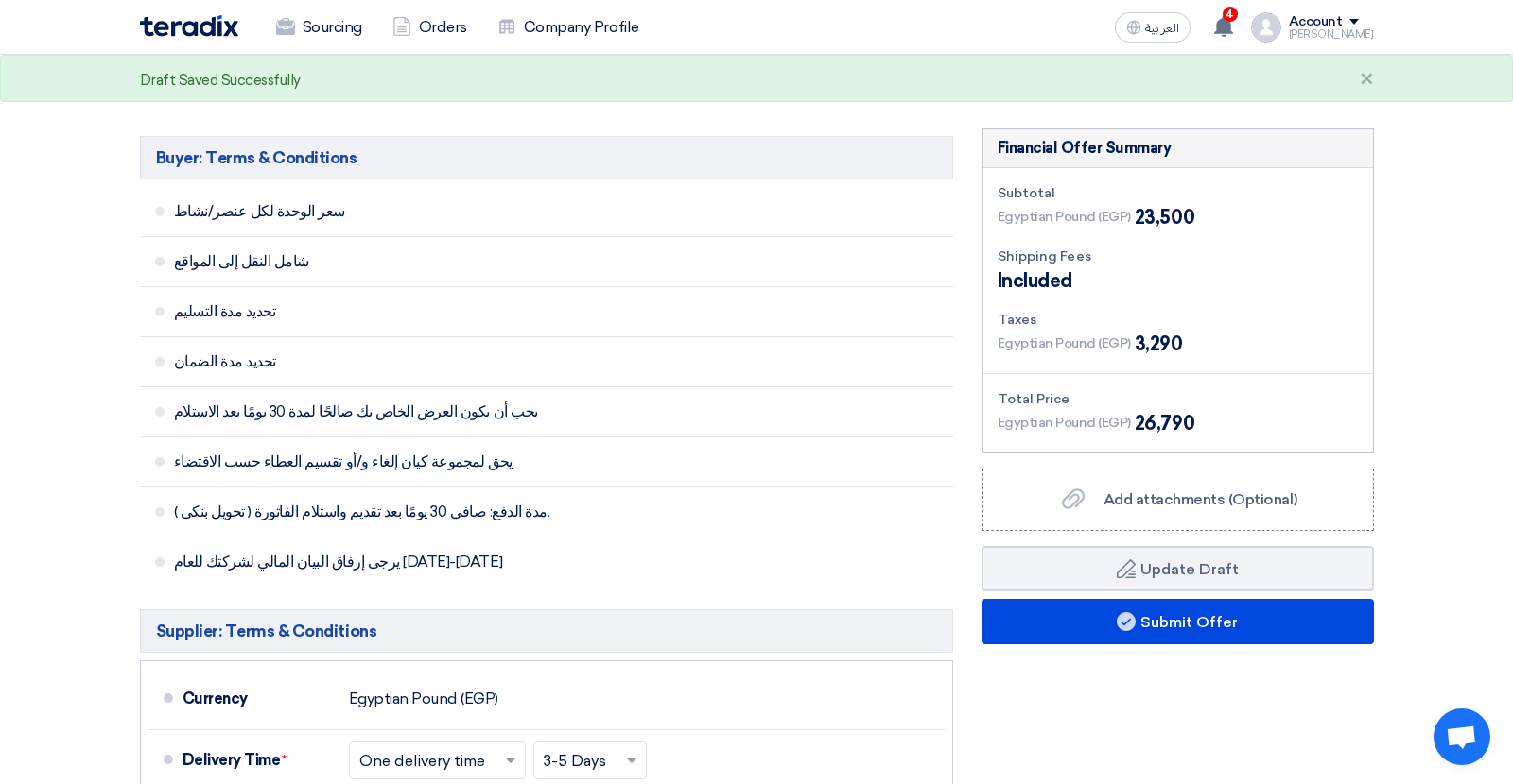
type input "35"
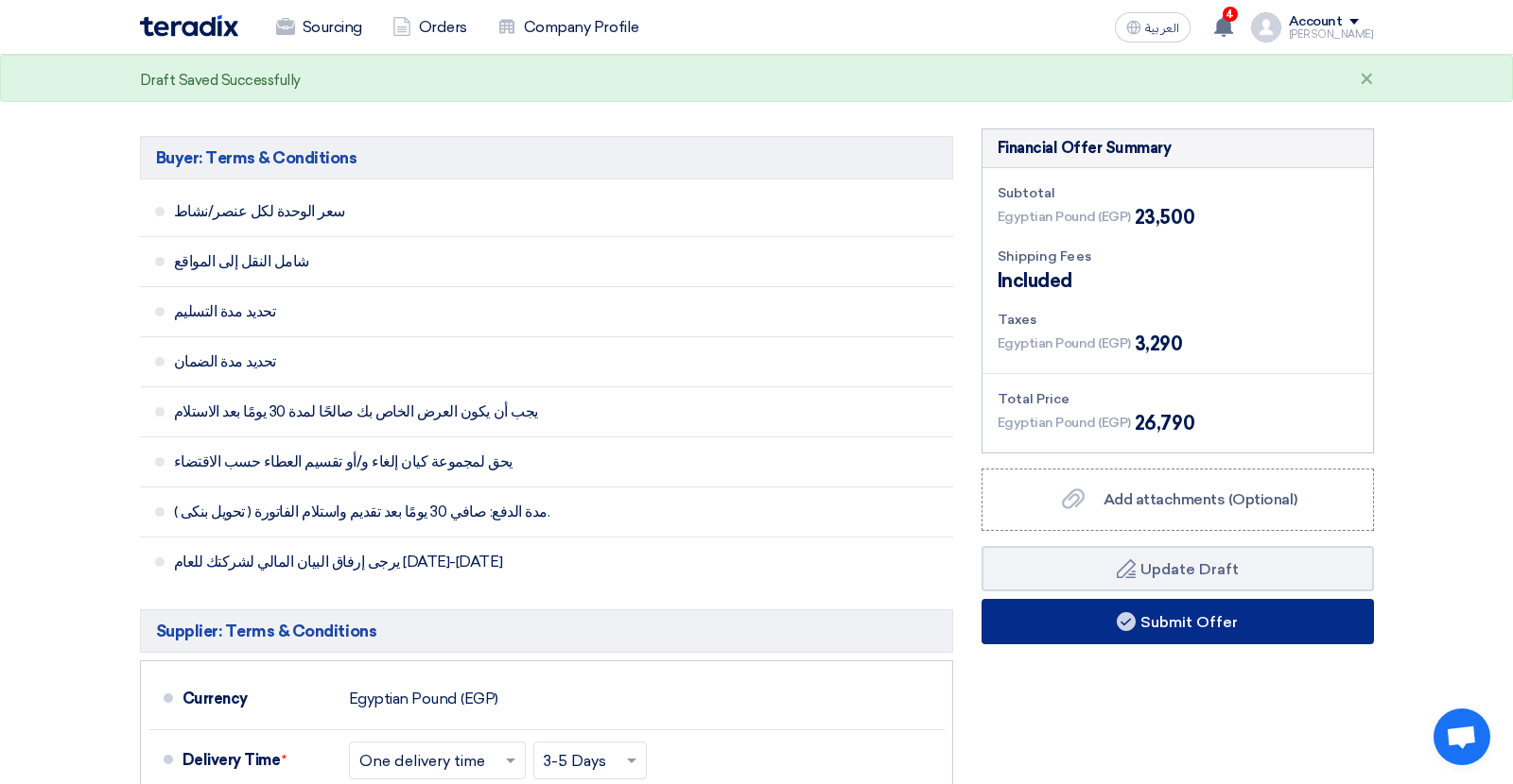
click at [1091, 604] on button "Submit Offer" at bounding box center [1177, 622] width 393 height 46
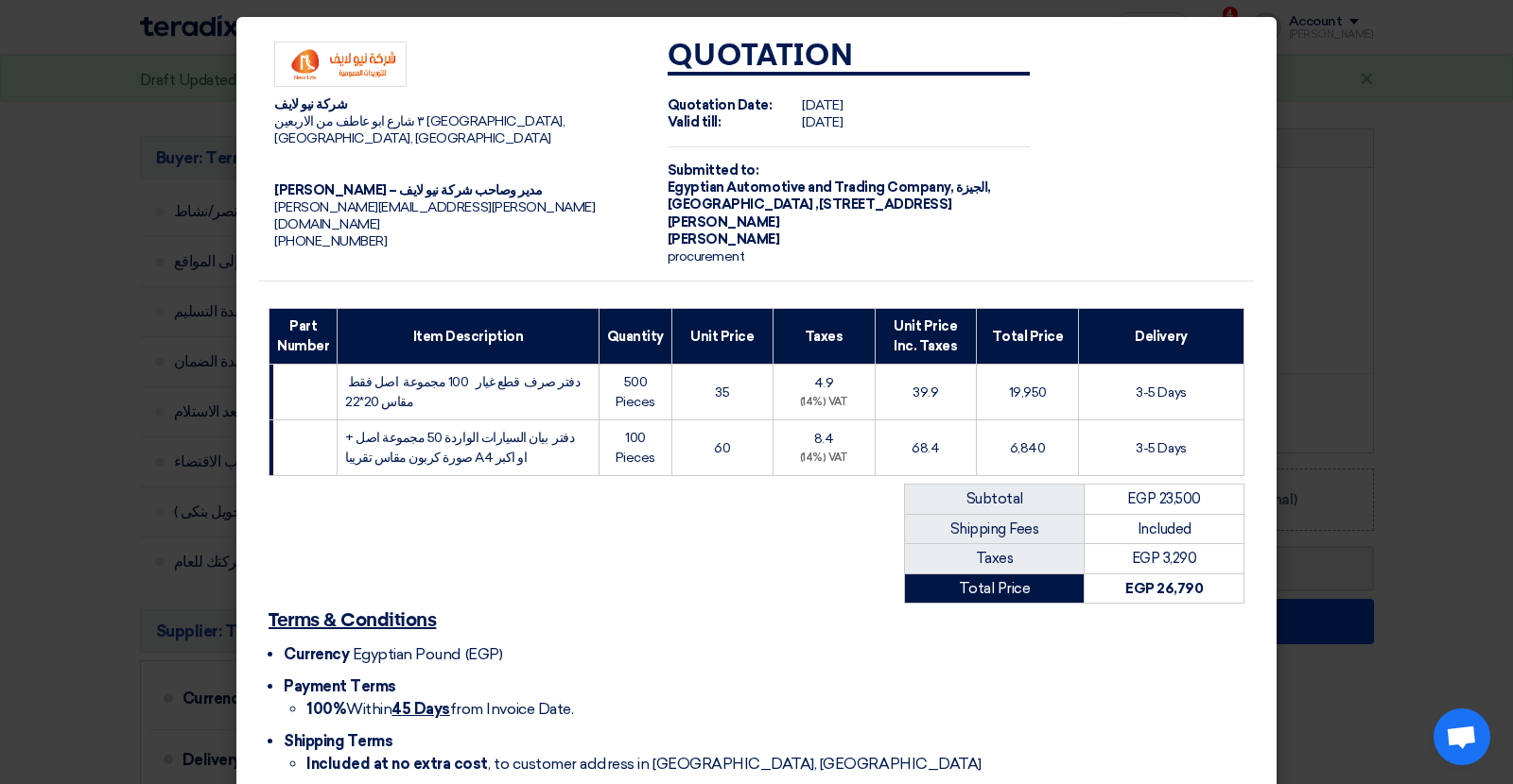
scroll to position [99, 0]
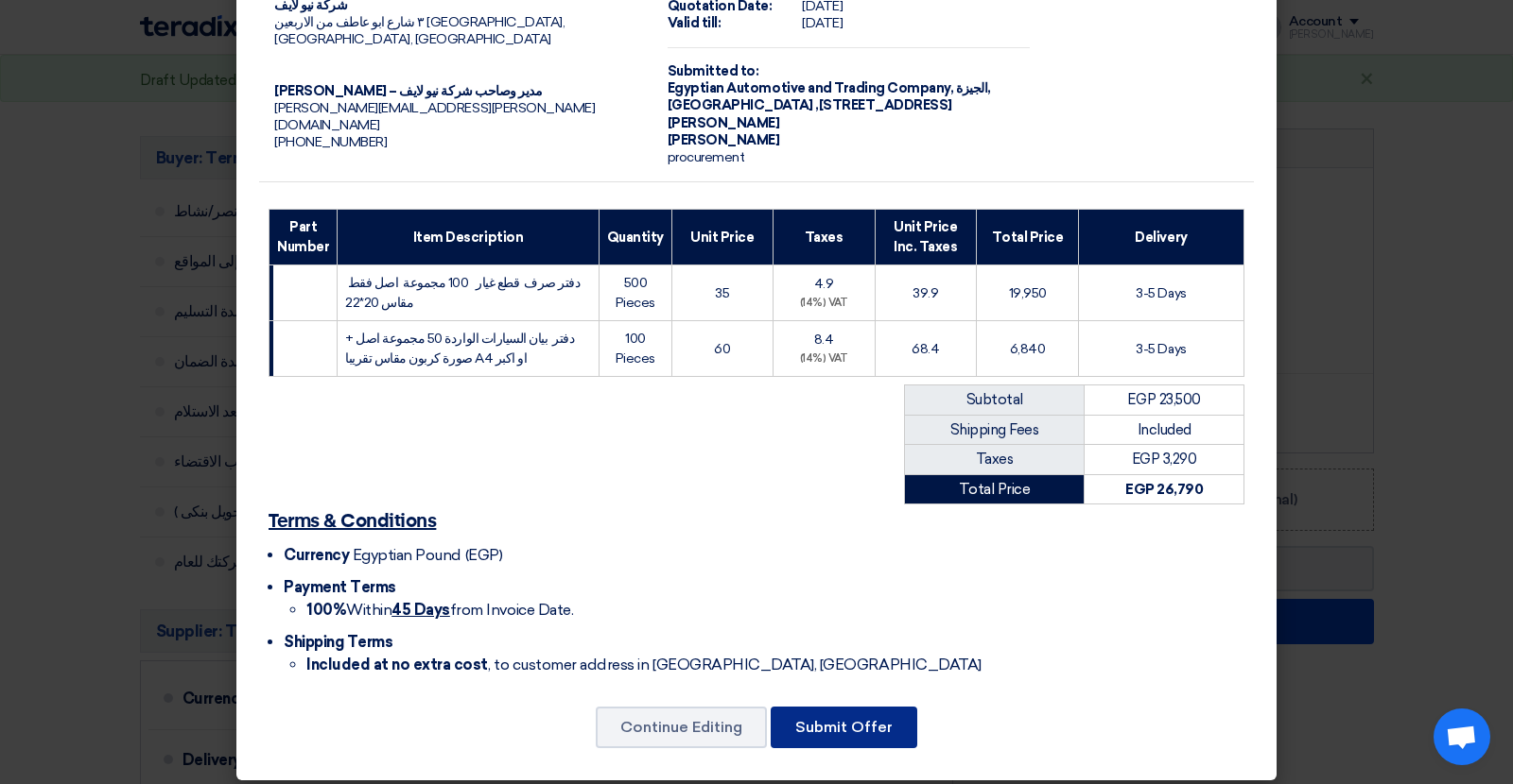
click at [869, 722] on button "Submit Offer" at bounding box center [843, 727] width 146 height 42
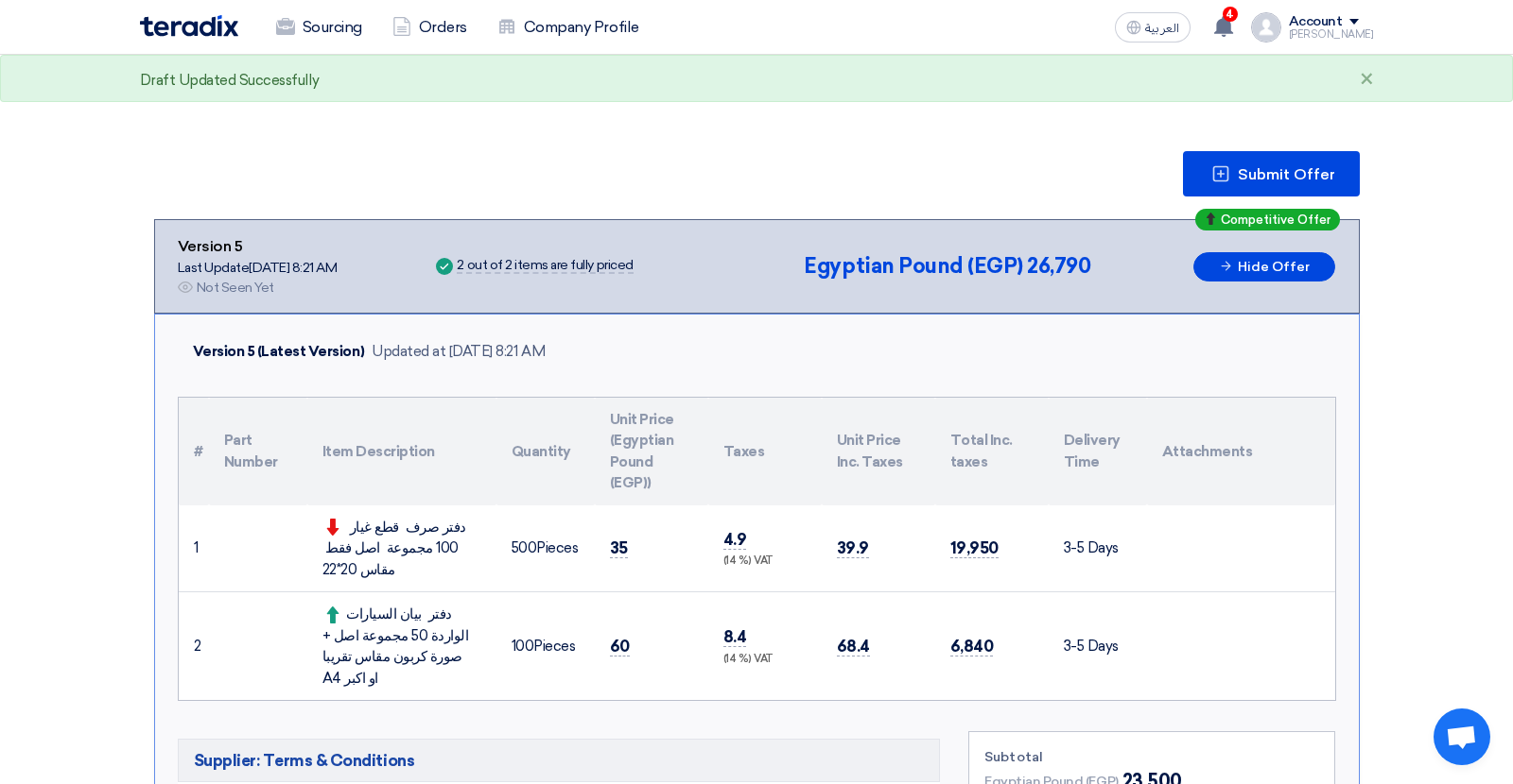
scroll to position [385, 0]
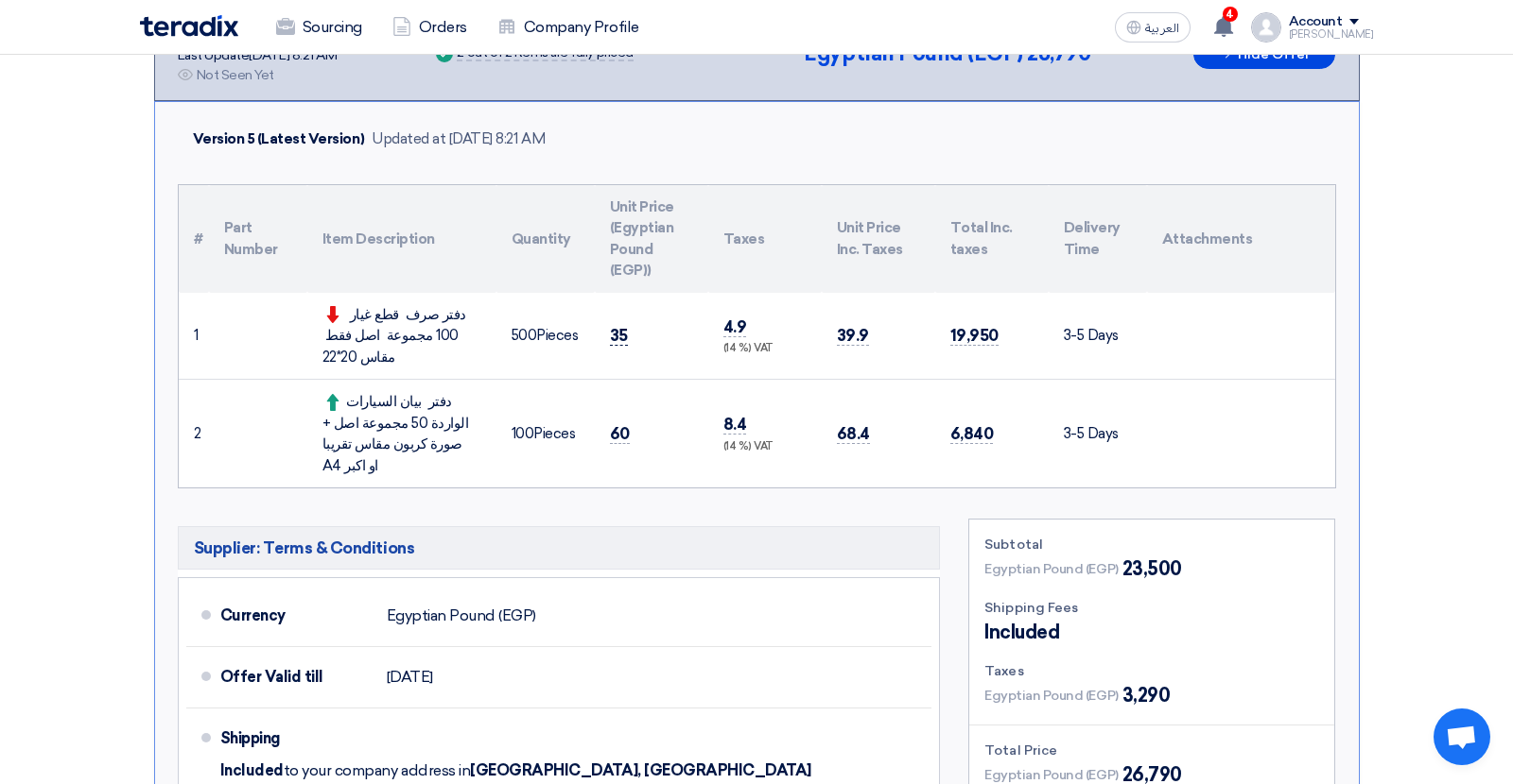
click at [624, 326] on span "35" at bounding box center [618, 336] width 18 height 20
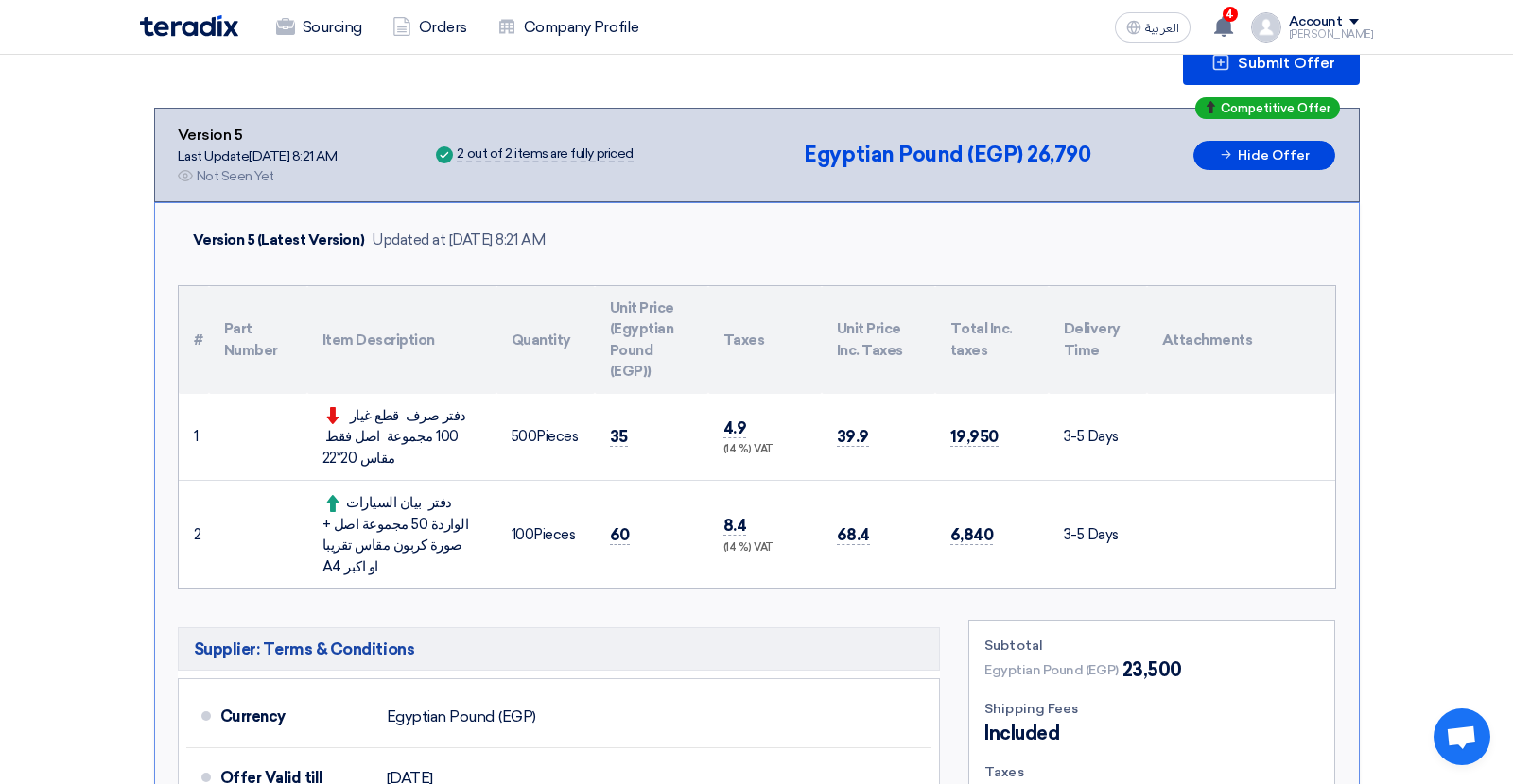
scroll to position [275, 0]
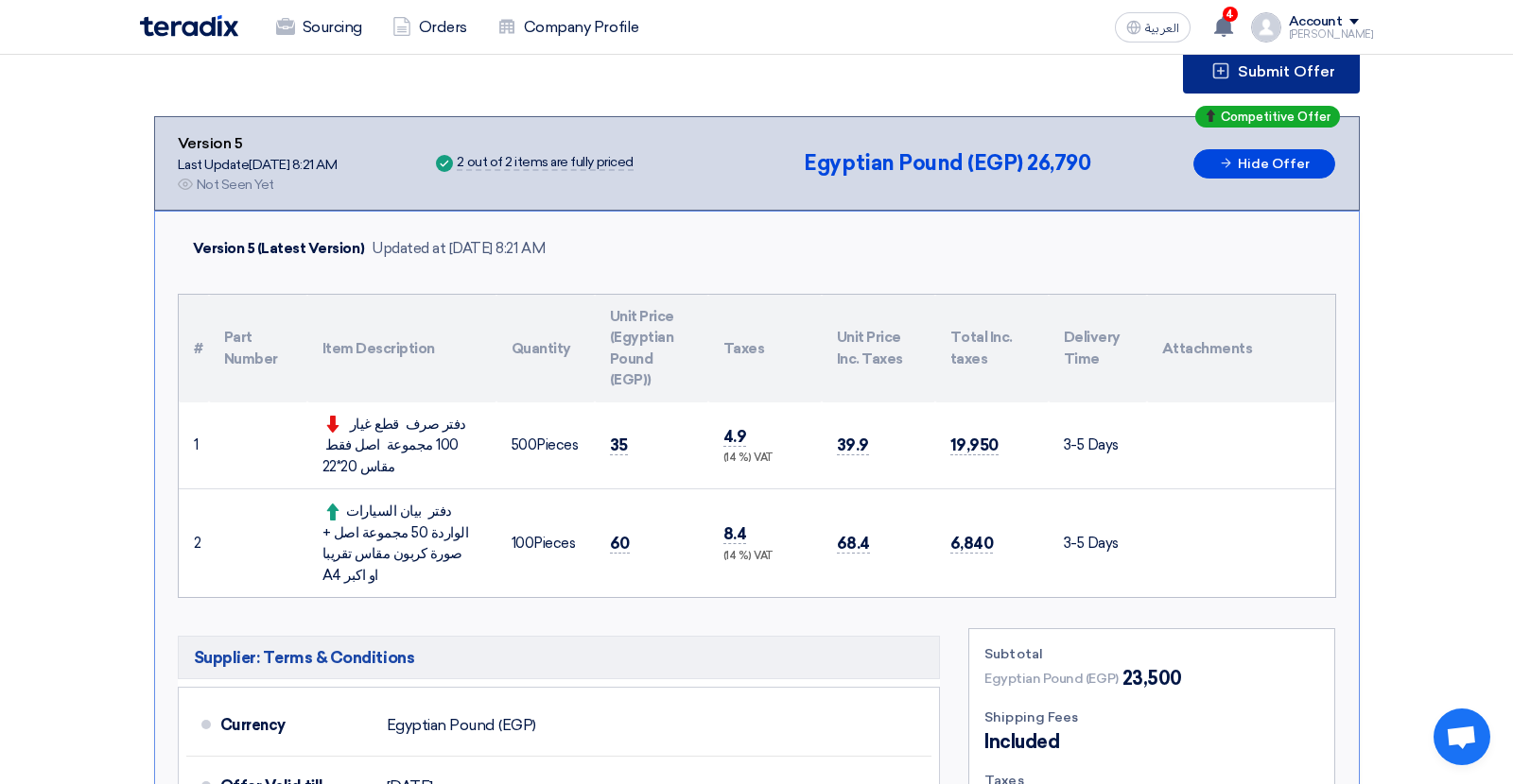
click at [1276, 76] on span "Submit Offer" at bounding box center [1286, 72] width 97 height 15
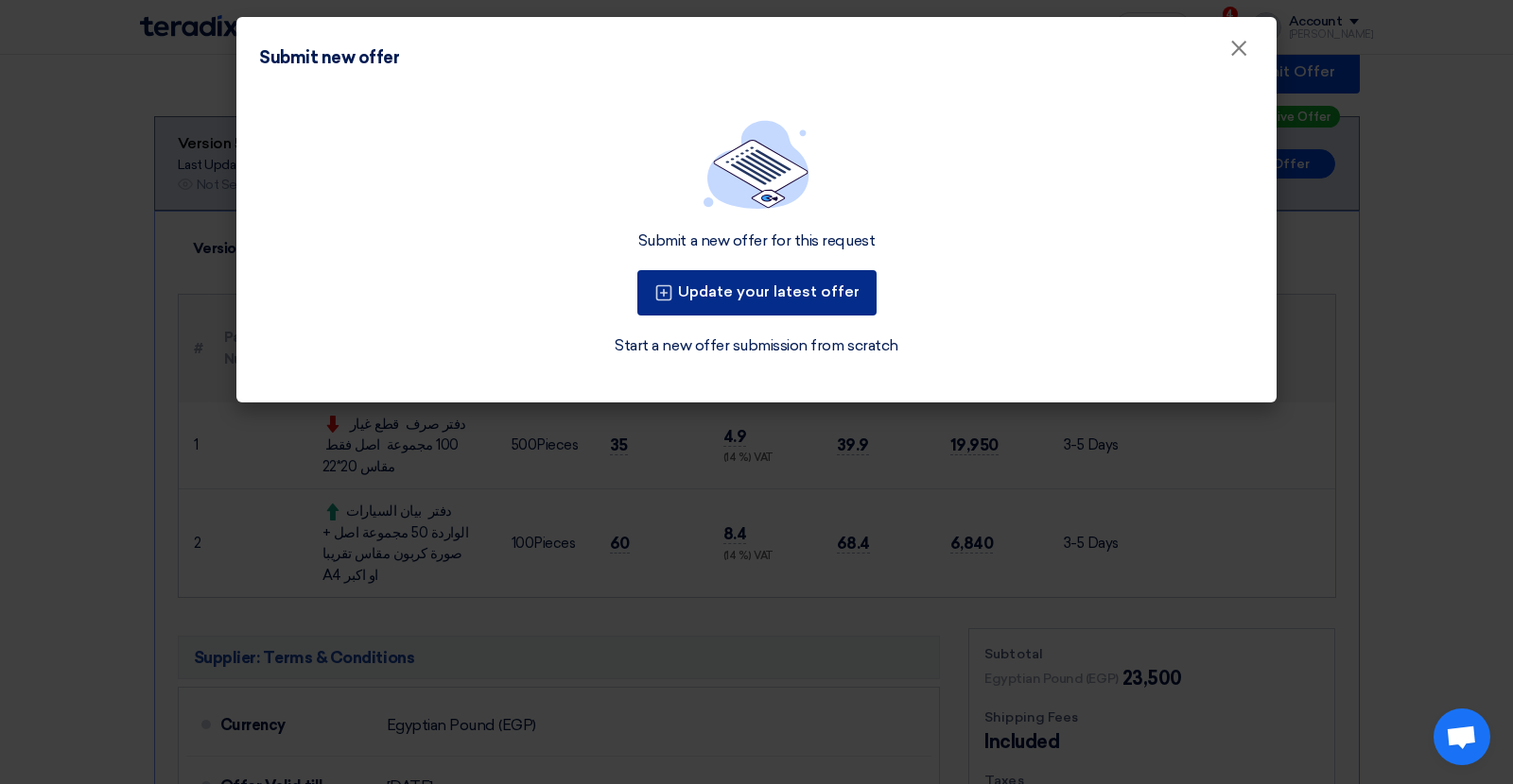
click at [789, 297] on button "Update your latest offer" at bounding box center [756, 293] width 240 height 46
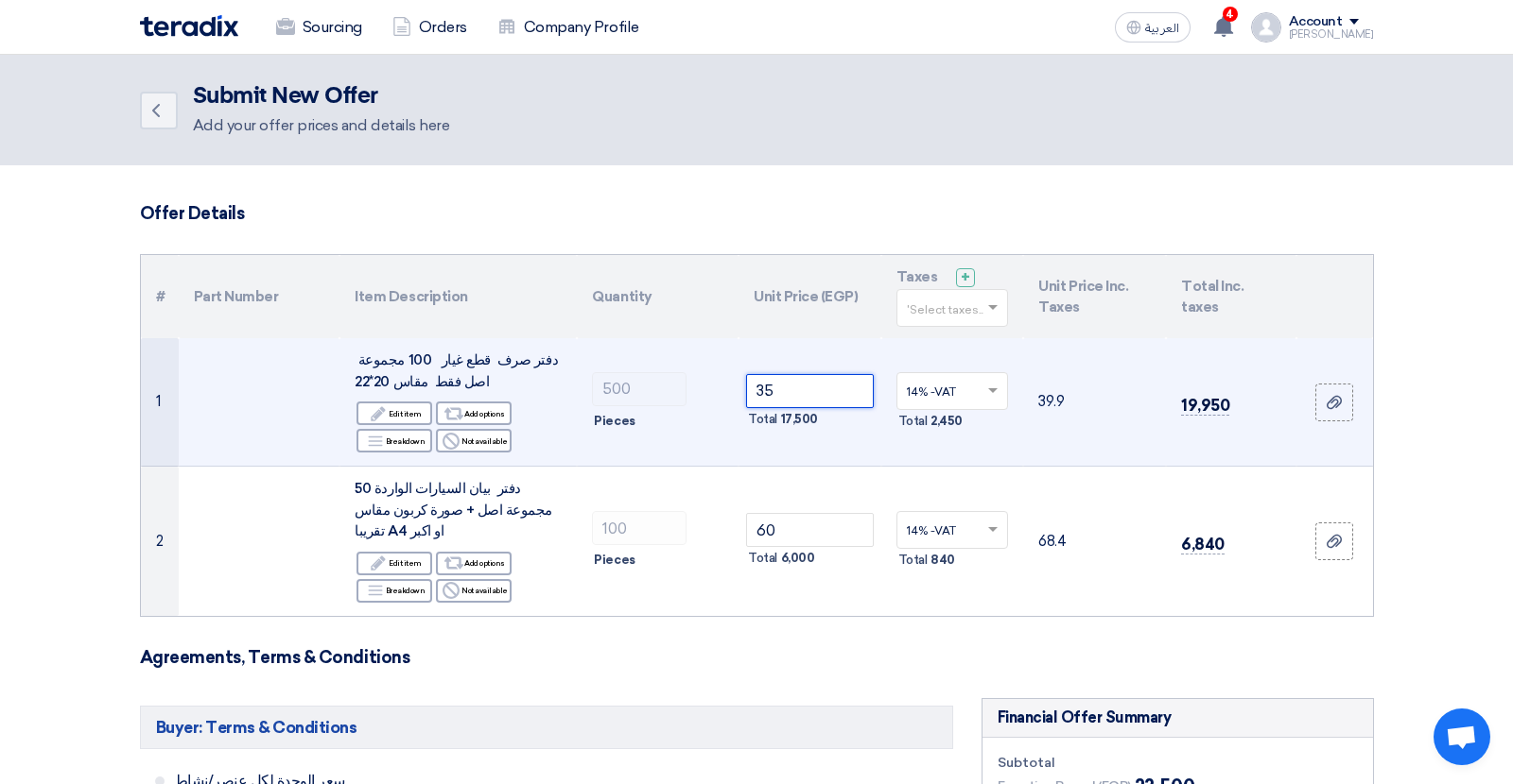
click at [756, 393] on input "35" at bounding box center [809, 392] width 127 height 34
click at [765, 392] on input "35" at bounding box center [809, 392] width 127 height 34
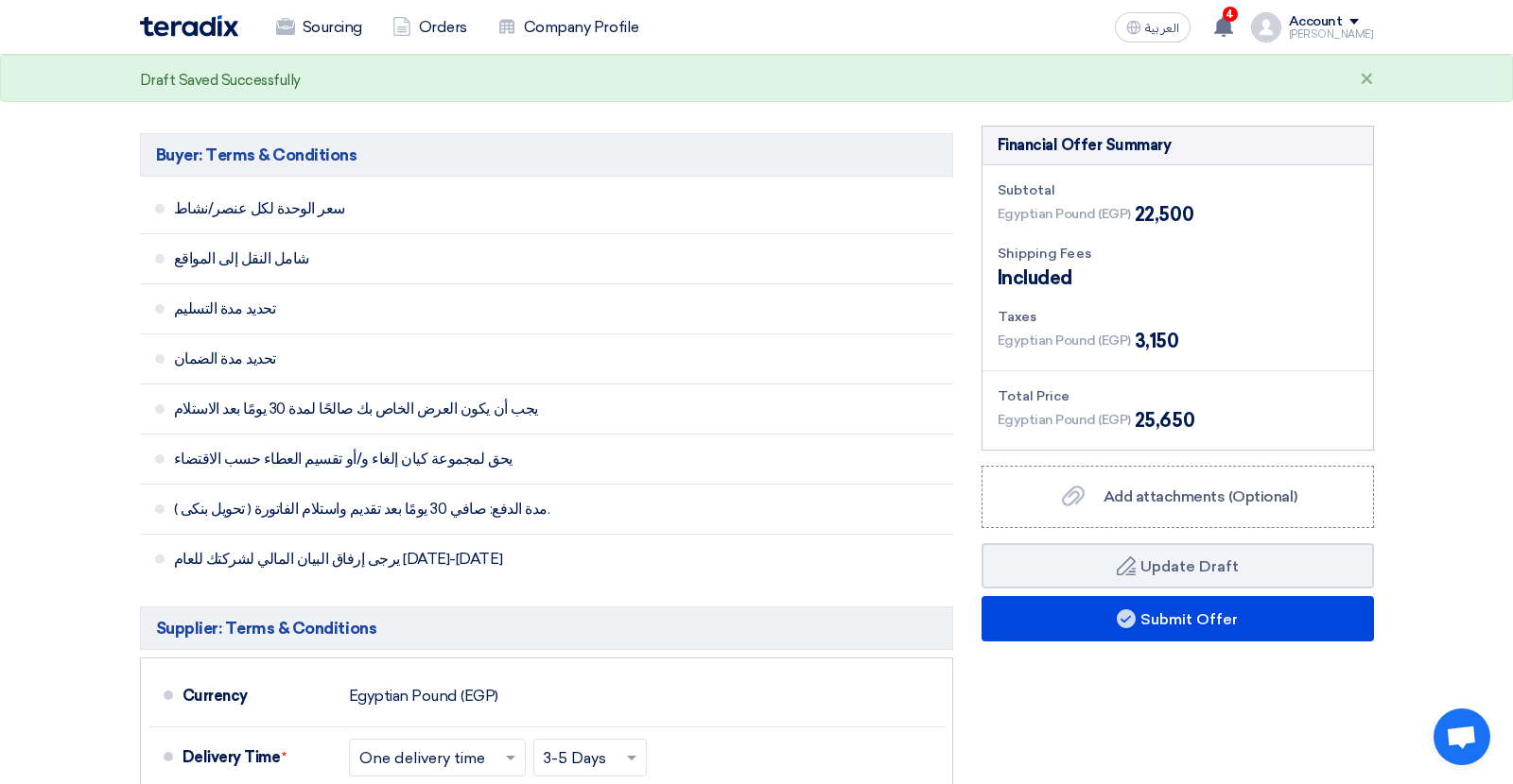
scroll to position [610, 0]
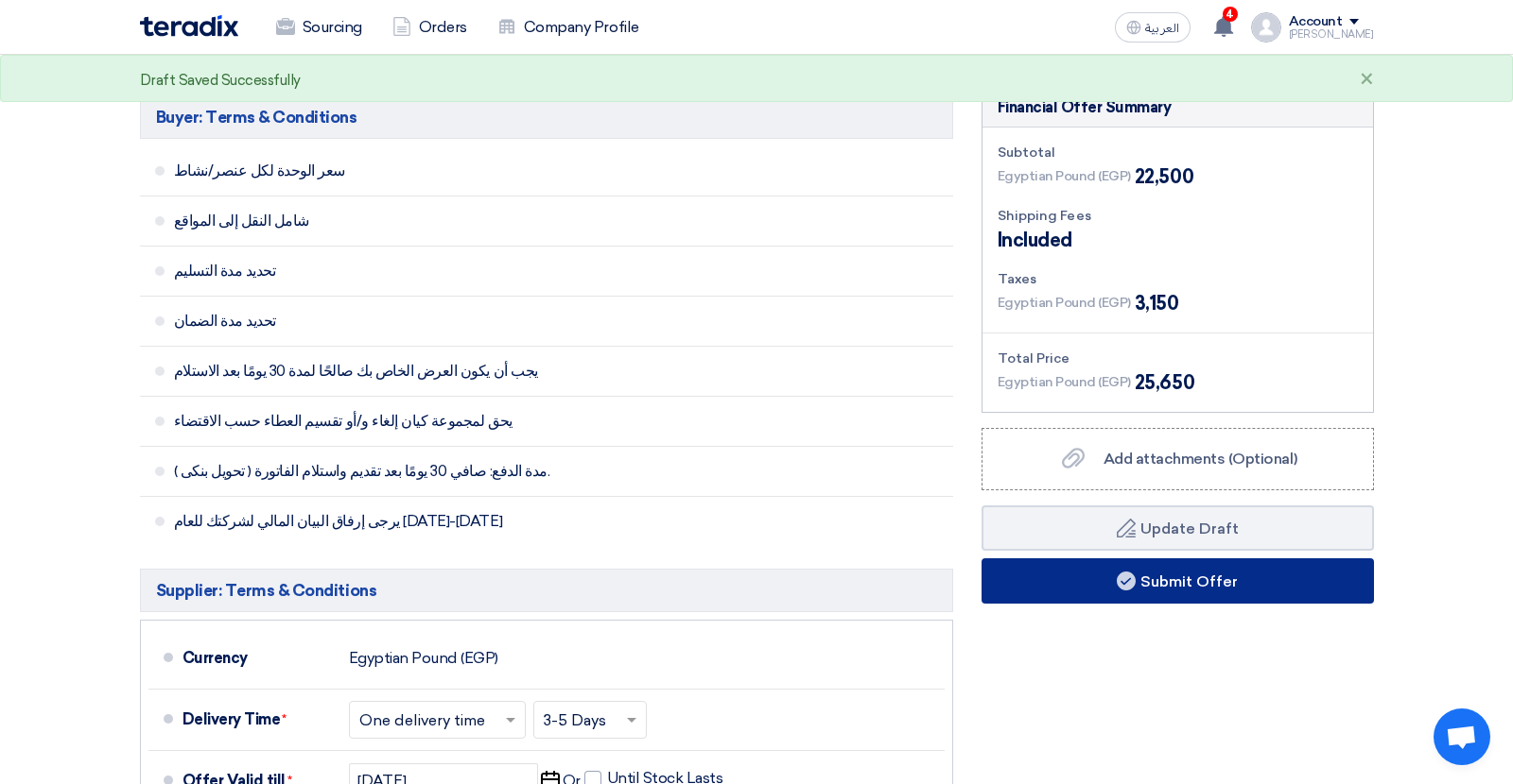
type input "33"
click at [1057, 571] on button "Submit Offer" at bounding box center [1177, 581] width 393 height 46
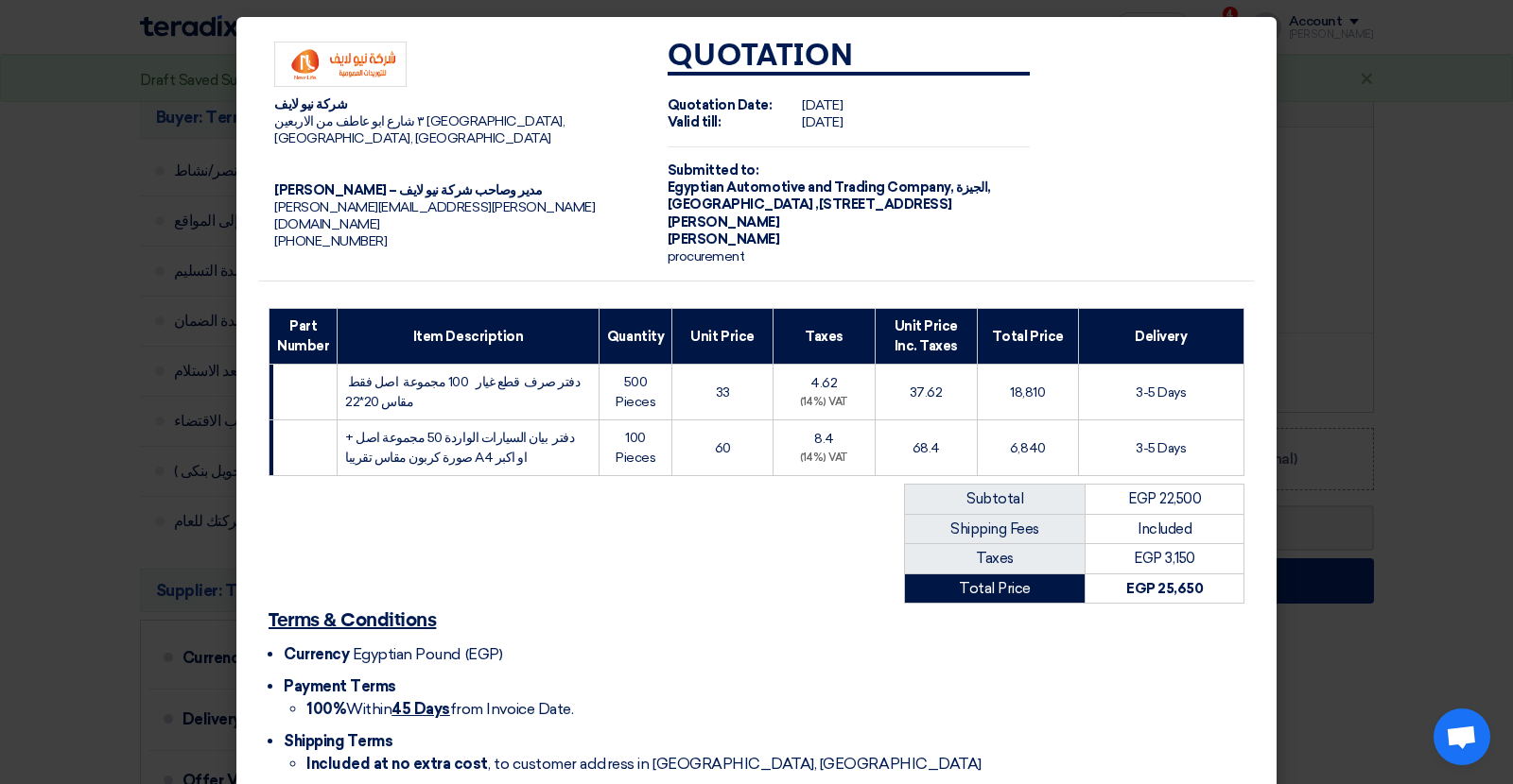
scroll to position [99, 0]
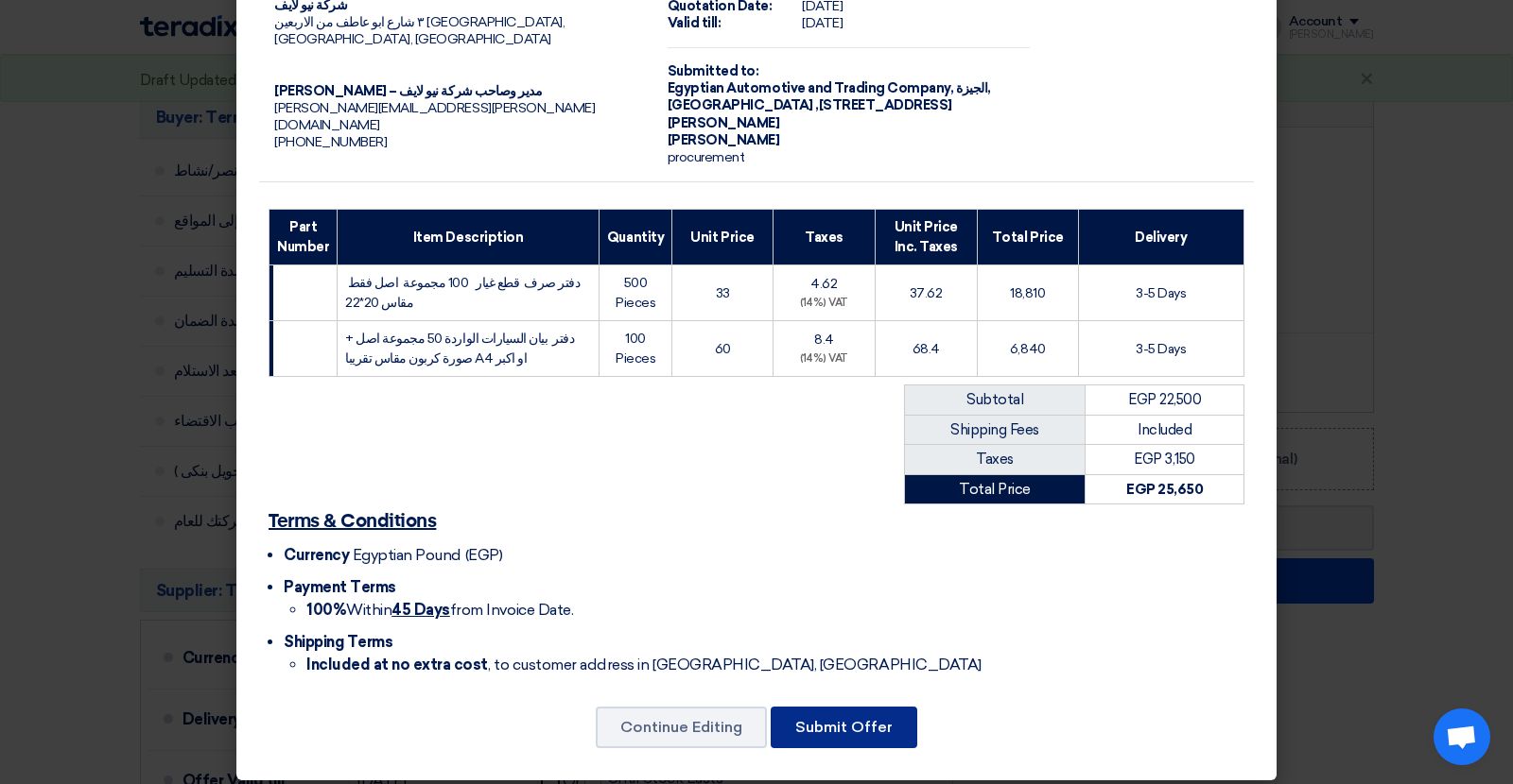
click at [806, 711] on button "Submit Offer" at bounding box center [843, 727] width 146 height 42
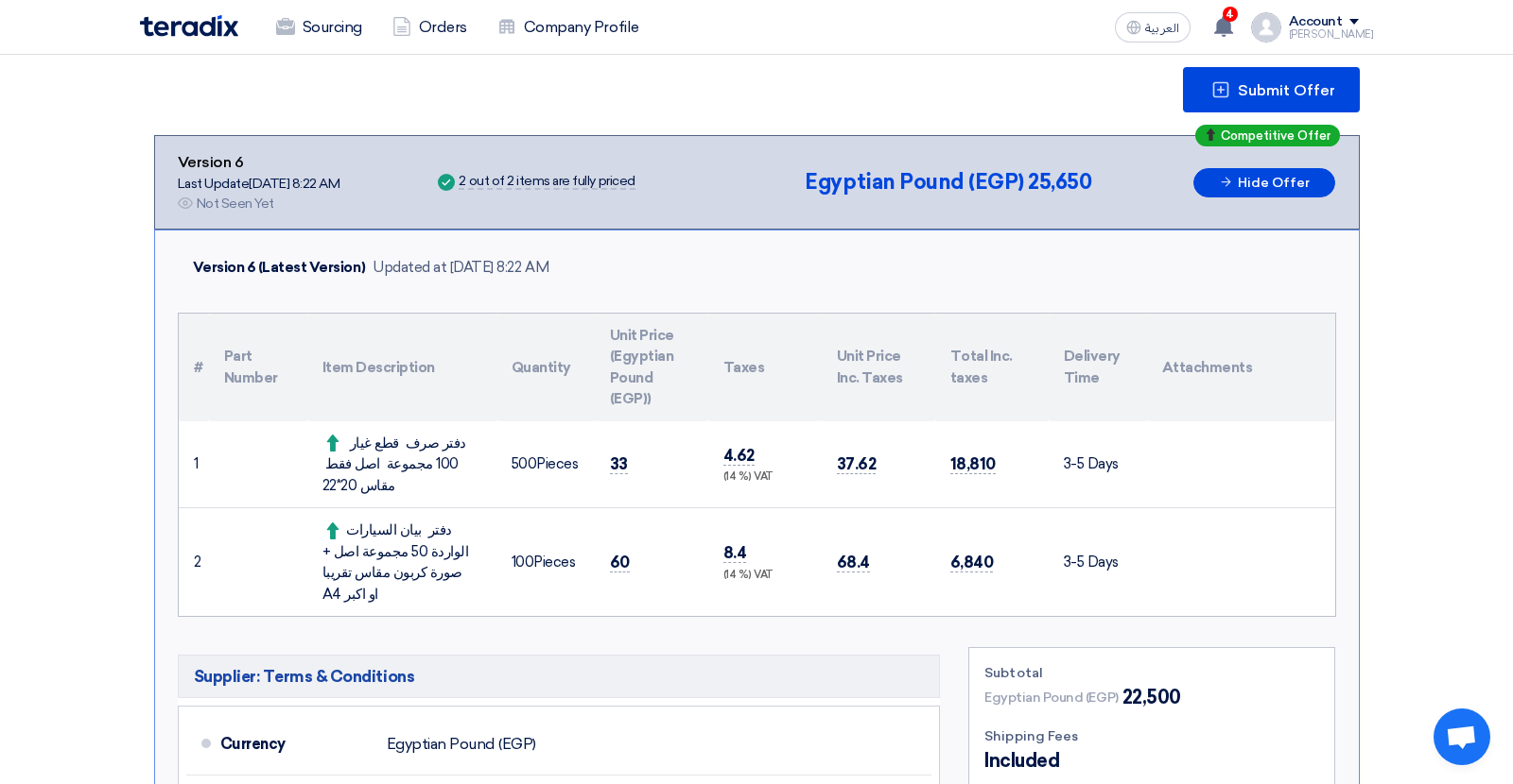
scroll to position [232, 0]
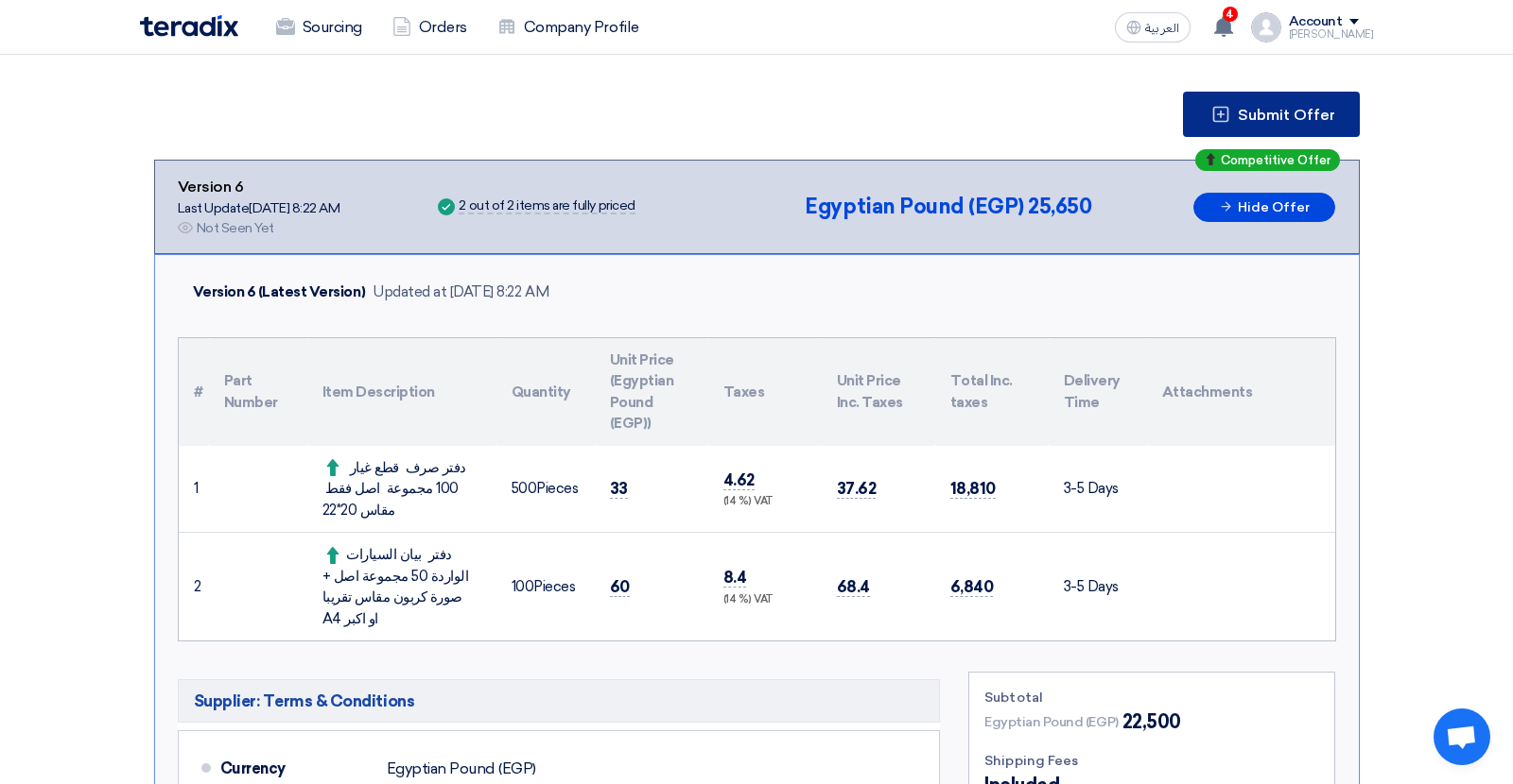
click at [1261, 119] on span "Submit Offer" at bounding box center [1286, 114] width 97 height 15
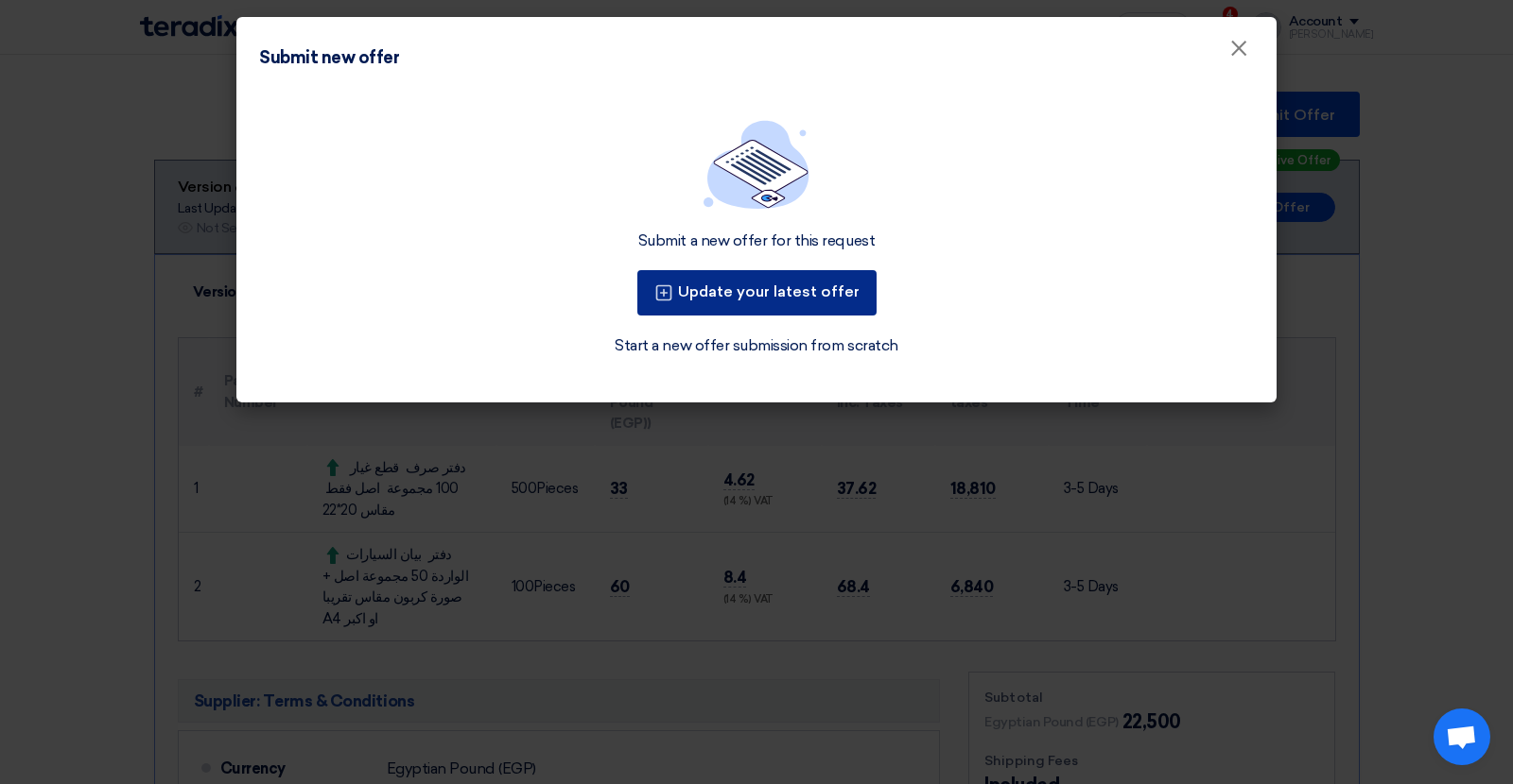
click at [737, 298] on button "Update your latest offer" at bounding box center [756, 293] width 240 height 46
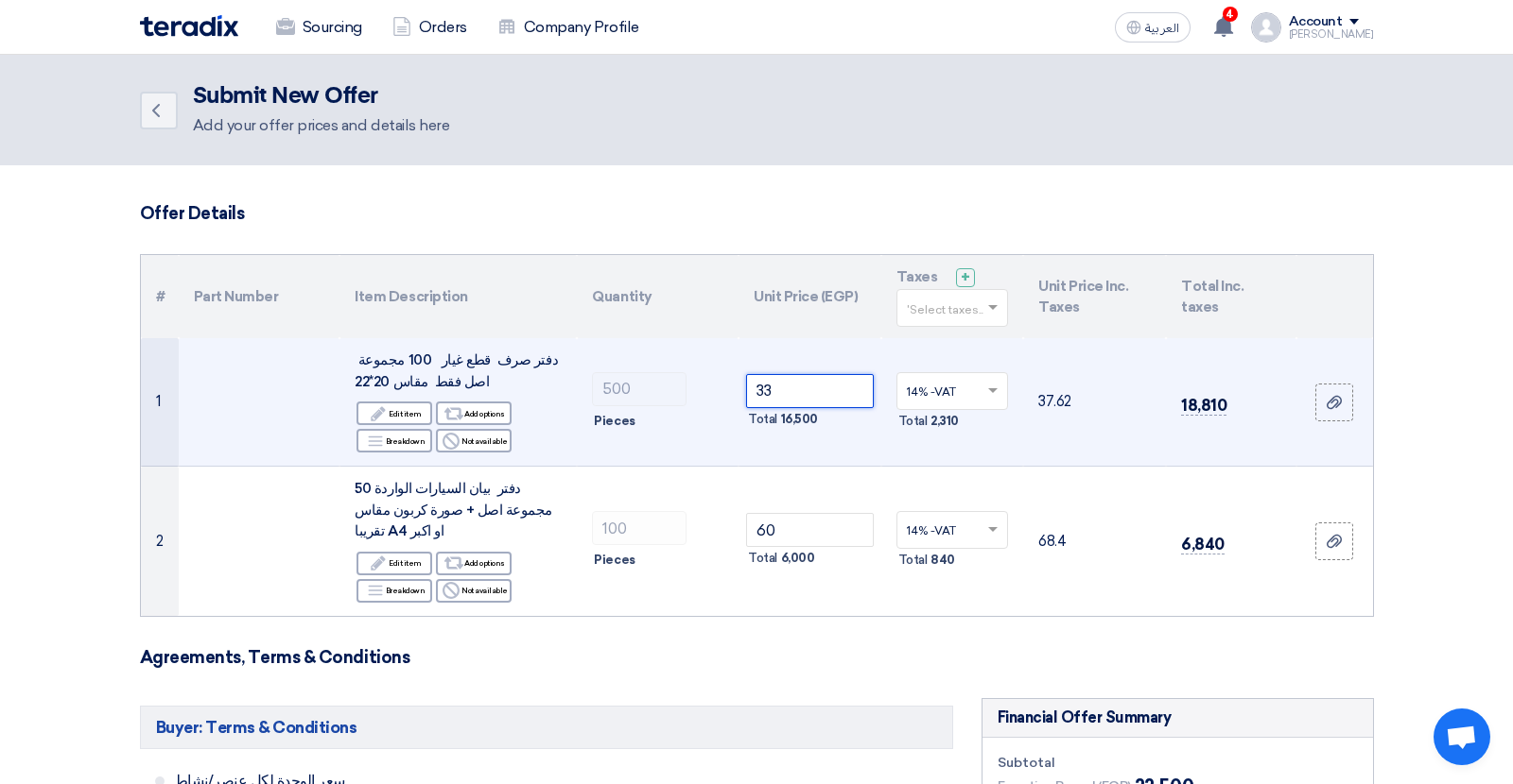
click at [764, 386] on input "33" at bounding box center [809, 392] width 127 height 34
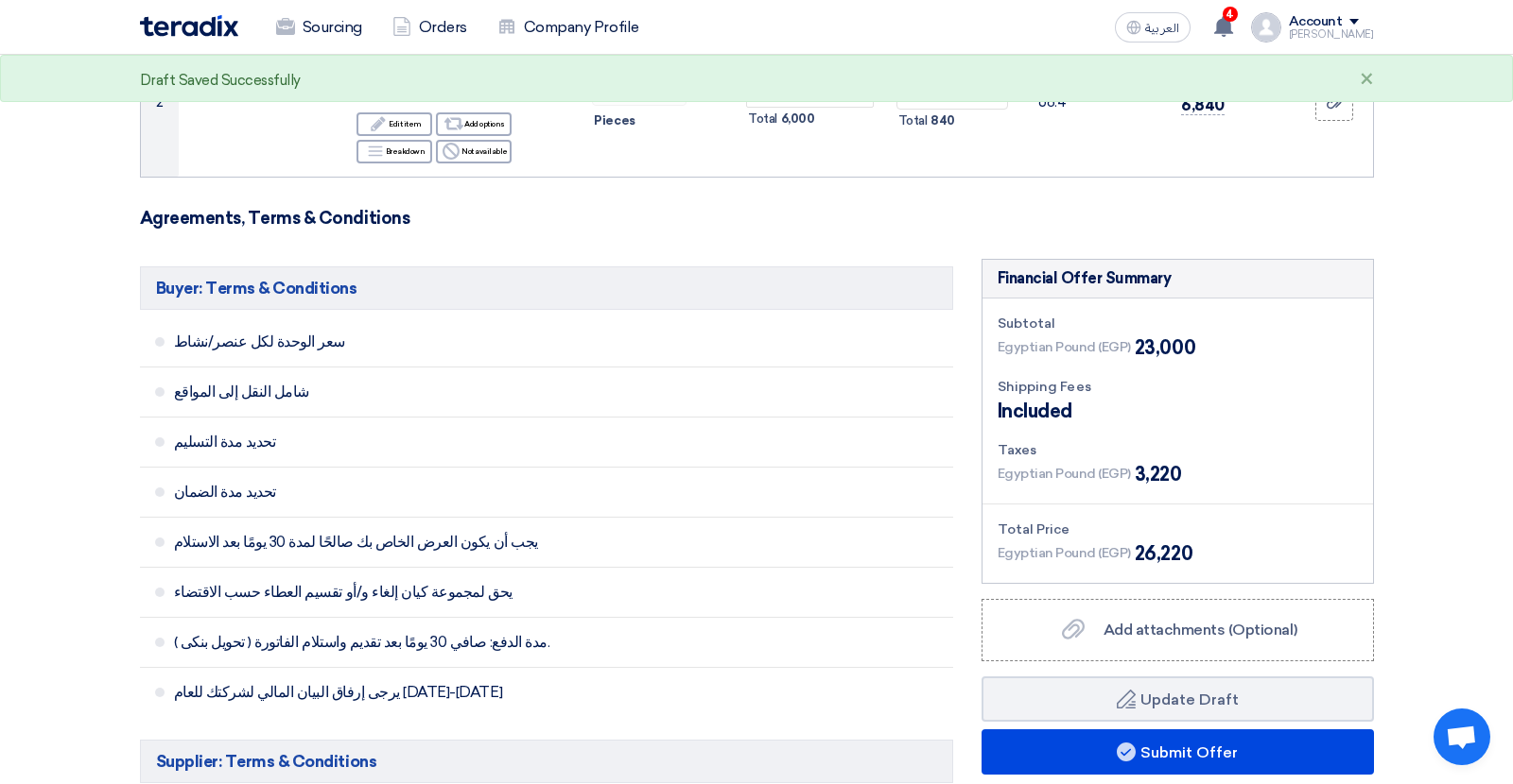
scroll to position [465, 0]
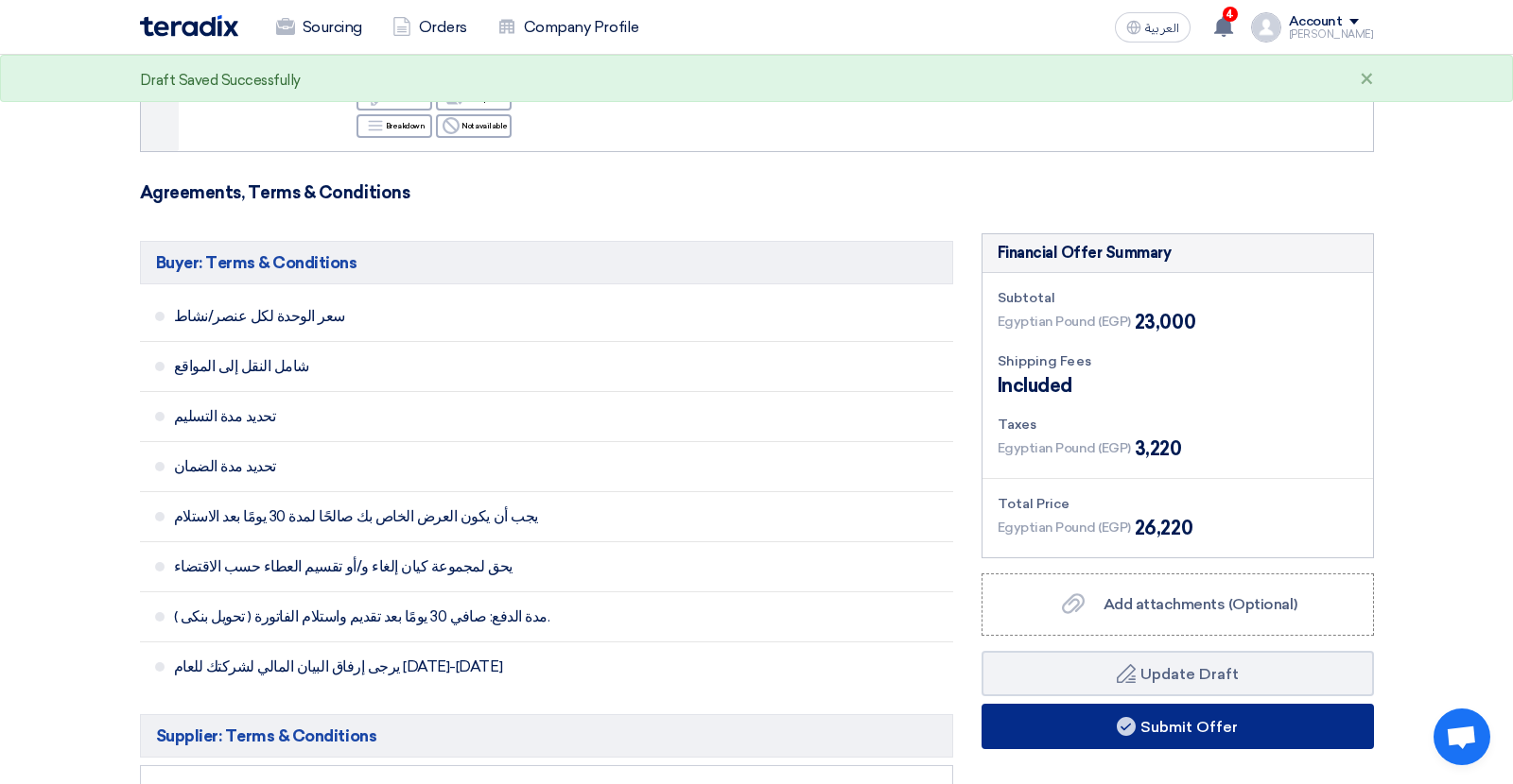
type input "34"
click at [1074, 705] on button "Submit Offer" at bounding box center [1177, 727] width 393 height 46
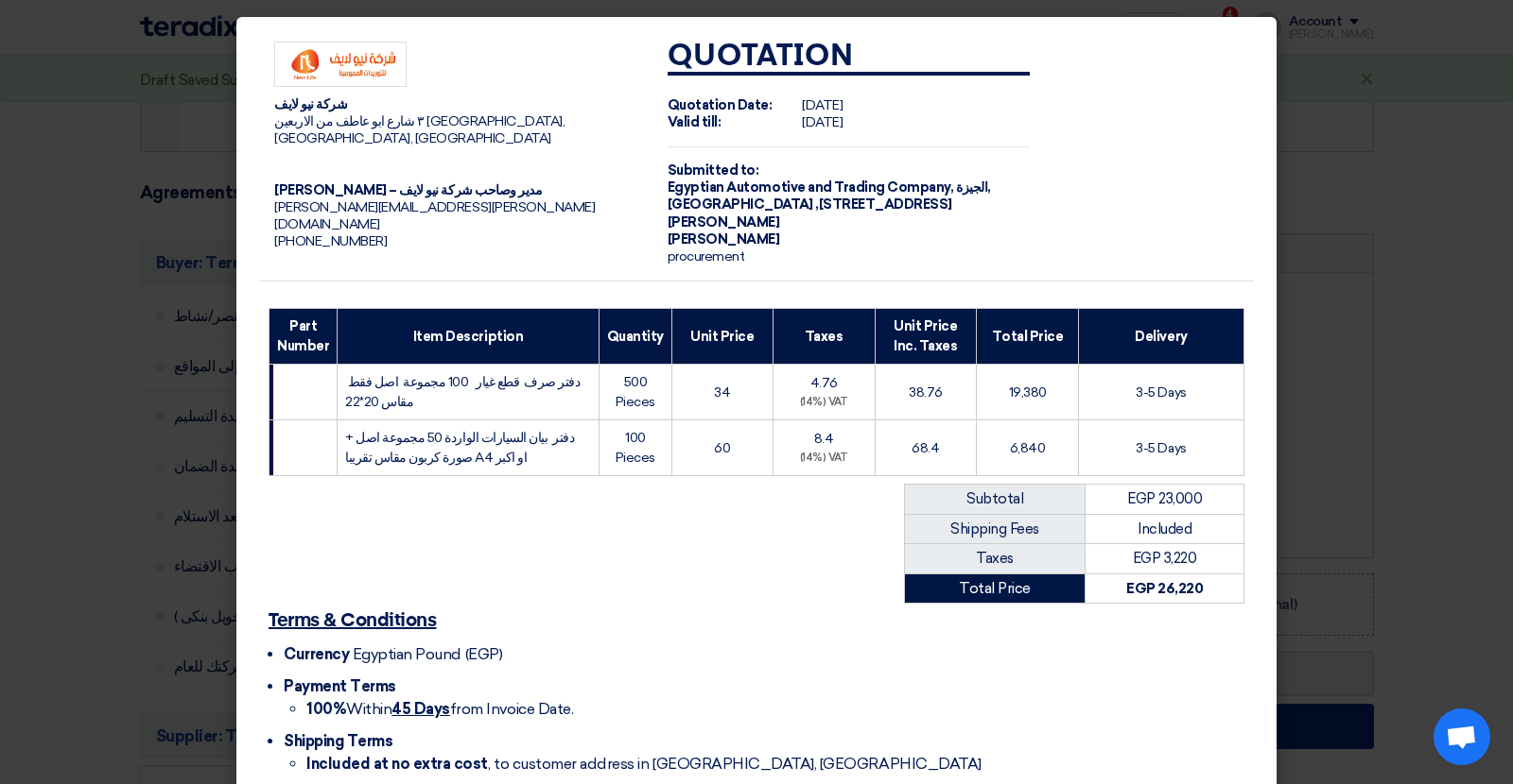
scroll to position [99, 0]
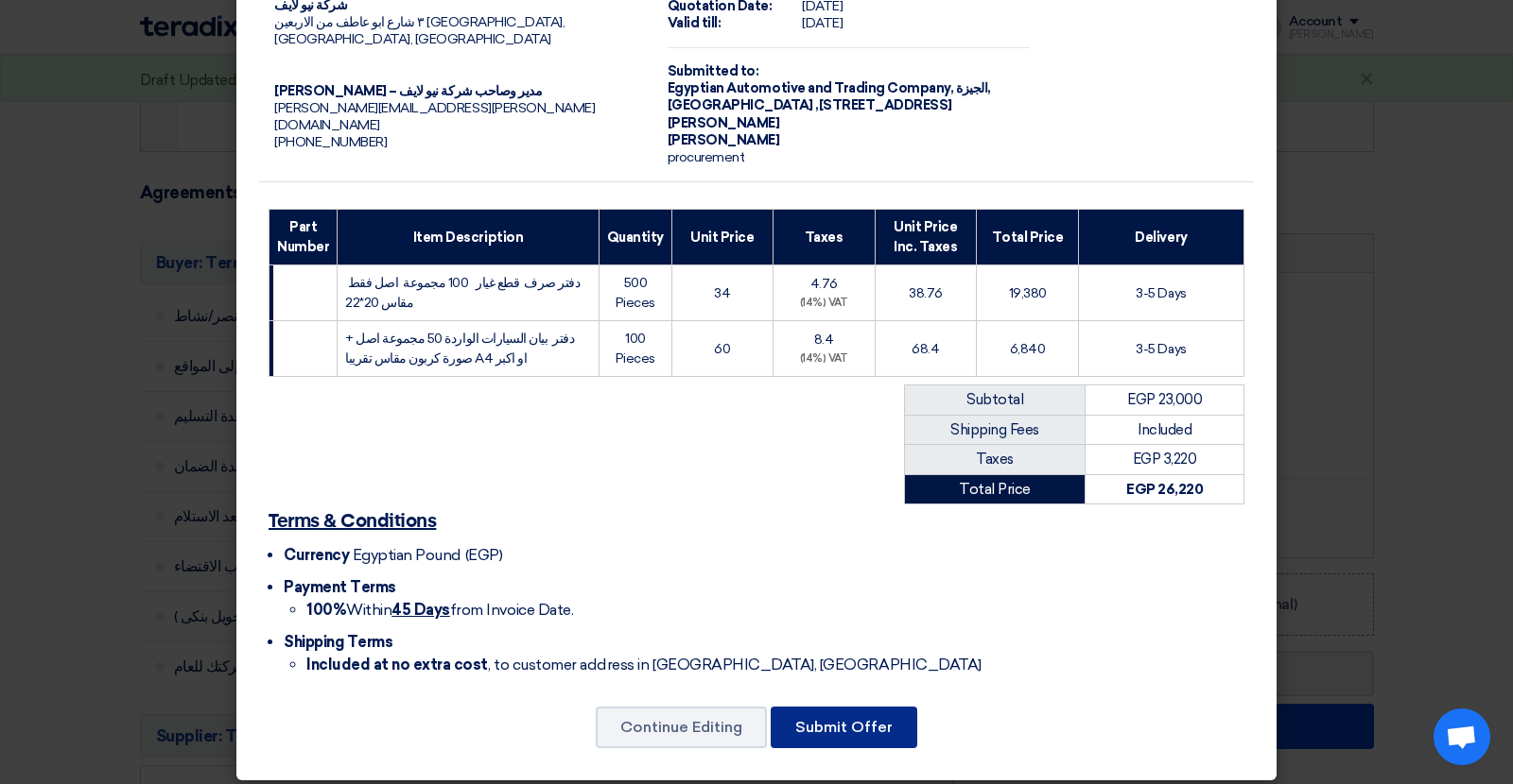
click at [861, 718] on button "Submit Offer" at bounding box center [843, 727] width 146 height 42
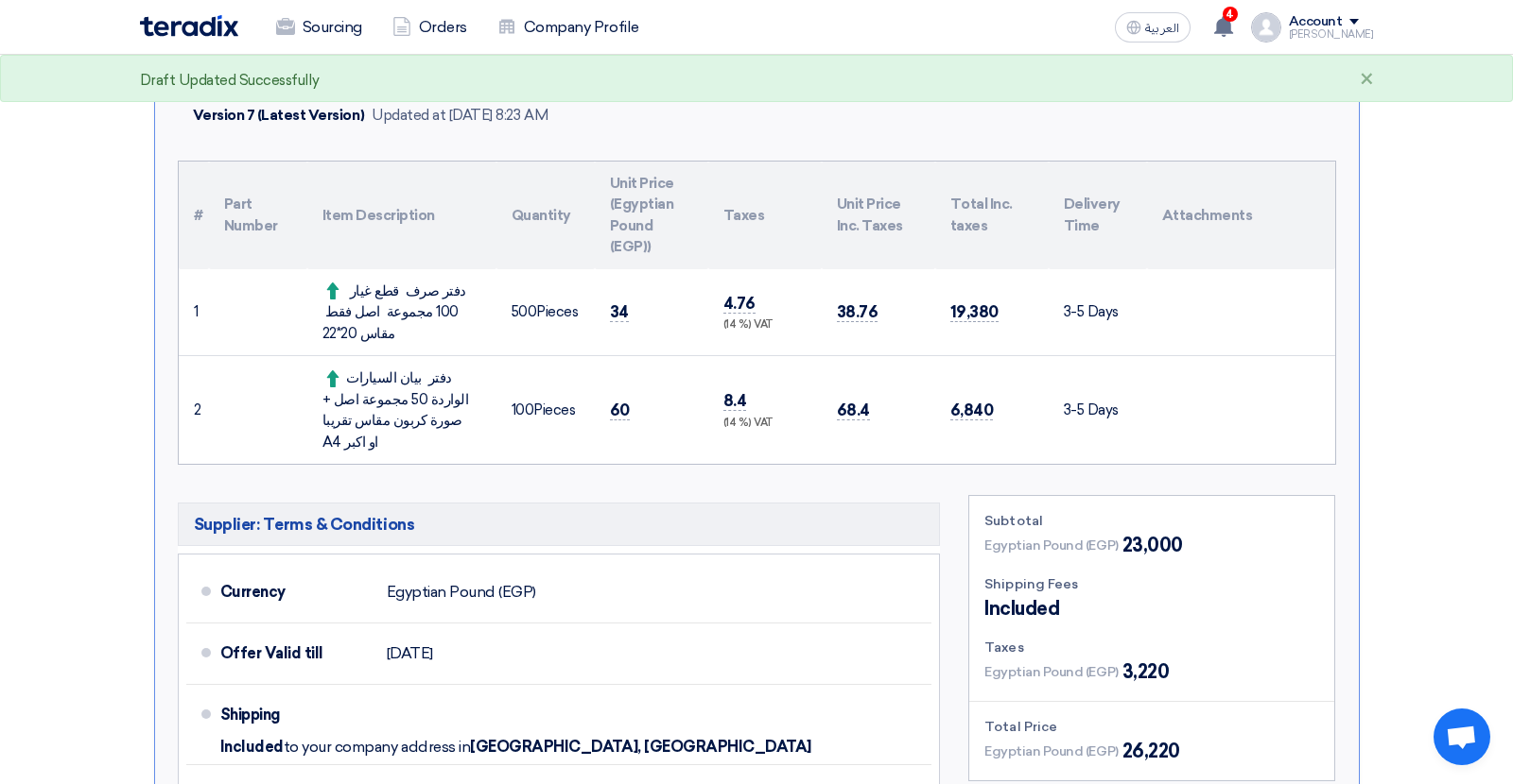
scroll to position [414, 0]
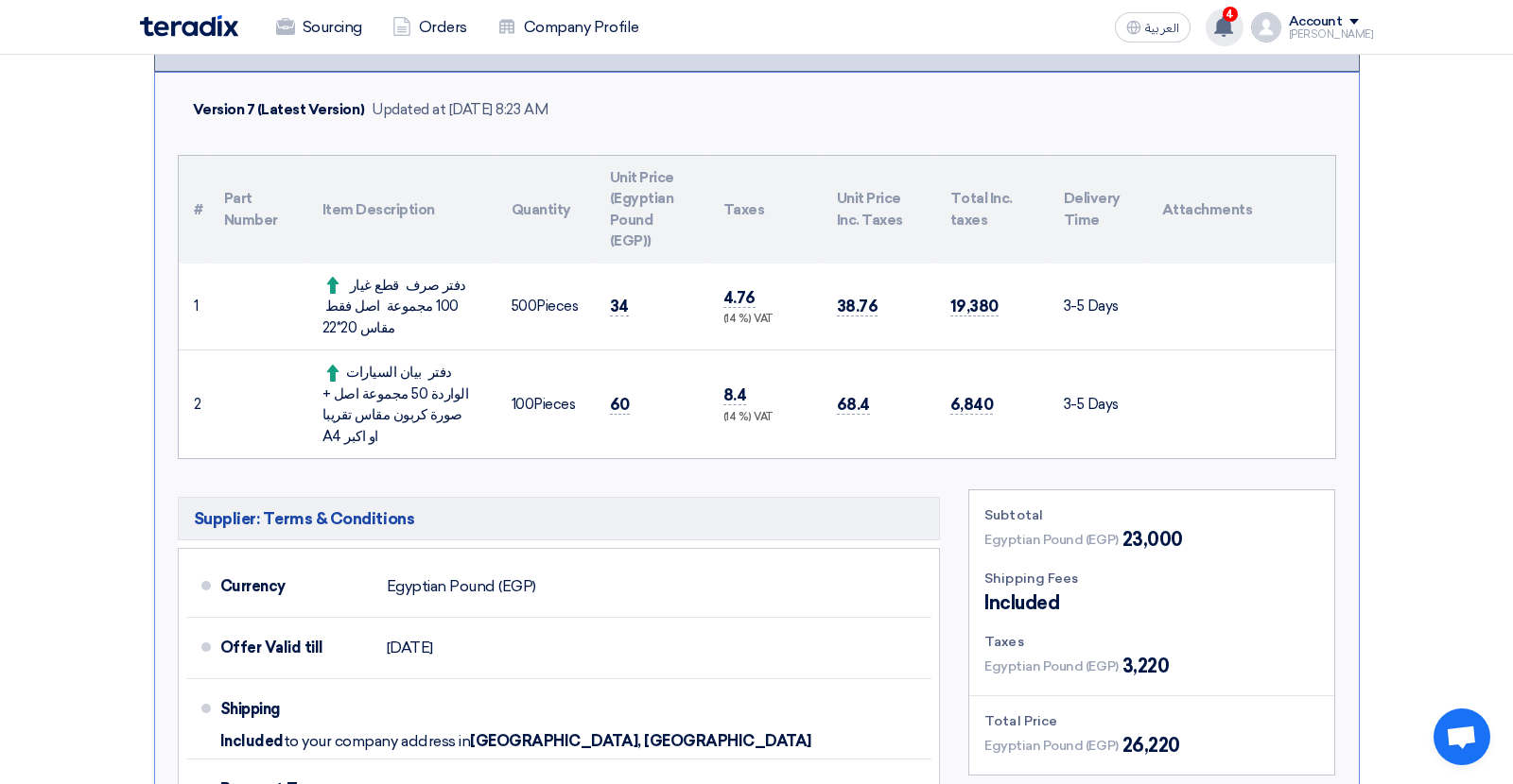
click at [1244, 24] on div "4 Your offer for "طباعة دفاتر - اكتوبر " is now Not-competitive 2 minutes ago Y…" at bounding box center [1225, 28] width 38 height 38
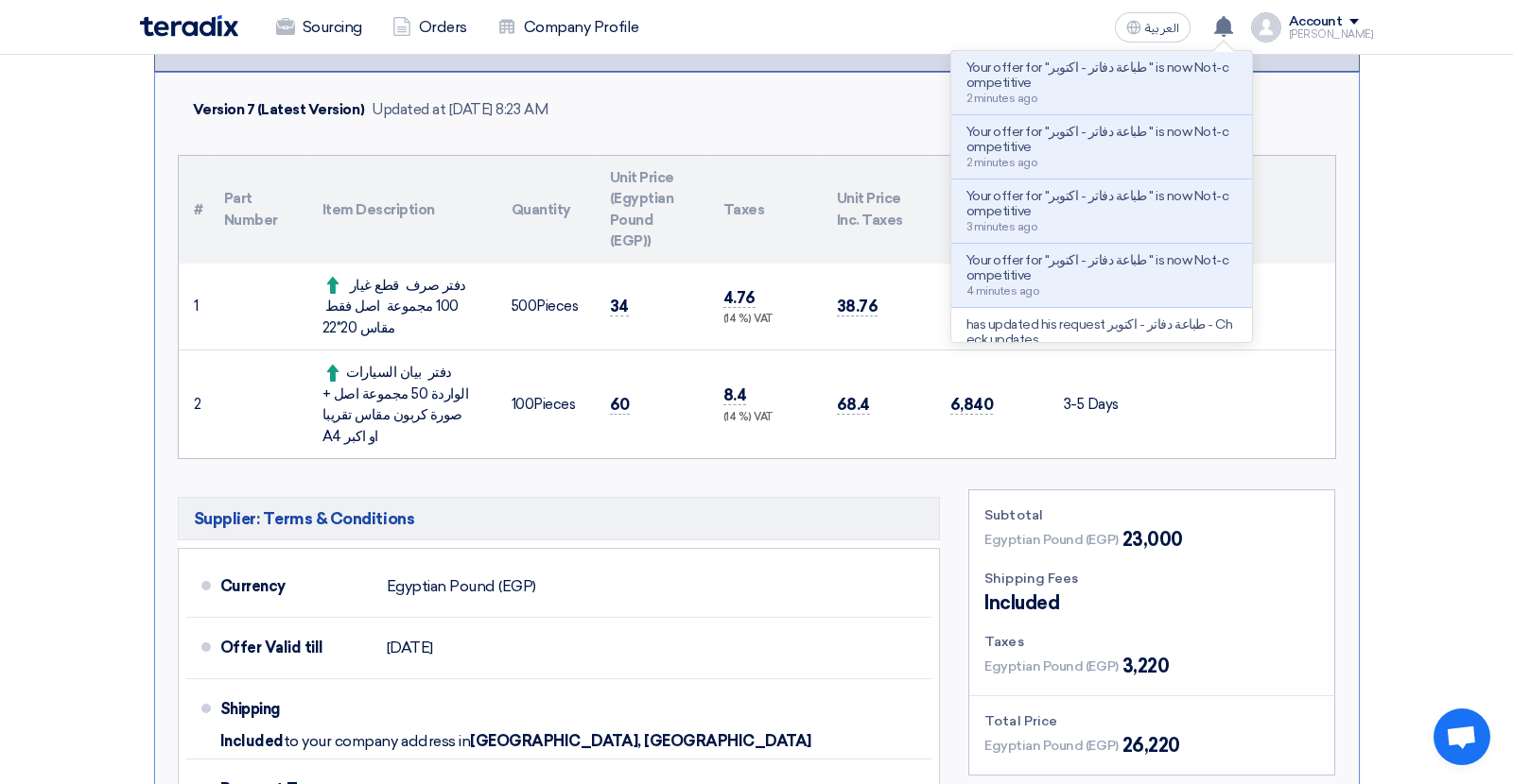
click at [1433, 274] on section "Submit Offer Competitive Offer Version 7 Last Update [DATE] 8:23 AM Offer is Se…" at bounding box center [756, 754] width 1513 height 1841
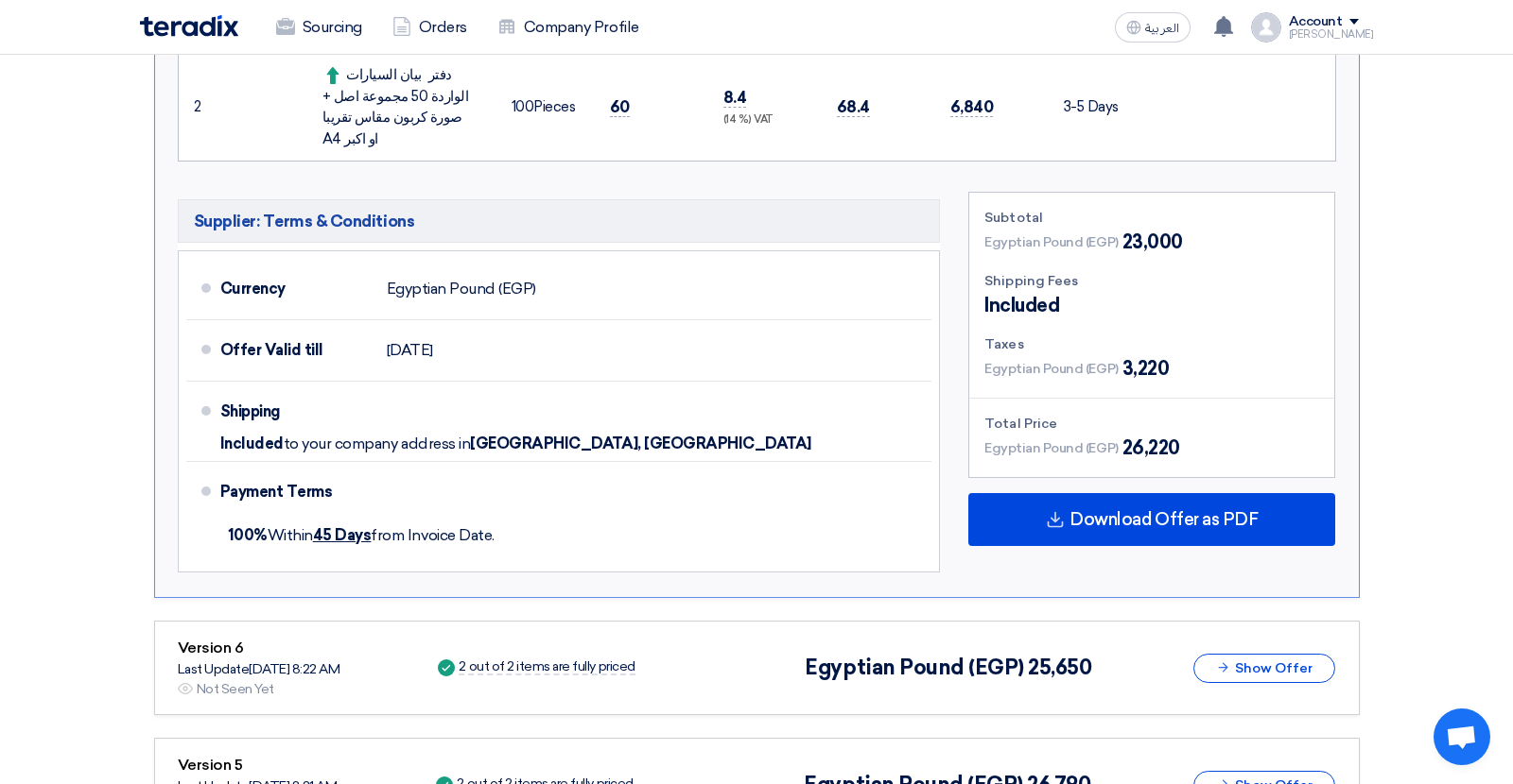
scroll to position [684, 0]
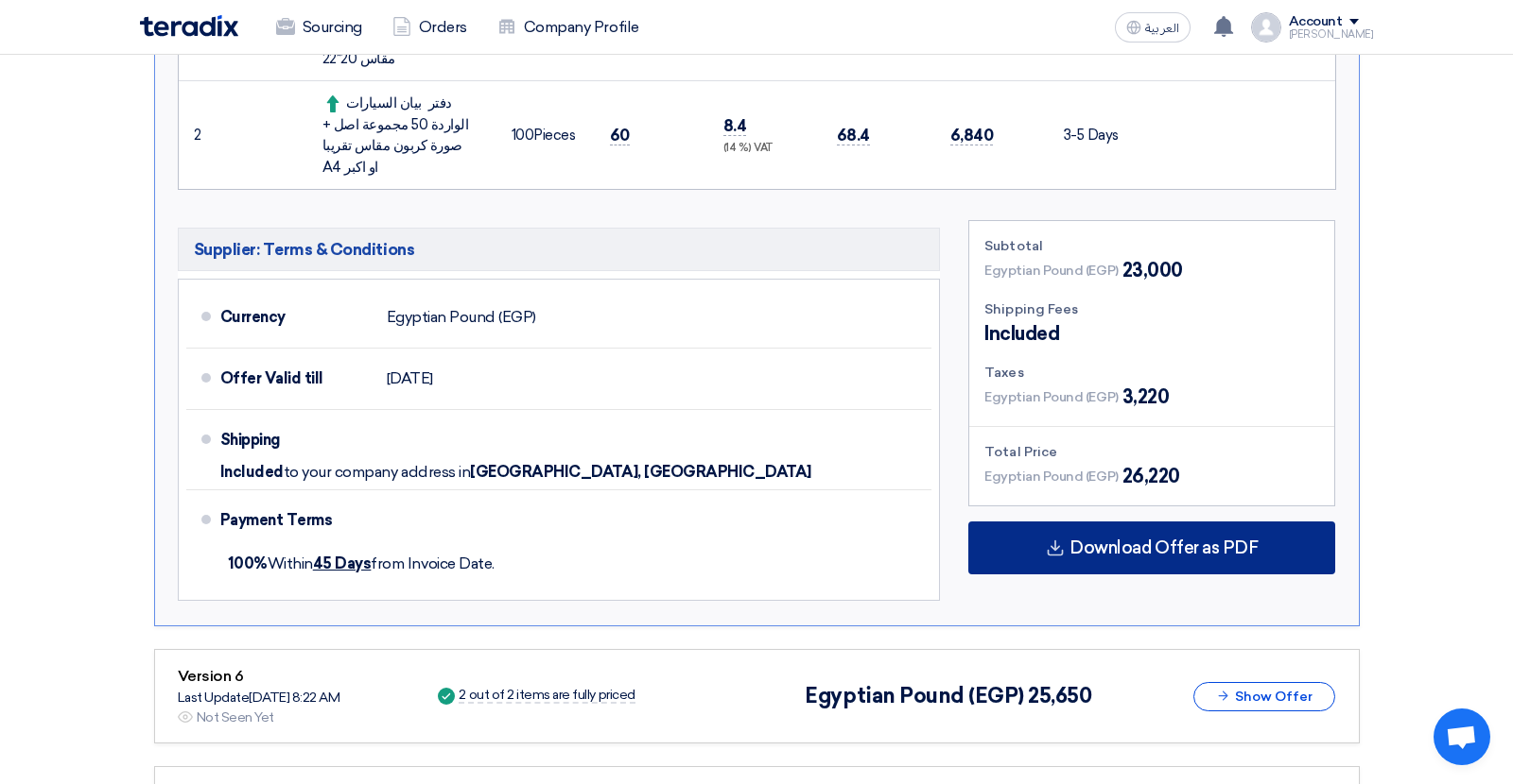
click at [1226, 522] on div "Download Offer as PDF" at bounding box center [1151, 548] width 367 height 53
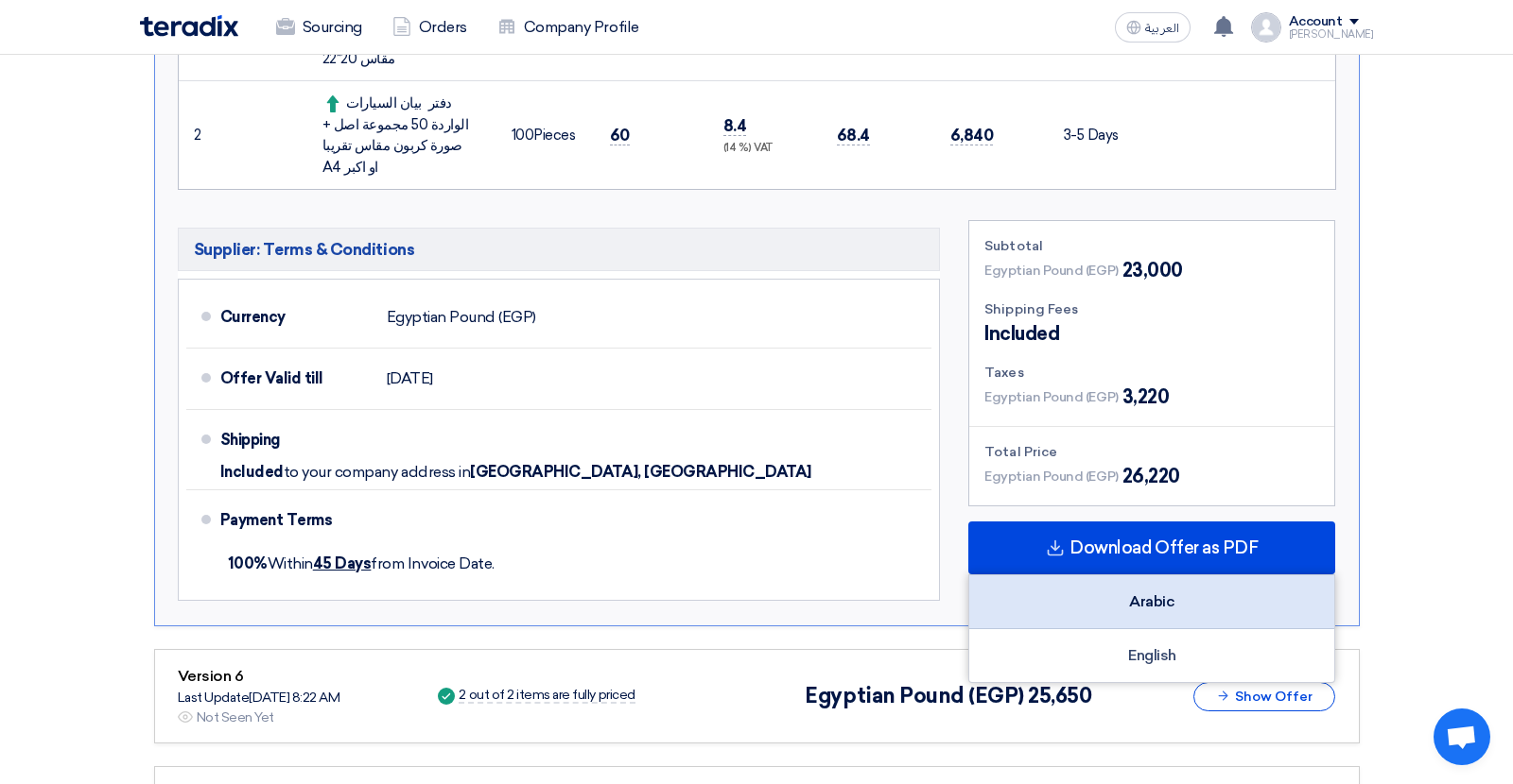
click at [1180, 575] on div "Arabic" at bounding box center [1151, 602] width 365 height 54
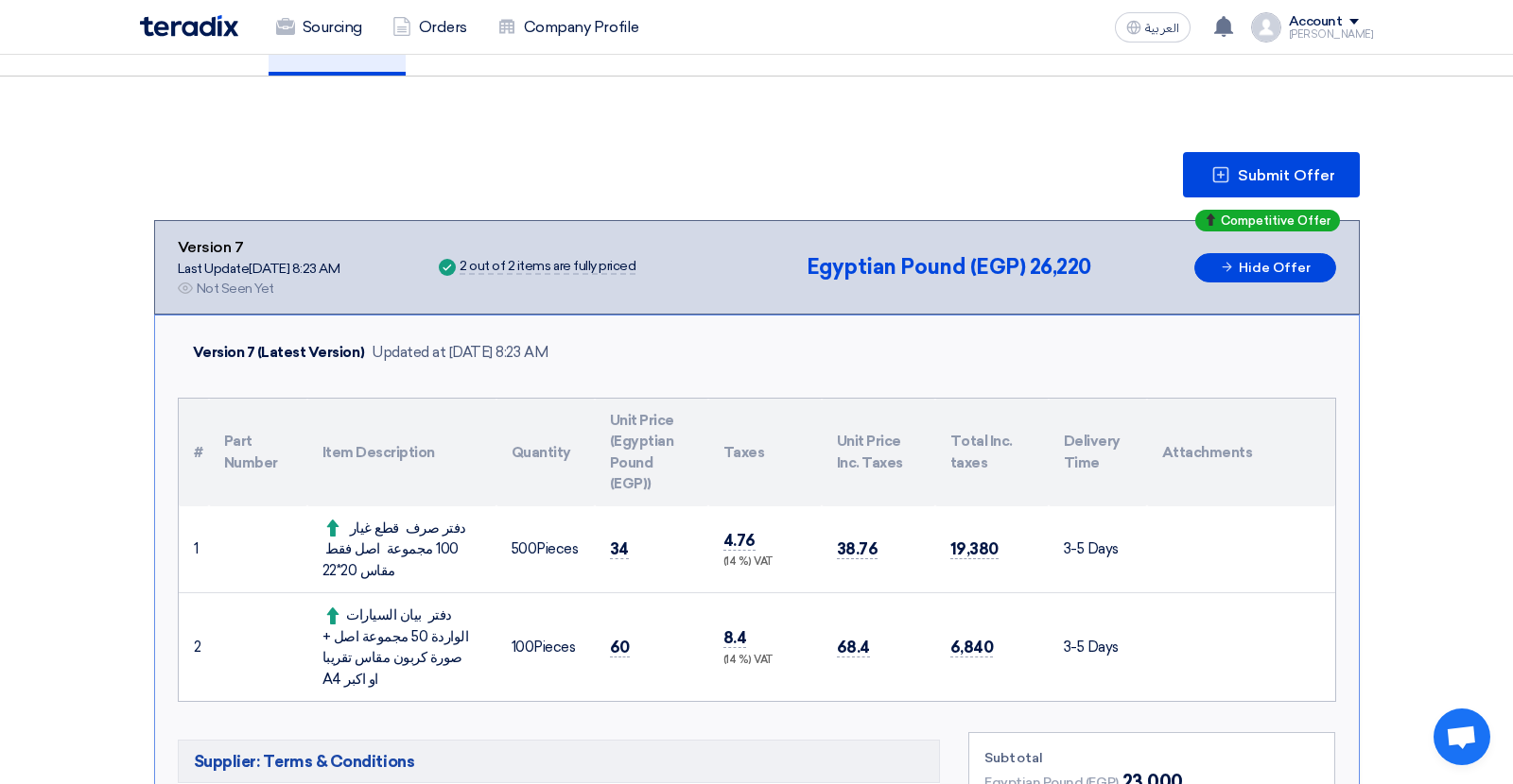
scroll to position [0, 0]
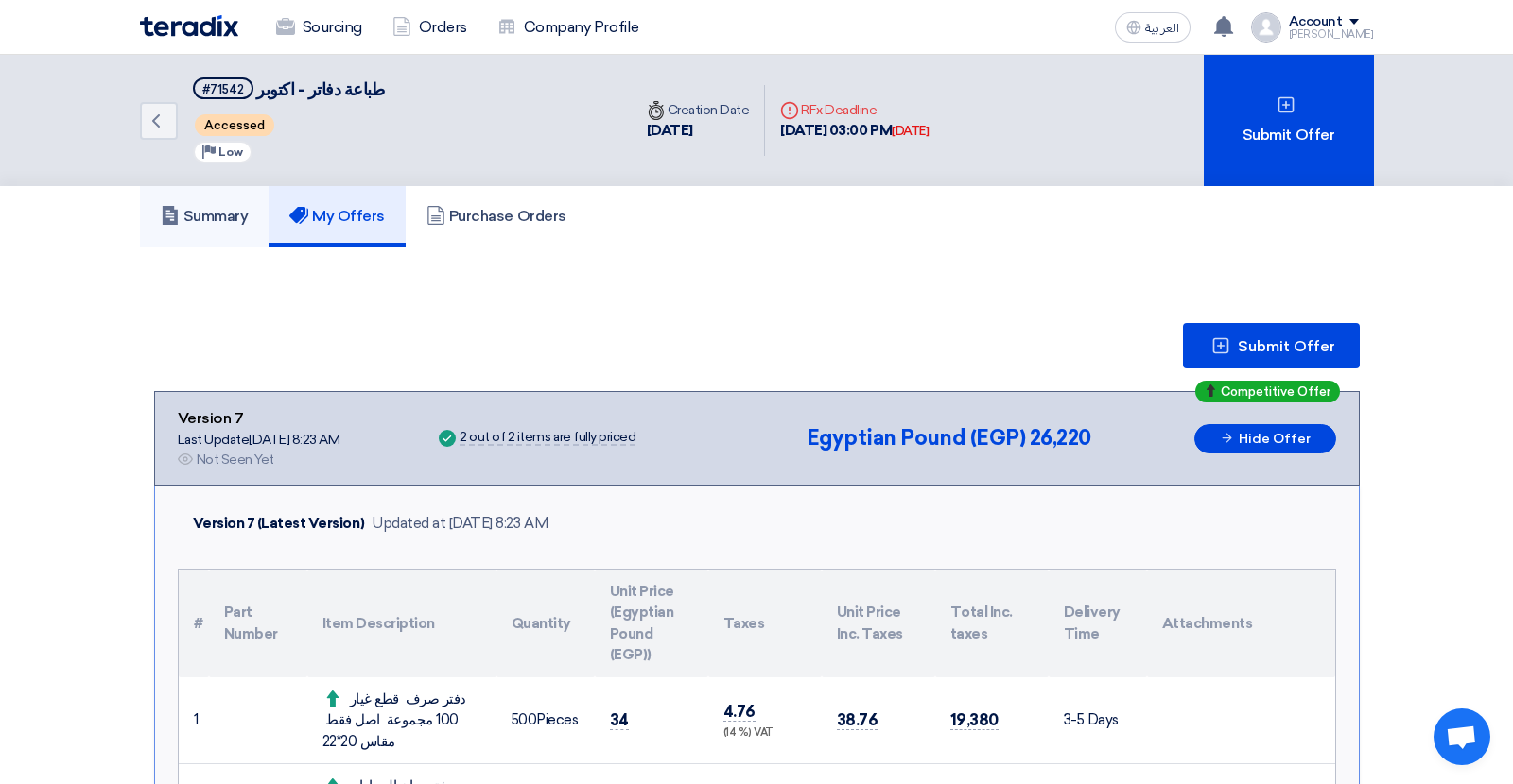
click at [212, 222] on h5 "Summary" at bounding box center [205, 216] width 87 height 19
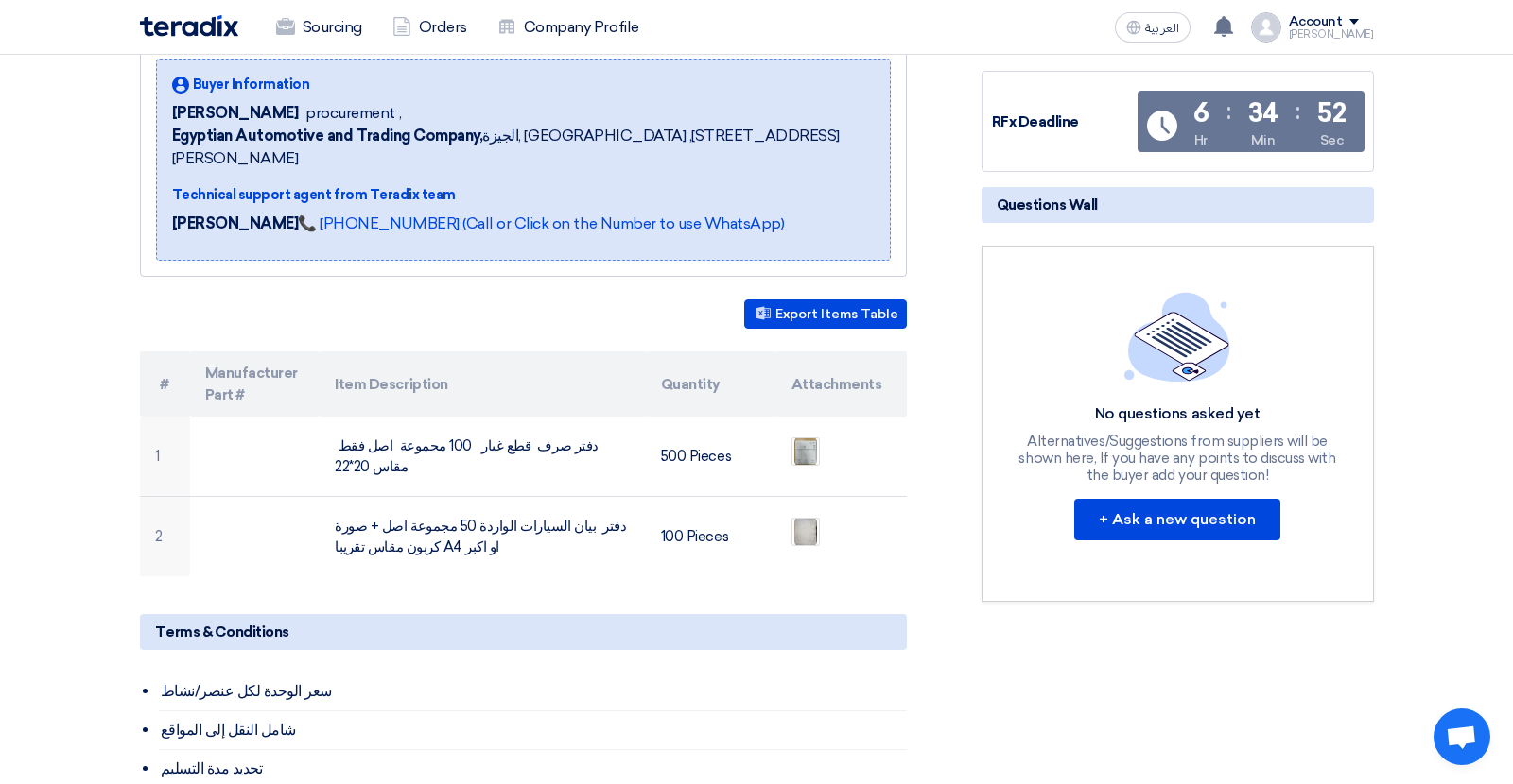
scroll to position [393, 0]
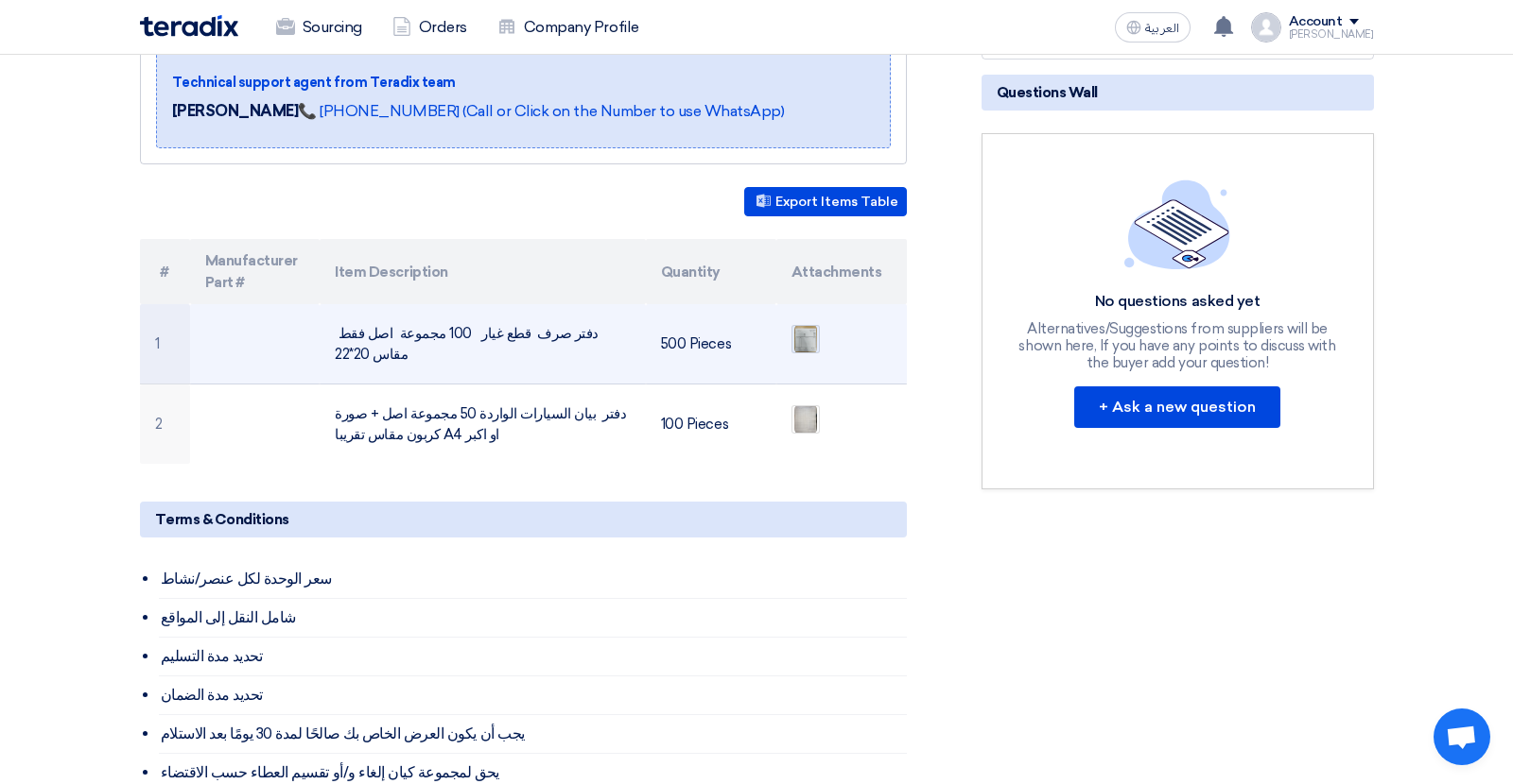
click at [808, 329] on img at bounding box center [805, 339] width 27 height 34
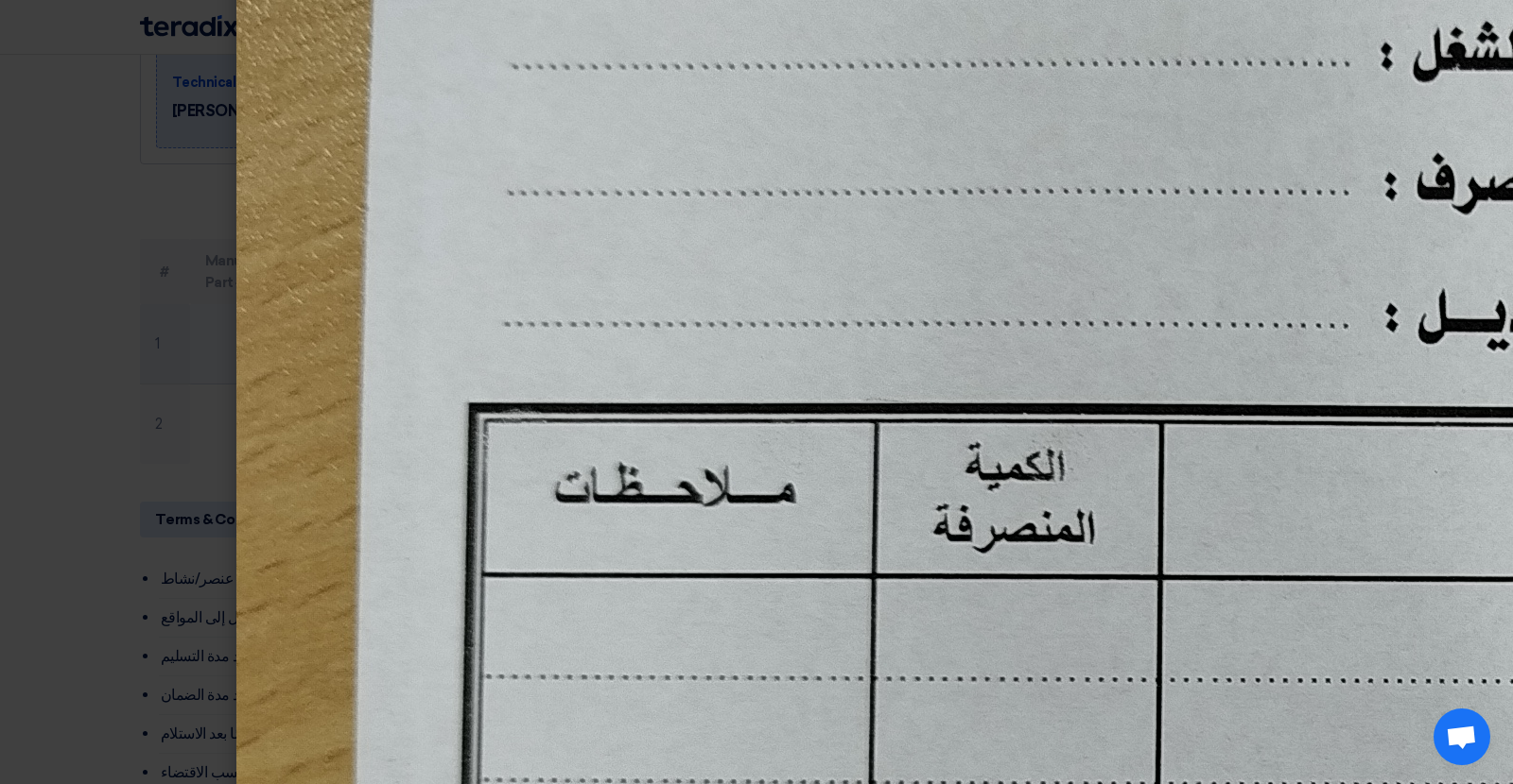
scroll to position [1353, 0]
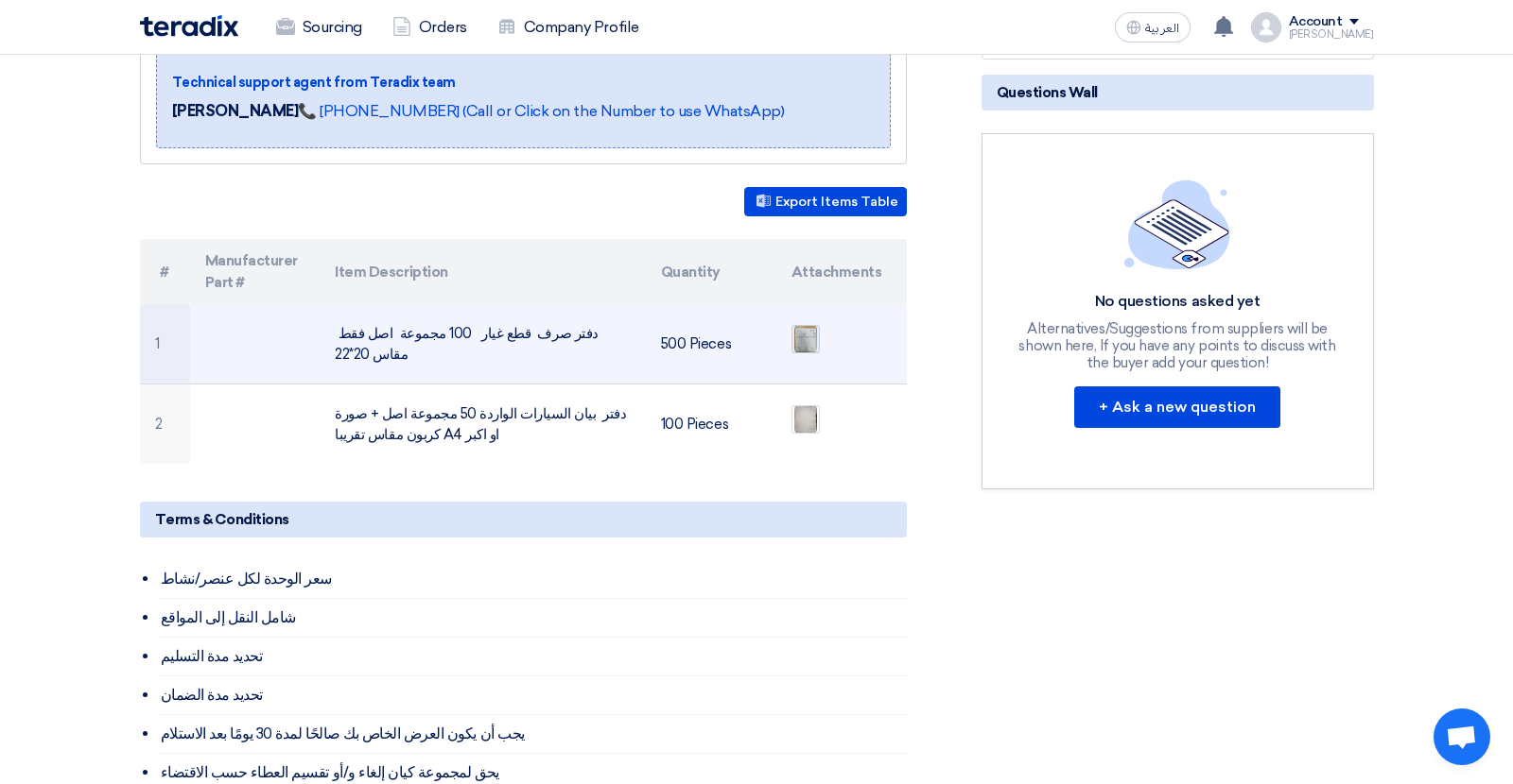
click at [789, 339] on td at bounding box center [841, 344] width 130 height 80
click at [800, 324] on img at bounding box center [805, 339] width 27 height 34
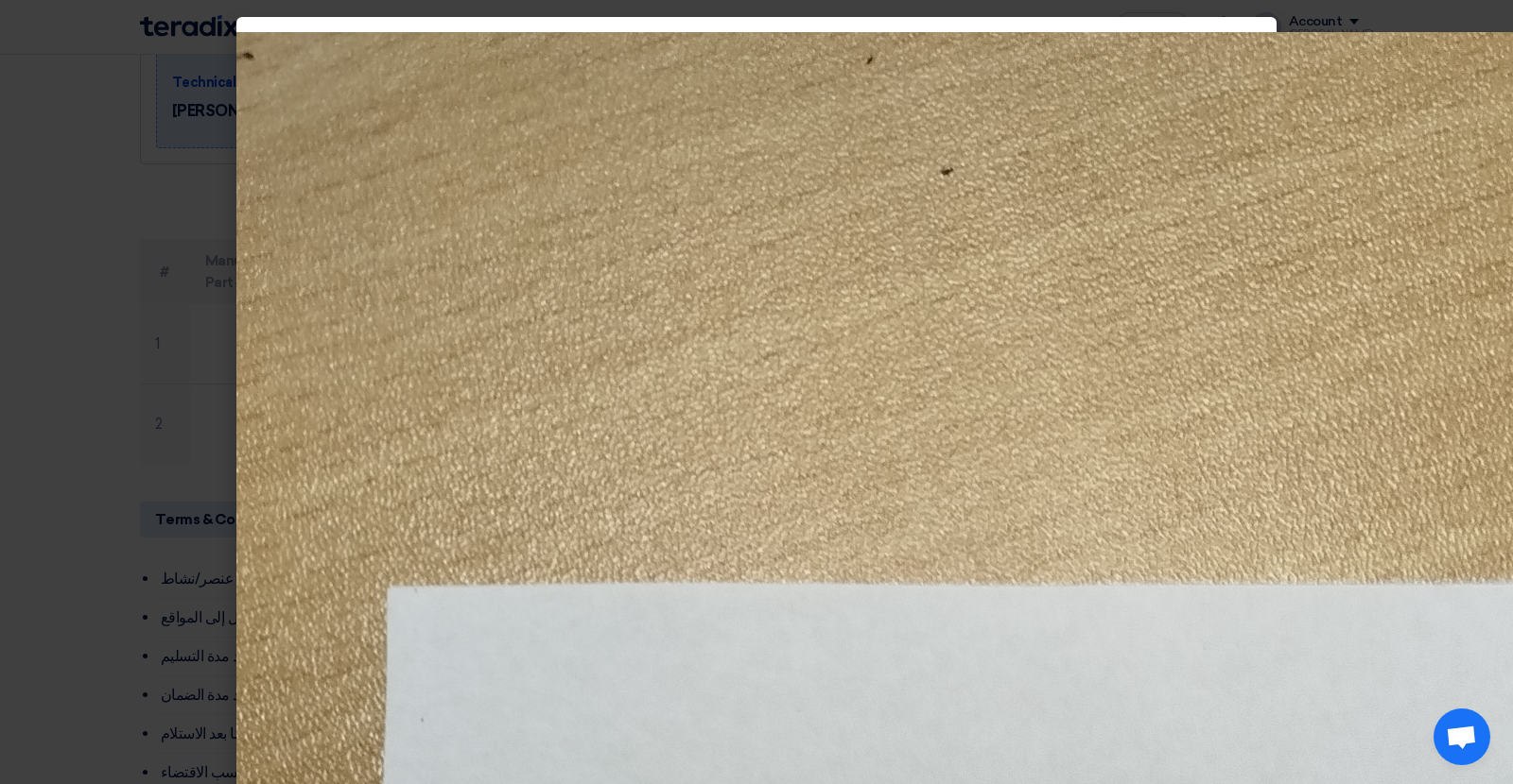
click at [203, 106] on modal-container at bounding box center [756, 392] width 1513 height 784
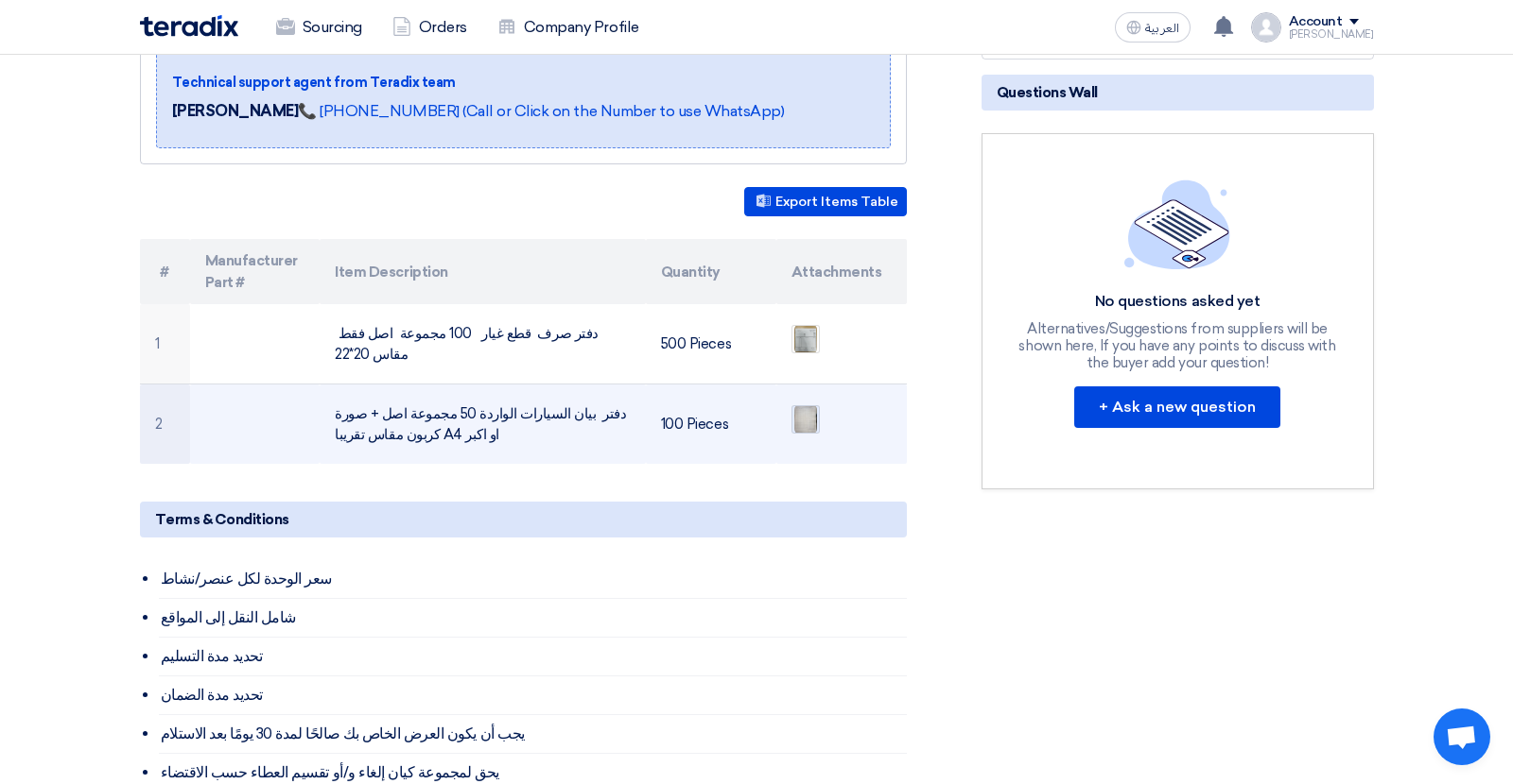
click at [804, 402] on img at bounding box center [805, 419] width 27 height 34
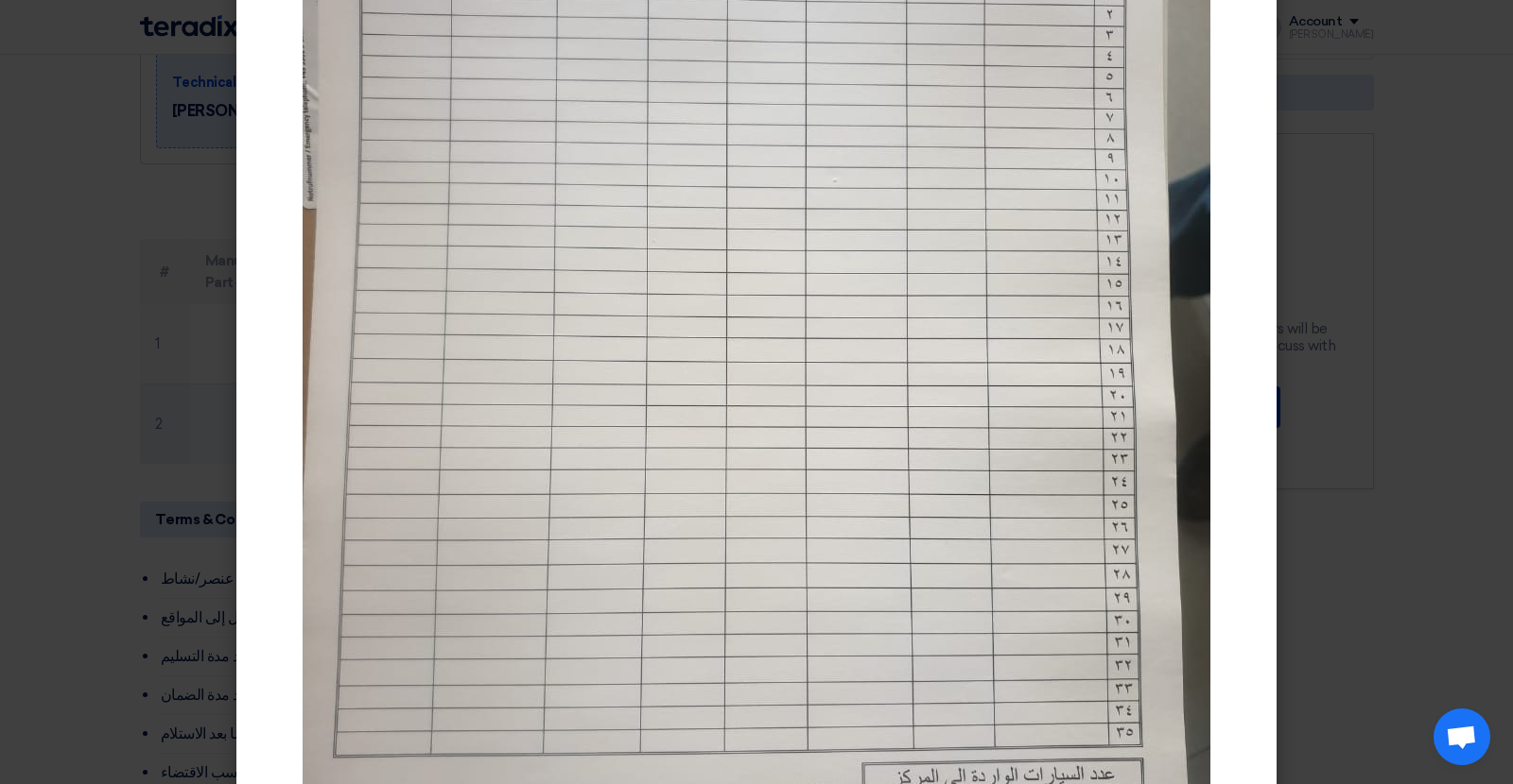
scroll to position [0, 0]
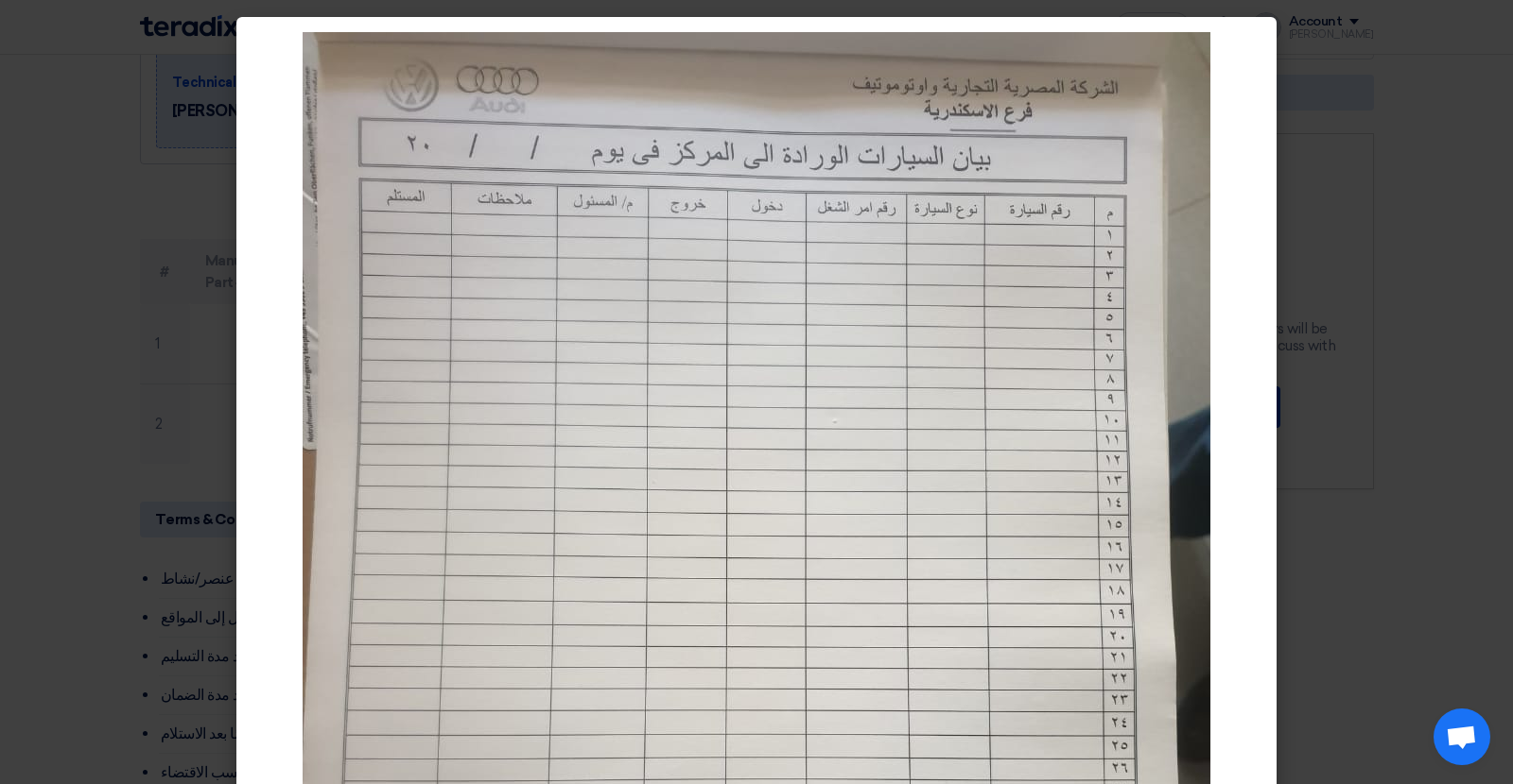
click at [208, 106] on modal-container at bounding box center [756, 392] width 1513 height 784
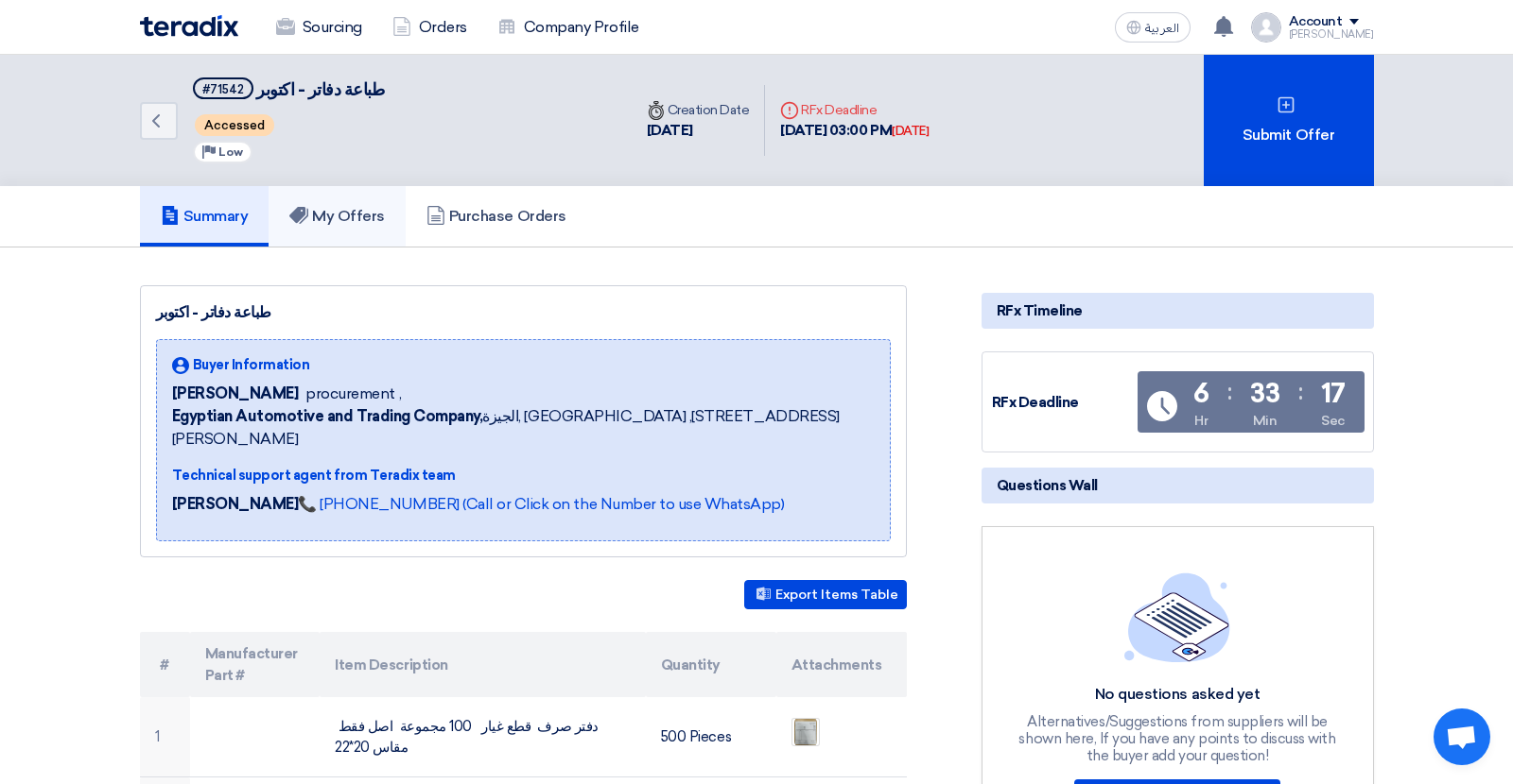
click at [365, 232] on link "My Offers" at bounding box center [337, 216] width 137 height 61
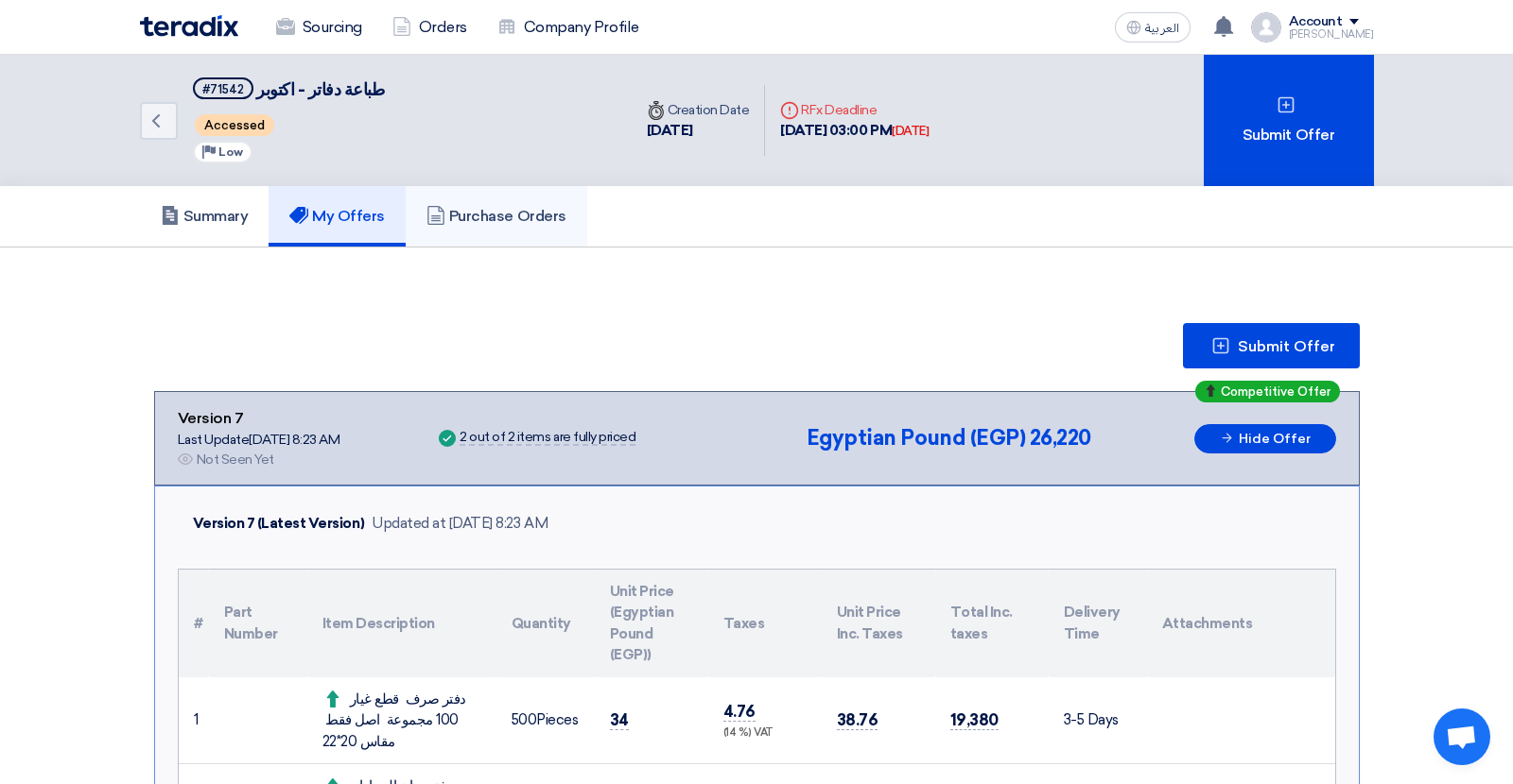
click at [510, 222] on h5 "Purchase Orders" at bounding box center [496, 216] width 140 height 19
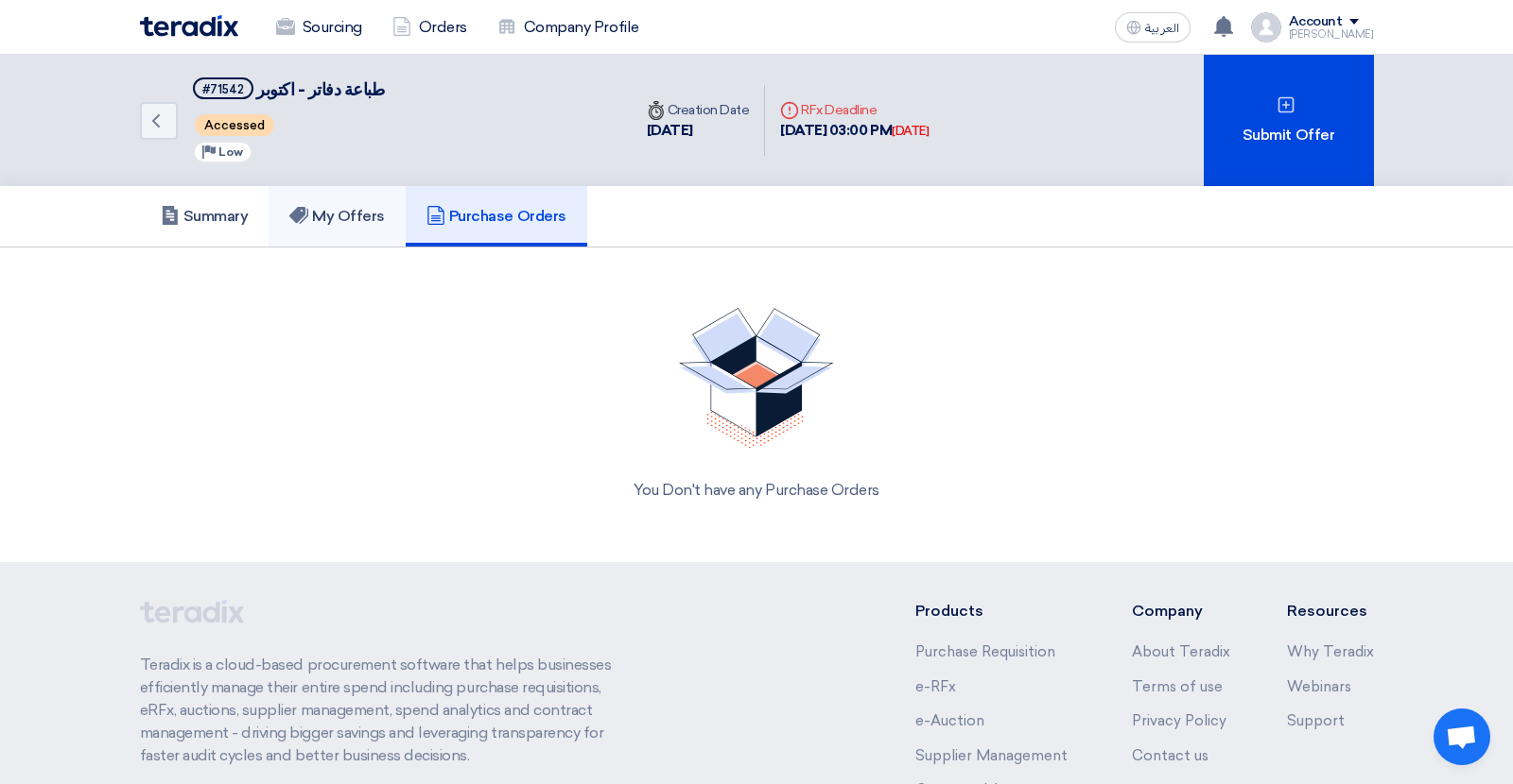
click at [311, 230] on link "My Offers" at bounding box center [337, 216] width 137 height 61
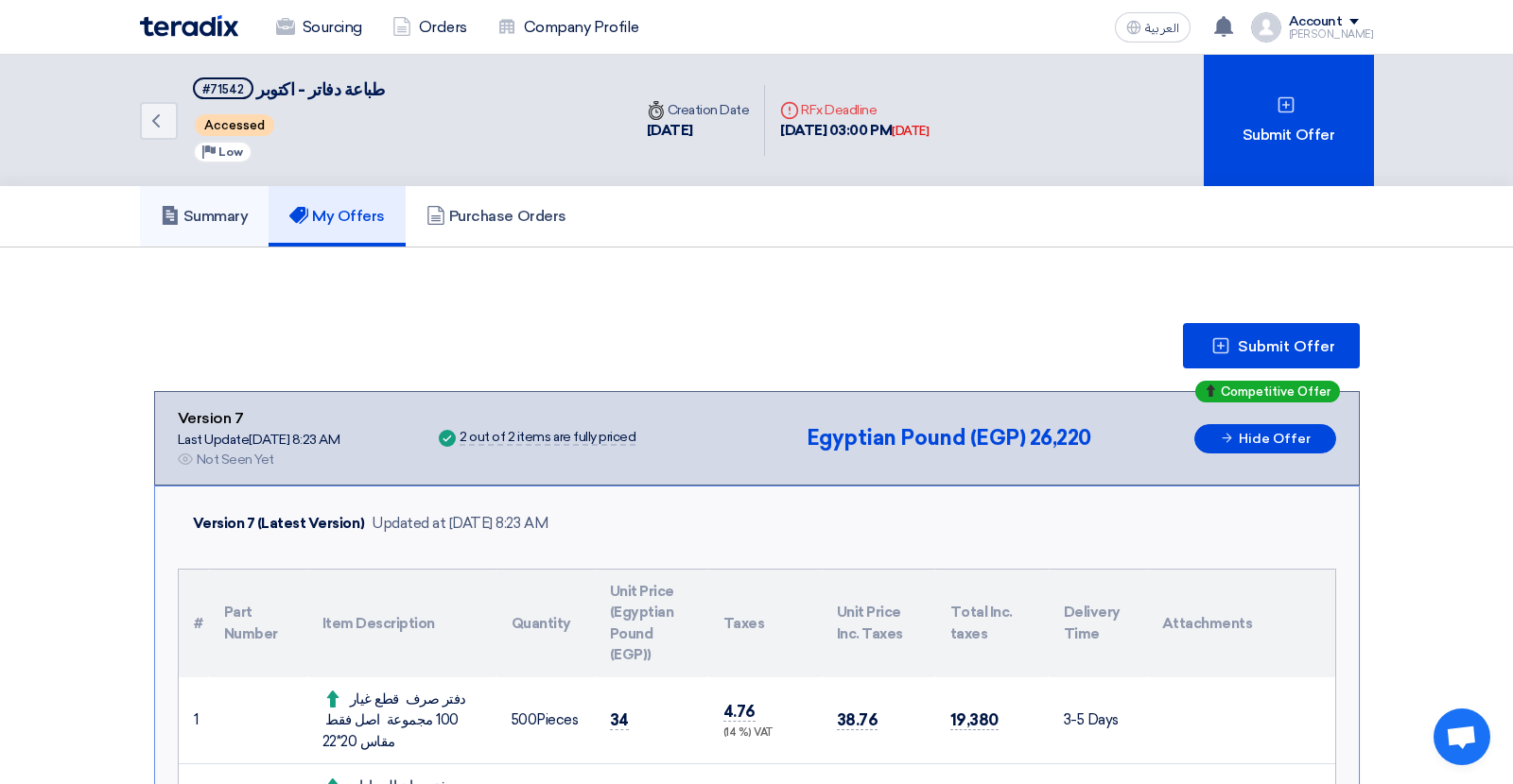
click at [203, 231] on link "Summary" at bounding box center [205, 216] width 129 height 61
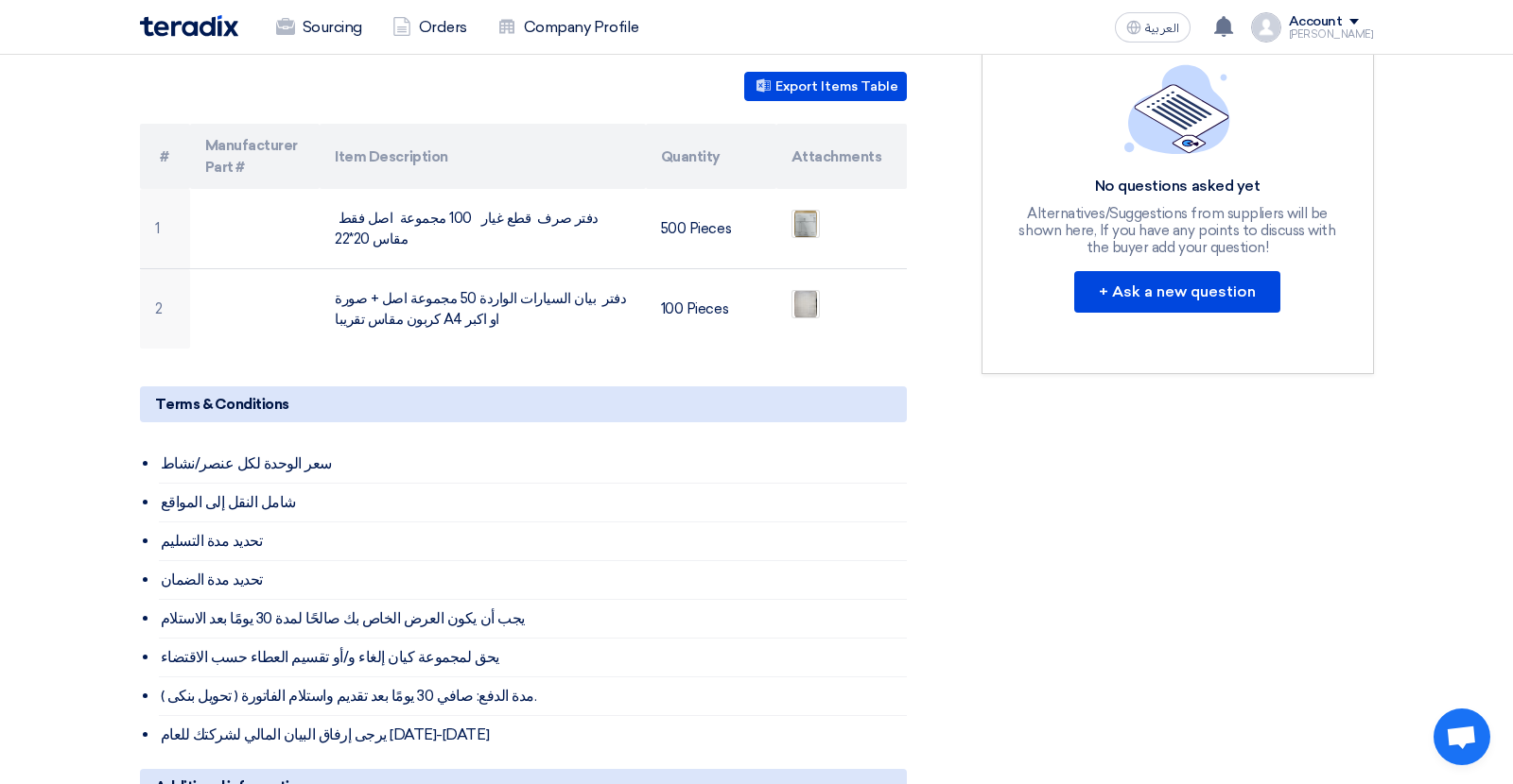
scroll to position [533, 0]
